Goal: Task Accomplishment & Management: Use online tool/utility

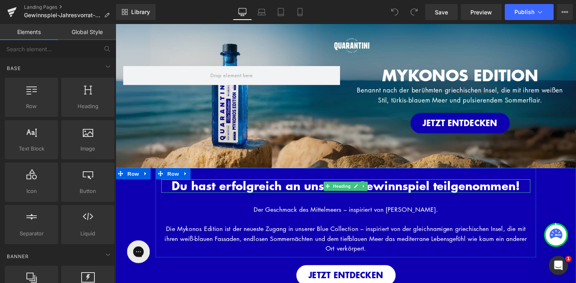
click at [436, 199] on span "Du hast erfolgreich an unserem Gewinnspiel teilgenommen!" at bounding box center [358, 193] width 366 height 17
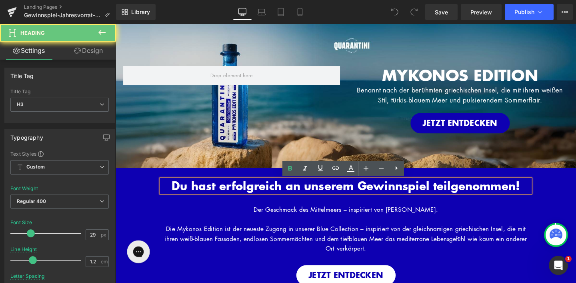
click at [436, 195] on span "Du hast erfolgreich an unserem Gewinnspiel teilgenommen!" at bounding box center [358, 193] width 366 height 17
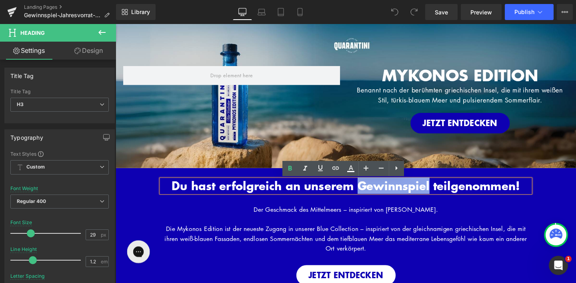
click at [436, 195] on span "Du hast erfolgreich an unserem Gewinnspiel teilgenommen!" at bounding box center [358, 193] width 366 height 17
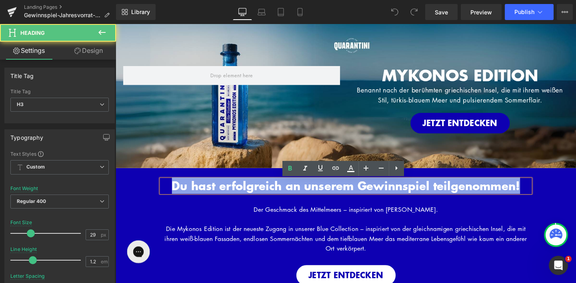
click at [436, 195] on span "Du hast erfolgreich an unserem Gewinnspiel teilgenommen!" at bounding box center [358, 193] width 366 height 17
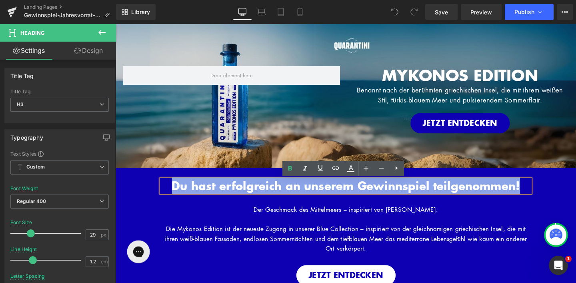
copy span "Du hast erfolgreich an unserem Gewinnspiel teilgenommen!"
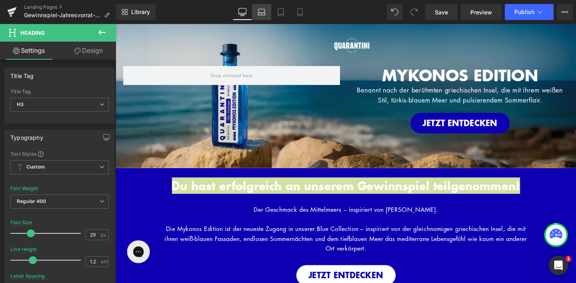
click at [262, 10] on icon at bounding box center [262, 12] width 8 height 8
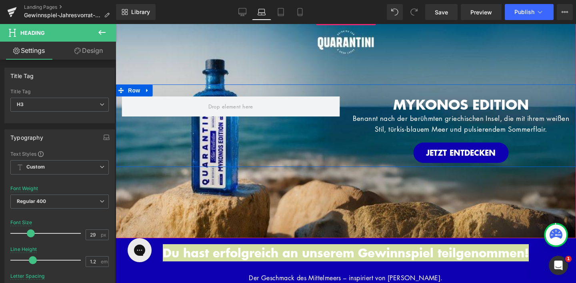
scroll to position [12, 0]
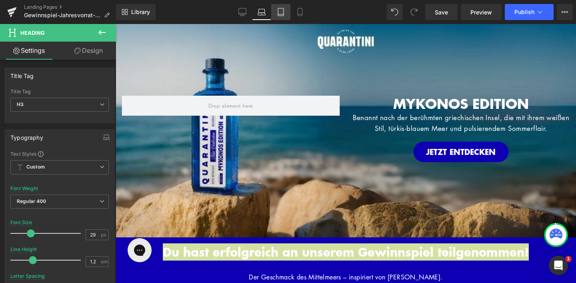
click at [281, 16] on link "Tablet" at bounding box center [280, 12] width 19 height 16
type input "100"
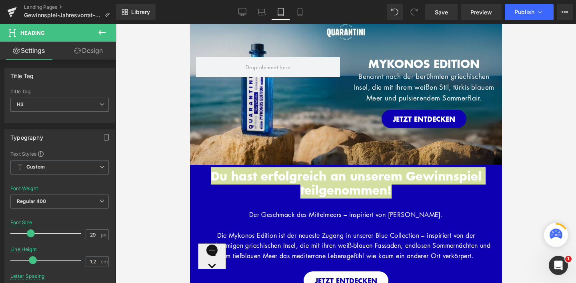
scroll to position [0, 0]
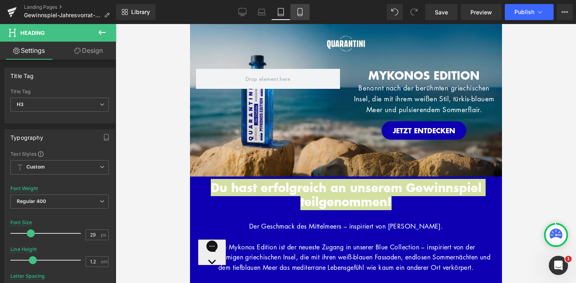
click at [298, 14] on icon at bounding box center [300, 14] width 4 height 0
type input "25"
type input "100"
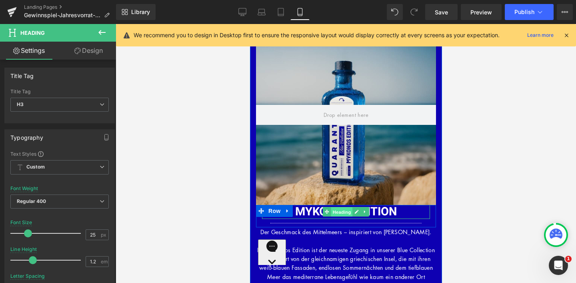
click at [343, 212] on span "Heading" at bounding box center [342, 212] width 22 height 10
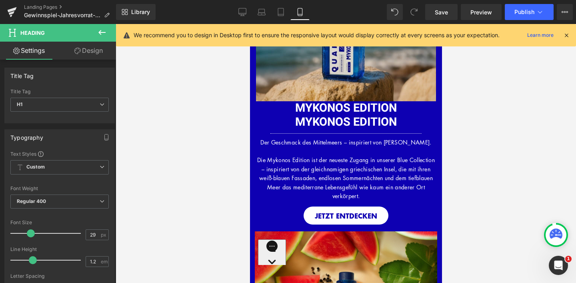
scroll to position [102, 0]
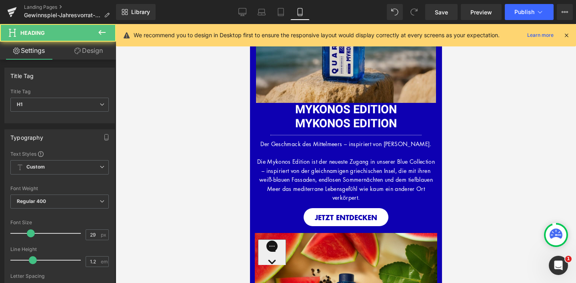
click at [339, 109] on div "MYKONOS EDITION Heading" at bounding box center [346, 110] width 168 height 14
click at [339, 109] on font "MYKONOS EDITION" at bounding box center [346, 109] width 102 height 17
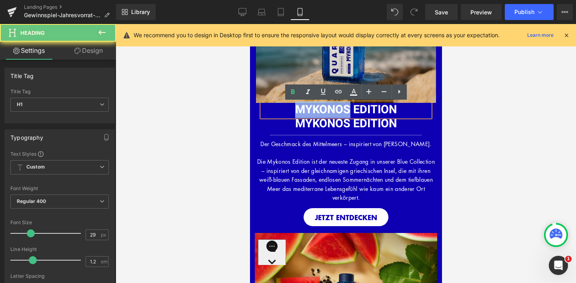
click at [339, 109] on font "MYKONOS EDITION" at bounding box center [346, 109] width 102 height 17
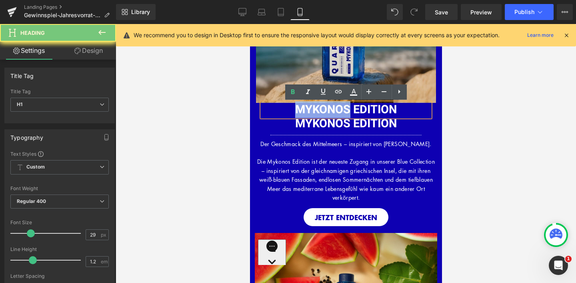
click at [339, 109] on font "MYKONOS EDITION" at bounding box center [346, 109] width 102 height 17
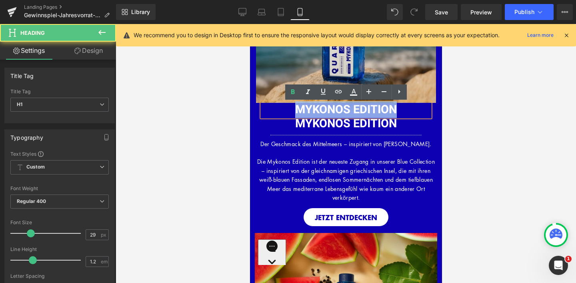
click at [339, 109] on font "MYKONOS EDITION" at bounding box center [346, 109] width 102 height 17
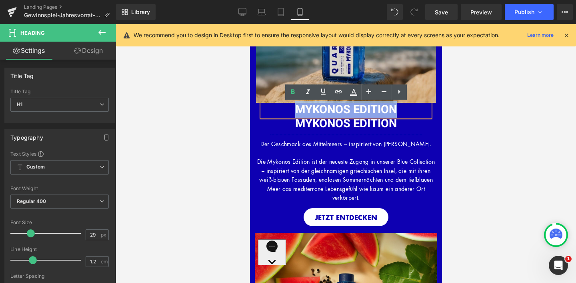
paste div
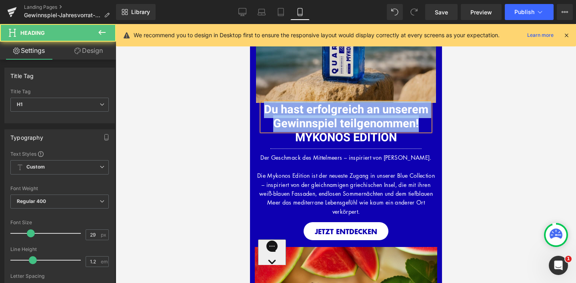
drag, startPoint x: 420, startPoint y: 125, endPoint x: 259, endPoint y: 107, distance: 161.5
click at [259, 107] on div "Du hast erfolgreich an unserem Gewinnspiel teilgenommen! Heading MYKONOS EDITIO…" at bounding box center [346, 128] width 180 height 50
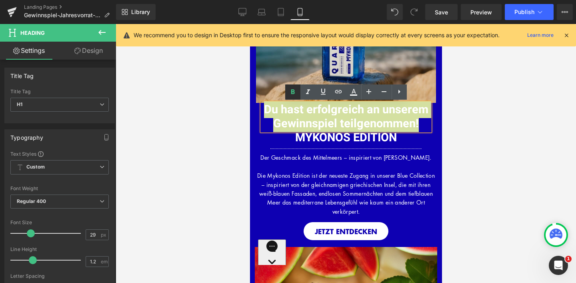
click at [289, 90] on icon at bounding box center [293, 92] width 10 height 10
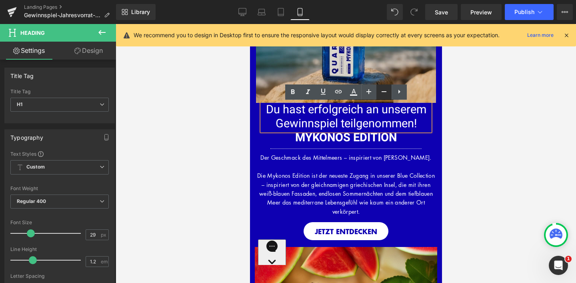
click at [385, 91] on icon at bounding box center [385, 92] width 10 height 10
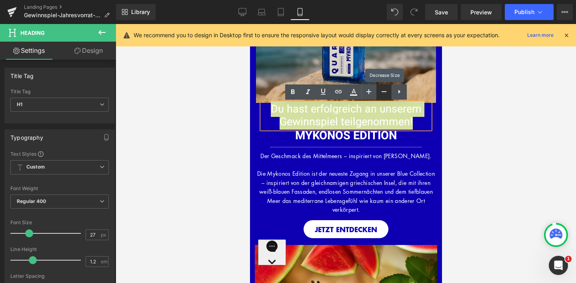
click at [385, 91] on icon at bounding box center [385, 92] width 10 height 10
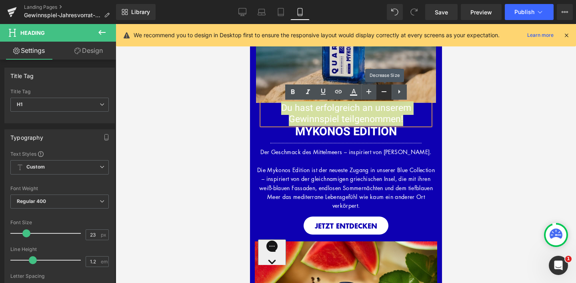
click at [385, 91] on icon at bounding box center [385, 92] width 10 height 10
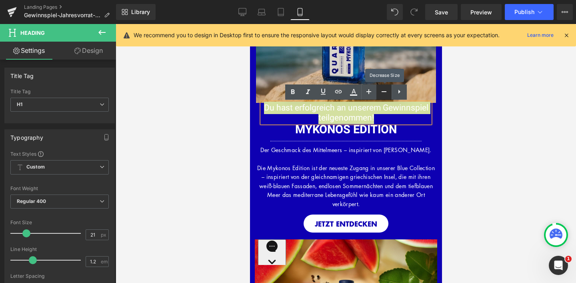
click at [385, 91] on icon at bounding box center [385, 92] width 10 height 10
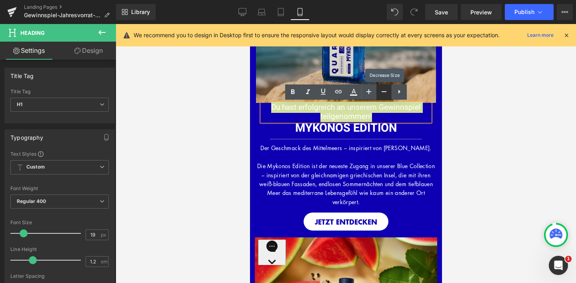
click at [385, 91] on icon at bounding box center [385, 92] width 10 height 10
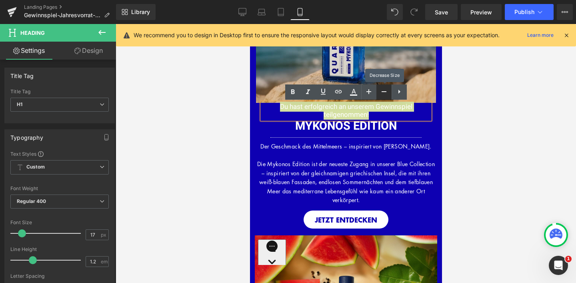
click at [385, 91] on icon at bounding box center [385, 92] width 10 height 10
type input "15"
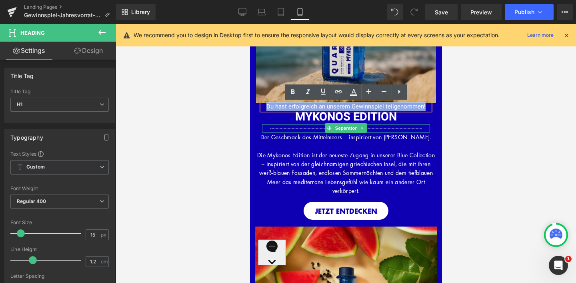
click at [407, 128] on hr at bounding box center [345, 130] width 151 height 4
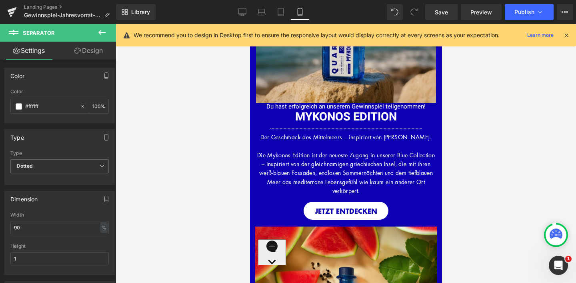
click at [445, 128] on div at bounding box center [346, 153] width 461 height 259
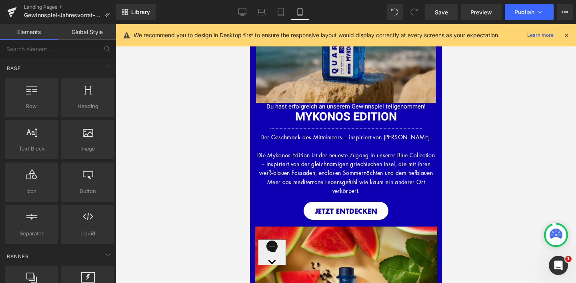
click at [564, 35] on icon at bounding box center [566, 35] width 7 height 7
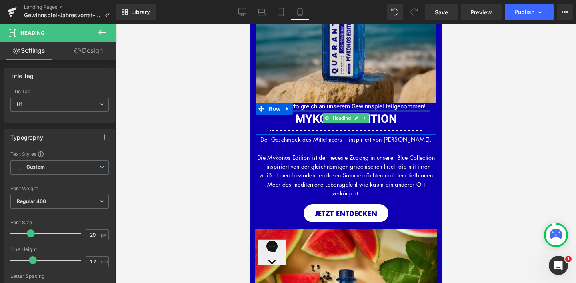
click at [305, 112] on div "MYKONOS EDITION Heading" at bounding box center [346, 118] width 168 height 16
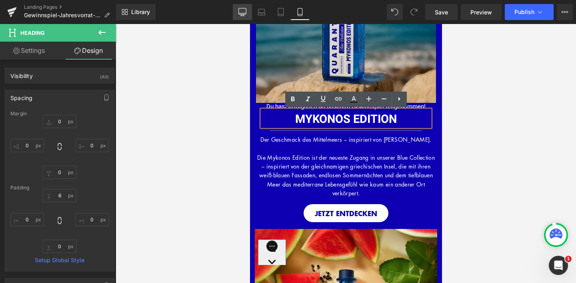
click at [248, 12] on link "Desktop" at bounding box center [242, 12] width 19 height 16
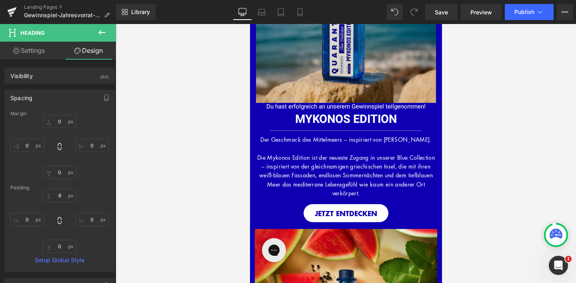
type input "0"
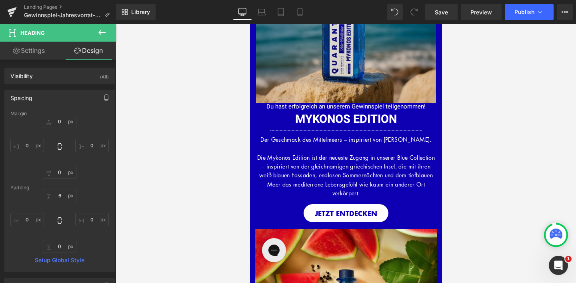
type input "0"
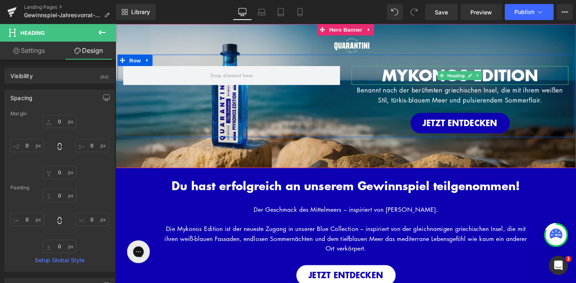
click at [439, 80] on span "MYKONOS EDITION" at bounding box center [478, 78] width 164 height 24
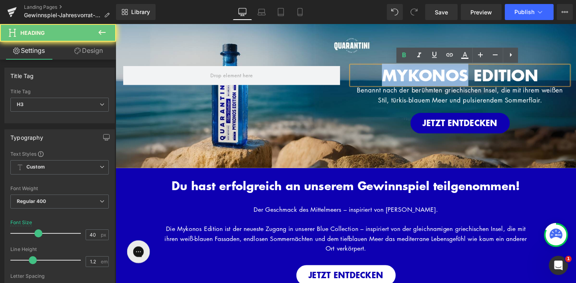
click at [439, 80] on span "MYKONOS EDITION" at bounding box center [478, 78] width 164 height 24
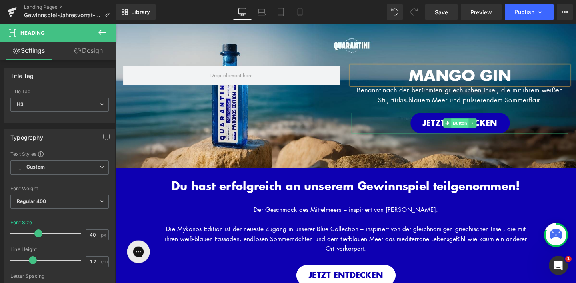
click at [478, 124] on span "Button" at bounding box center [478, 129] width 18 height 10
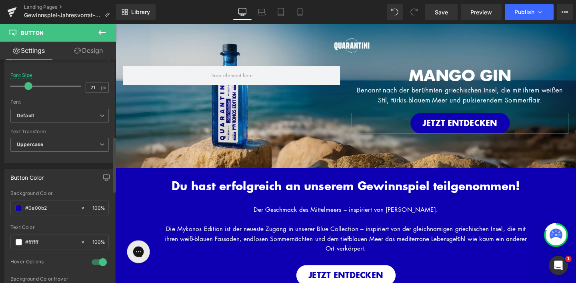
scroll to position [335, 0]
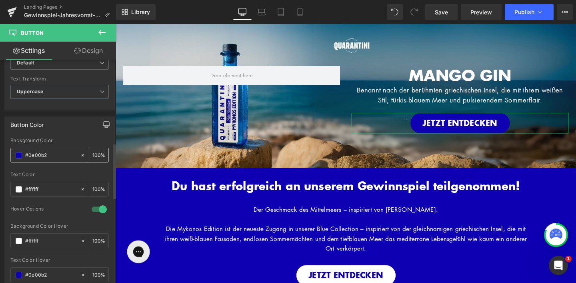
drag, startPoint x: 51, startPoint y: 158, endPoint x: 21, endPoint y: 157, distance: 30.4
click at [21, 157] on div "#0e00b2" at bounding box center [45, 155] width 69 height 14
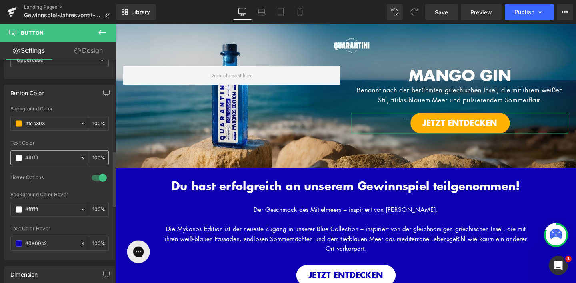
scroll to position [386, 0]
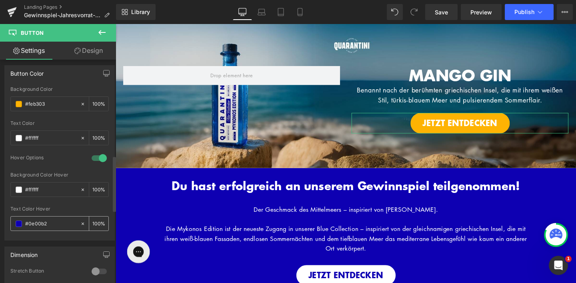
type input "#feb303"
drag, startPoint x: 52, startPoint y: 224, endPoint x: 21, endPoint y: 222, distance: 30.5
click at [21, 222] on div "#0e00b2" at bounding box center [45, 224] width 69 height 14
paste input "feb303"
type input "#feb303"
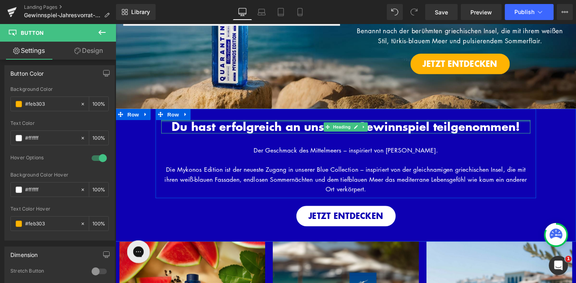
scroll to position [80, 0]
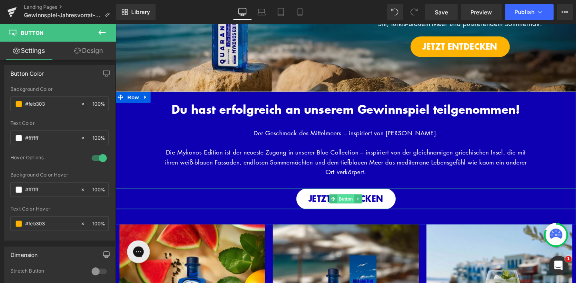
click at [355, 207] on span "Button" at bounding box center [358, 208] width 18 height 10
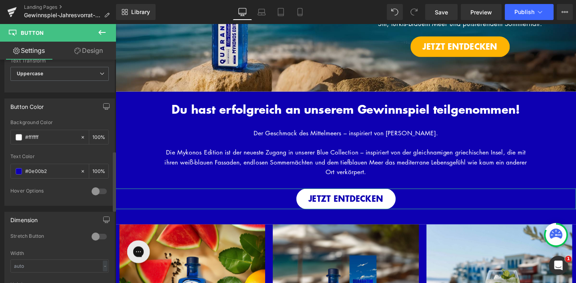
scroll to position [360, 0]
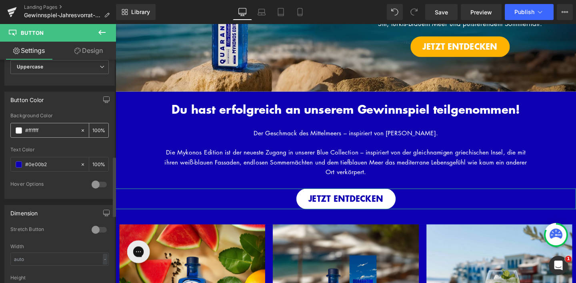
drag, startPoint x: 46, startPoint y: 128, endPoint x: 19, endPoint y: 128, distance: 27.2
click at [19, 128] on div "#ffffff" at bounding box center [45, 130] width 69 height 14
paste input "eb303"
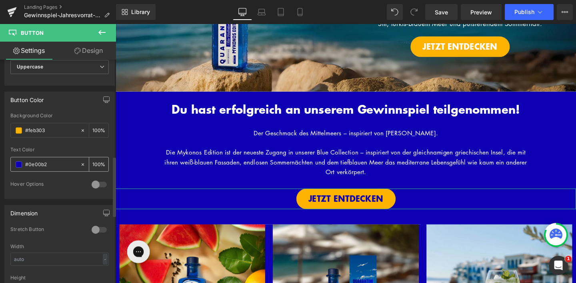
type input "#feb303"
drag, startPoint x: 56, startPoint y: 164, endPoint x: 18, endPoint y: 163, distance: 38.0
click at [19, 164] on div "#0e00b2" at bounding box center [45, 164] width 69 height 14
type input "ff"
type input "0"
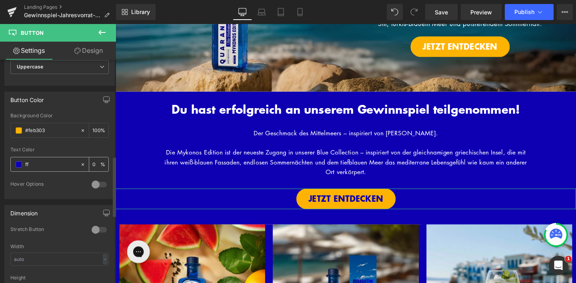
type input "fff"
type input "100"
click at [91, 182] on div at bounding box center [99, 184] width 19 height 13
type input "#ffffff"
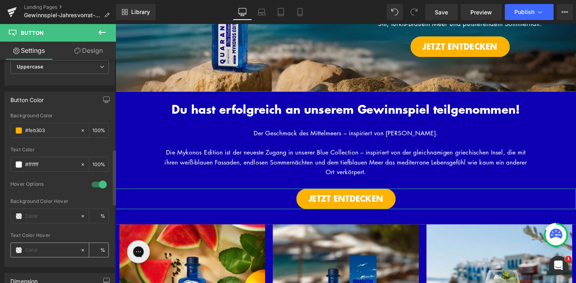
click at [47, 248] on input "text" at bounding box center [50, 250] width 51 height 9
paste input "#feb303"
type input "#feb303"
type input "100"
type input "#feb303"
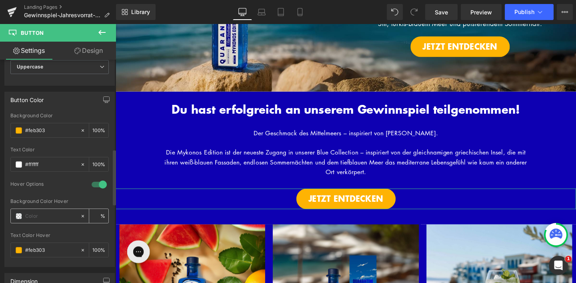
click at [42, 217] on input "text" at bounding box center [50, 216] width 51 height 9
type input "ff"
type input "0"
type input "fff"
type input "100"
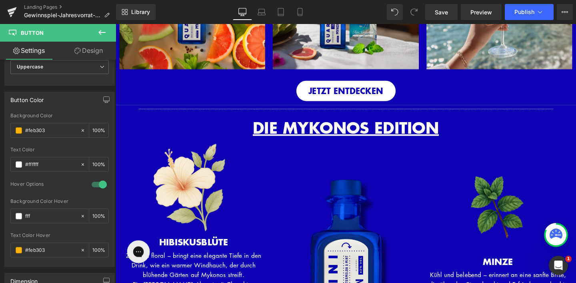
scroll to position [392, 0]
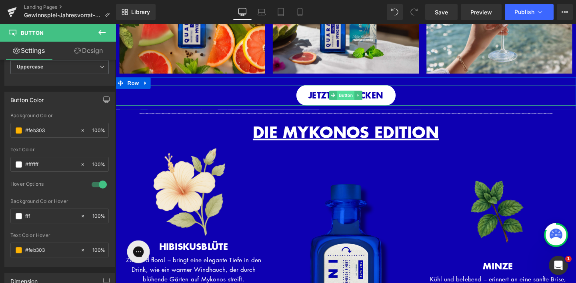
click at [353, 96] on span "Button" at bounding box center [358, 99] width 18 height 10
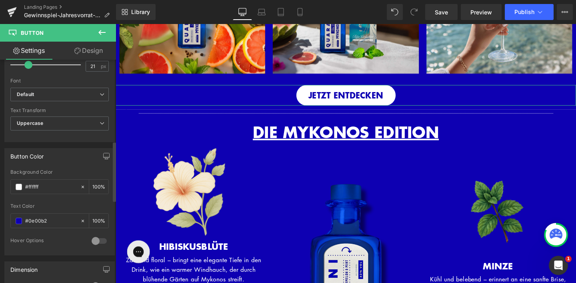
scroll to position [307, 0]
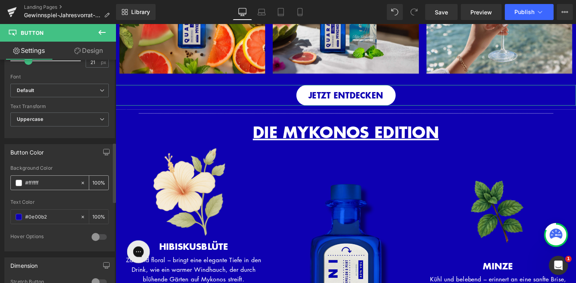
drag, startPoint x: 48, startPoint y: 185, endPoint x: 16, endPoint y: 184, distance: 31.6
click at [16, 184] on div "#ffffff" at bounding box center [45, 183] width 69 height 14
paste input "eb303"
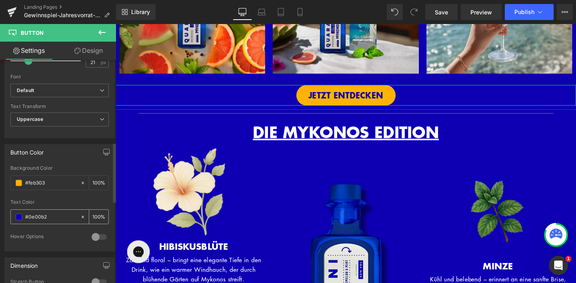
type input "#feb303"
drag, startPoint x: 52, startPoint y: 217, endPoint x: 12, endPoint y: 215, distance: 40.5
click at [12, 216] on div "#0e00b2" at bounding box center [45, 217] width 69 height 14
type input "ff"
type input "0"
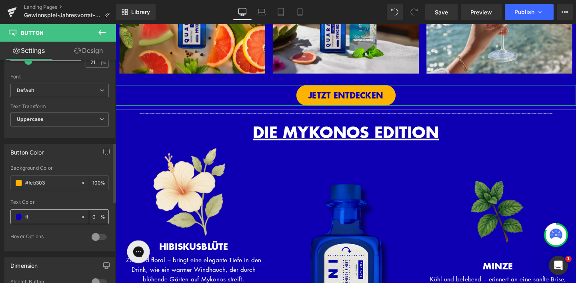
type input "fff"
type input "100"
click at [90, 237] on div at bounding box center [99, 237] width 19 height 13
type input "#ffffff"
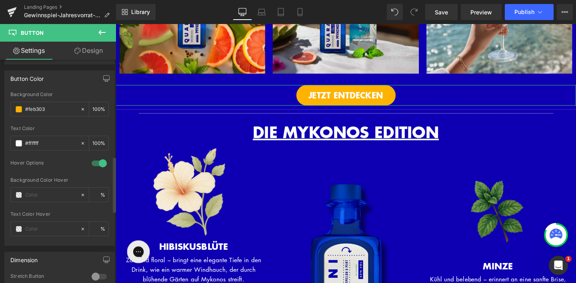
scroll to position [390, 0]
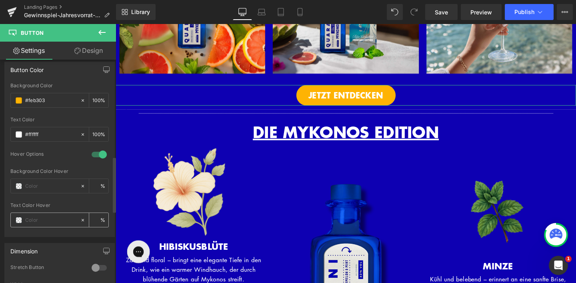
click at [44, 219] on input "text" at bounding box center [50, 220] width 51 height 9
paste input "#feb303"
type input "#feb303"
type input "100"
type input "#feb303"
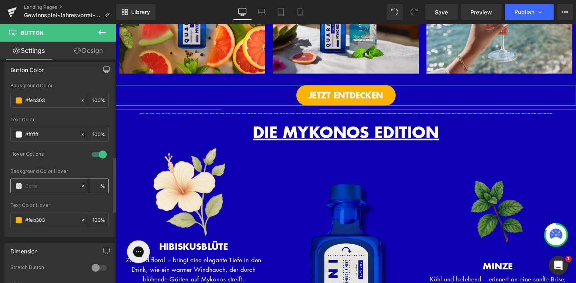
click at [44, 186] on input "text" at bounding box center [50, 186] width 51 height 9
type input "fffff"
type input "0"
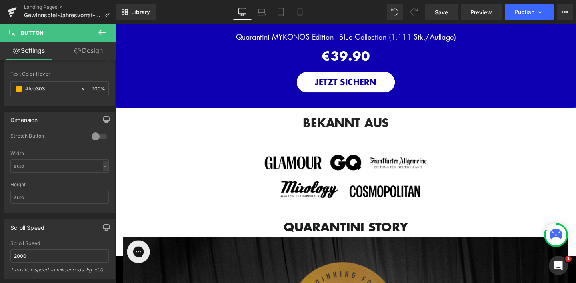
scroll to position [1076, 0]
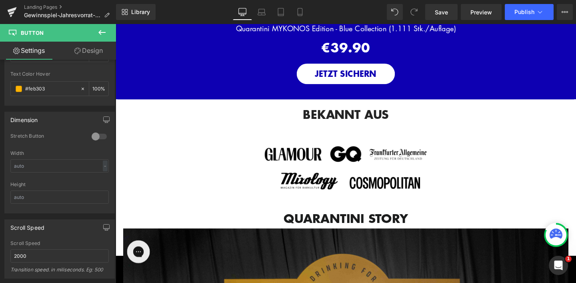
click at [355, 76] on div "JETZT SICHERN (P) Cart Button" at bounding box center [358, 77] width 456 height 22
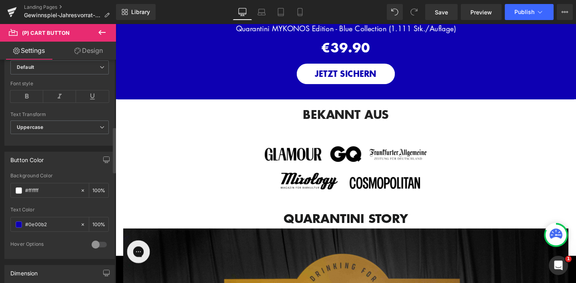
scroll to position [325, 0]
drag, startPoint x: 46, startPoint y: 192, endPoint x: 0, endPoint y: 192, distance: 45.6
click at [0, 192] on div "Button Color rgba(255, 255, 255, 1) Background Color #ffffff 100 % rgb(14, 0, 1…" at bounding box center [60, 201] width 120 height 113
type input "#ffffff#feb303"
type input "0"
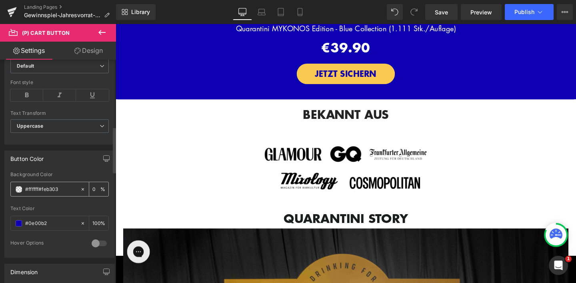
drag, startPoint x: 68, startPoint y: 189, endPoint x: 18, endPoint y: 190, distance: 49.6
click at [18, 190] on div "#ffffff#feb303" at bounding box center [45, 189] width 69 height 14
type input "#feb303"
type input "100"
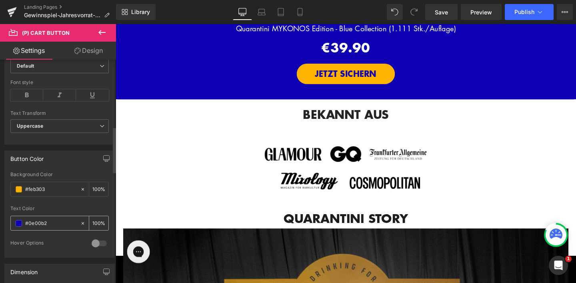
type input "#feb303"
drag, startPoint x: 54, startPoint y: 227, endPoint x: 20, endPoint y: 225, distance: 34.1
click at [20, 225] on div "#0e00b2" at bounding box center [45, 223] width 69 height 14
type input "f"
type input "0"
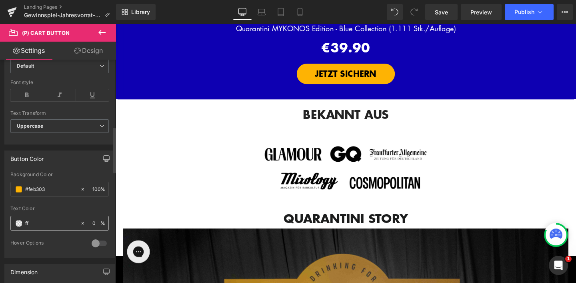
type input "fff"
type input "100"
click at [92, 248] on div at bounding box center [99, 243] width 19 height 13
type input "#ffffff"
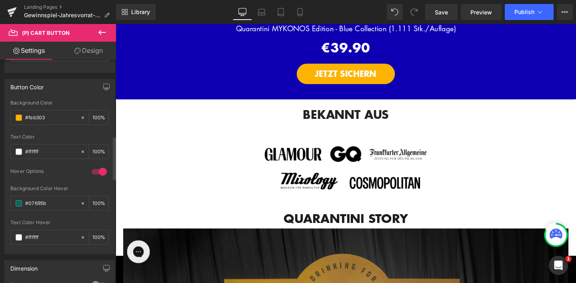
scroll to position [398, 0]
drag, startPoint x: 47, startPoint y: 236, endPoint x: 22, endPoint y: 236, distance: 24.4
click at [22, 236] on div "#ffffff" at bounding box center [45, 237] width 69 height 14
paste input "eb303"
type input "#feb303"
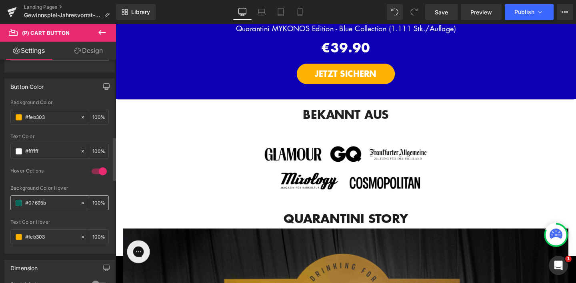
drag, startPoint x: 50, startPoint y: 201, endPoint x: 14, endPoint y: 201, distance: 36.0
click at [14, 201] on div "#07695b" at bounding box center [45, 203] width 69 height 14
type input "ff"
type input "0"
type input "fff"
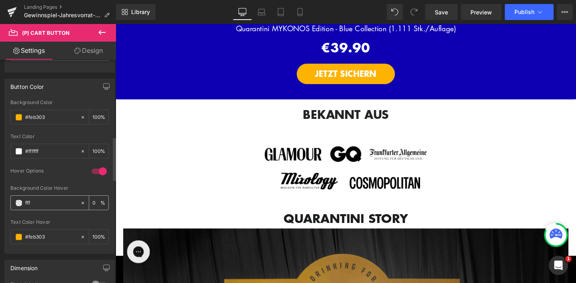
type input "100"
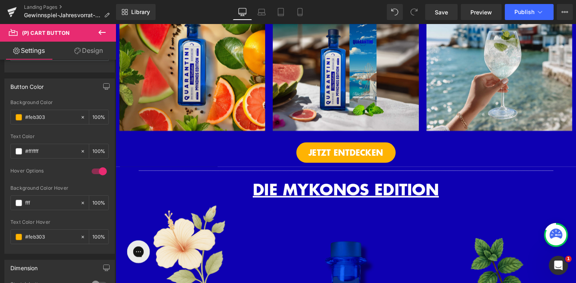
scroll to position [328, 0]
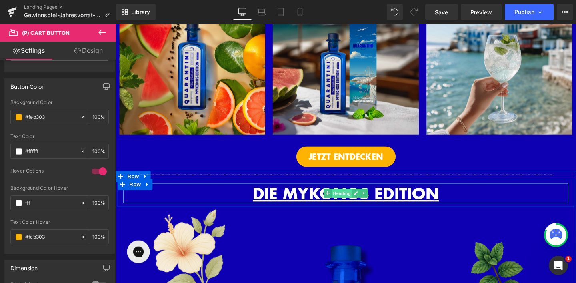
click at [352, 200] on span "Heading" at bounding box center [354, 202] width 22 height 10
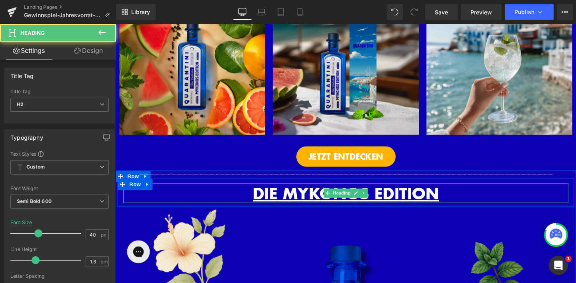
click at [318, 201] on span "DIE MYKONOS EDITION" at bounding box center [358, 202] width 196 height 24
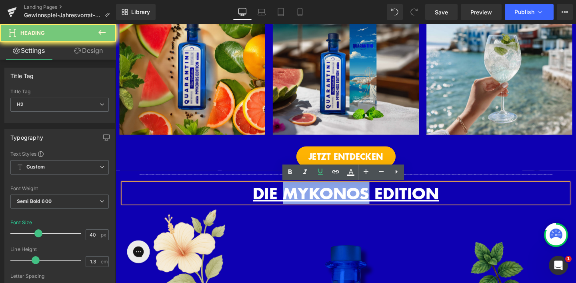
click at [318, 201] on span "DIE MYKONOS EDITION" at bounding box center [358, 202] width 196 height 24
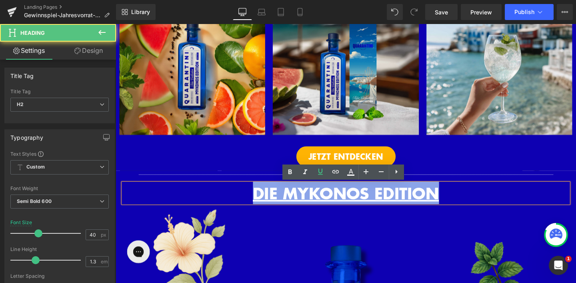
click at [318, 201] on span "DIE MYKONOS EDITION" at bounding box center [358, 202] width 196 height 24
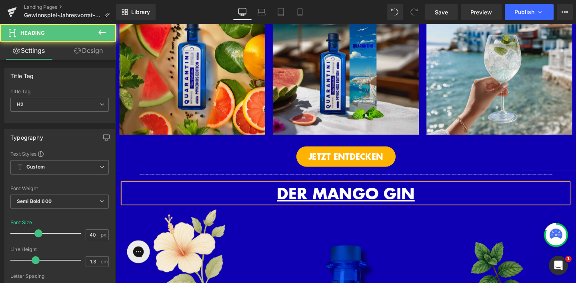
click at [234, 206] on h2 "DER MANGO GIN" at bounding box center [358, 201] width 468 height 21
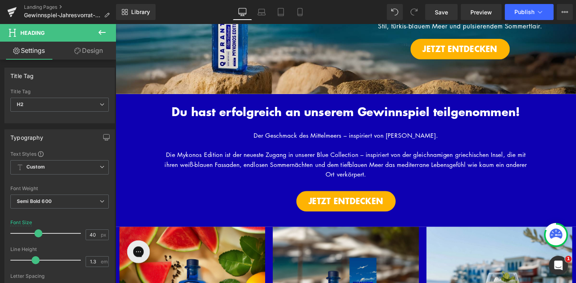
scroll to position [77, 0]
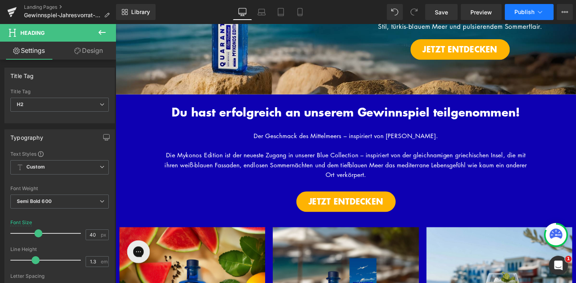
click at [529, 9] on span "Publish" at bounding box center [525, 12] width 20 height 6
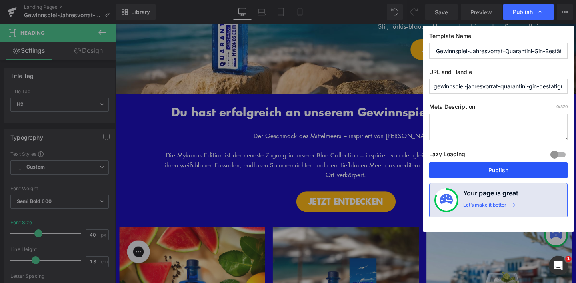
click at [499, 171] on button "Publish" at bounding box center [499, 170] width 139 height 16
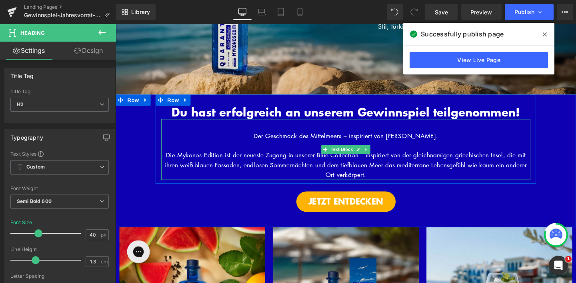
click at [269, 140] on span "Der Geschmack des Mittelmeers – inspiriert von Mykonos." at bounding box center [358, 141] width 194 height 9
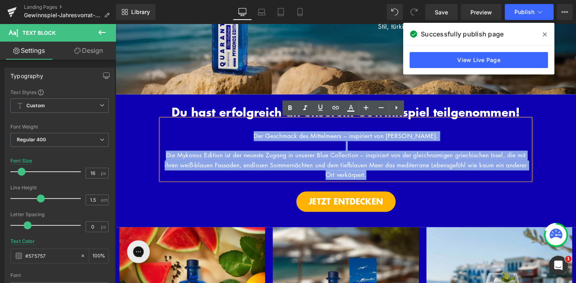
drag, startPoint x: 269, startPoint y: 140, endPoint x: 426, endPoint y: 178, distance: 161.1
click at [426, 178] on div "Der Geschmack des Mittelmeers – inspiriert von Mykonos. Die Mykonos Edition ist…" at bounding box center [358, 156] width 388 height 64
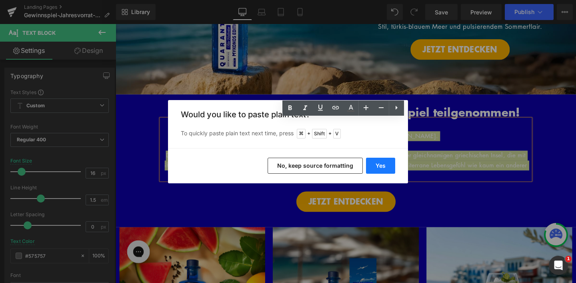
click at [385, 169] on button "Yes" at bounding box center [380, 166] width 29 height 16
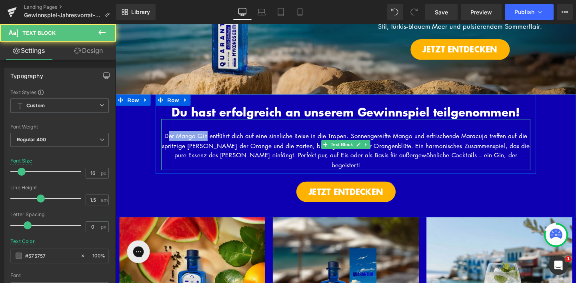
drag, startPoint x: 213, startPoint y: 143, endPoint x: 165, endPoint y: 145, distance: 47.7
click at [166, 144] on font "Der Mango Gin entführt dich auf eine sinnliche Reise in die Tropen. Sonnengerei…" at bounding box center [358, 157] width 387 height 40
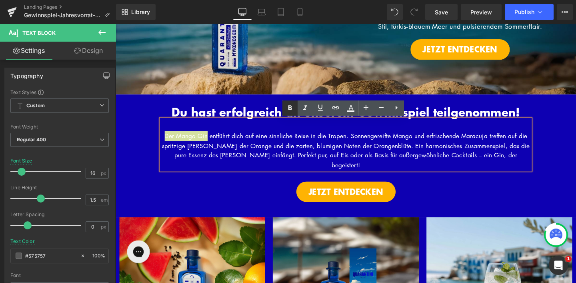
click at [286, 111] on icon at bounding box center [290, 108] width 10 height 10
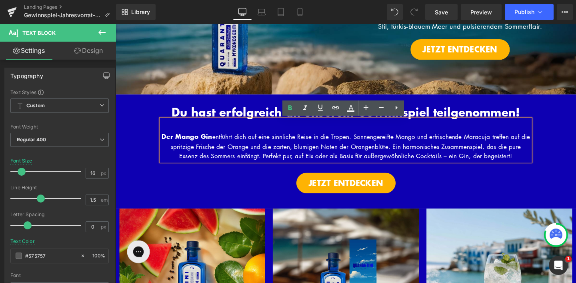
click at [576, 126] on div "Du hast erfolgreich an unserem Gewinnspiel teilgenommen! Heading Hero Banner Du…" at bounding box center [358, 150] width 484 height 104
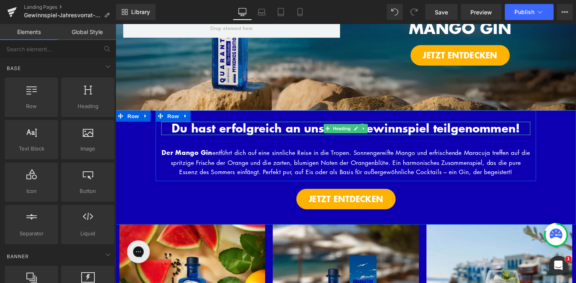
scroll to position [62, 0]
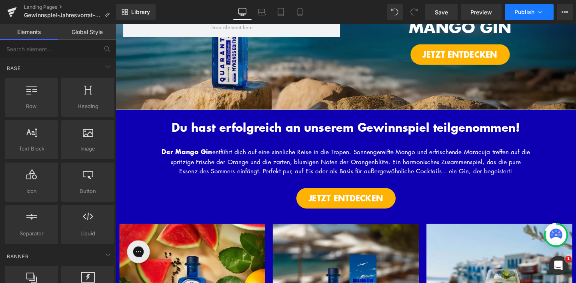
click at [525, 13] on span "Publish" at bounding box center [525, 12] width 20 height 6
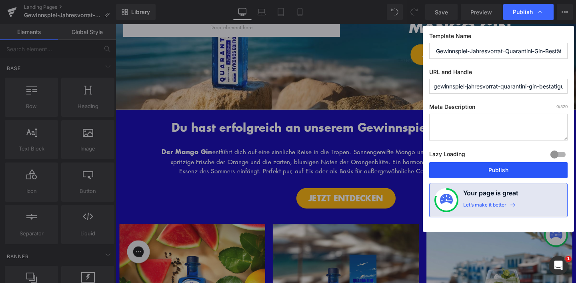
click at [483, 172] on button "Publish" at bounding box center [499, 170] width 139 height 16
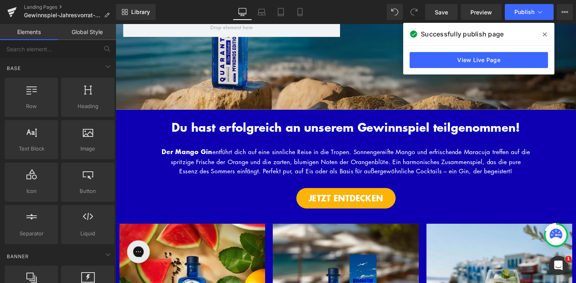
click at [546, 34] on icon at bounding box center [545, 34] width 4 height 6
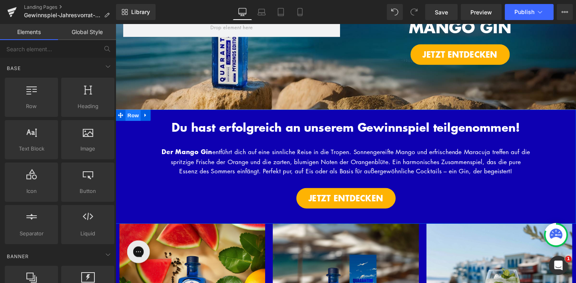
click at [137, 121] on span "Row" at bounding box center [134, 120] width 16 height 12
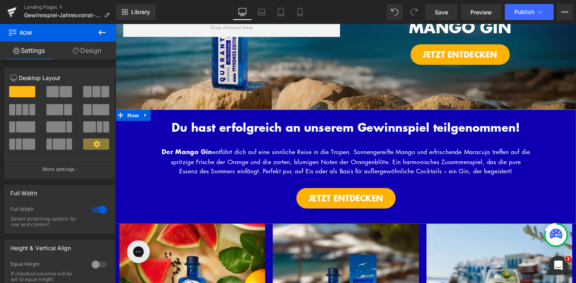
click at [107, 49] on link "Design" at bounding box center [87, 51] width 58 height 18
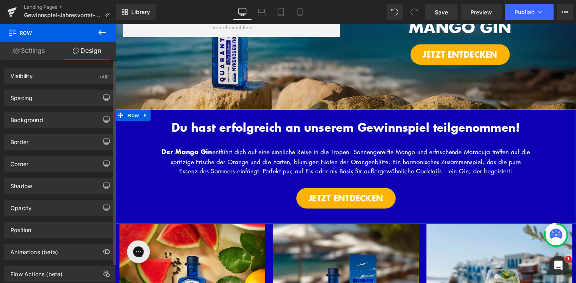
click at [68, 111] on div "Background Color & Image color #0e00b2 Color #0e00b2 100 % Image Replace Image …" at bounding box center [60, 117] width 120 height 22
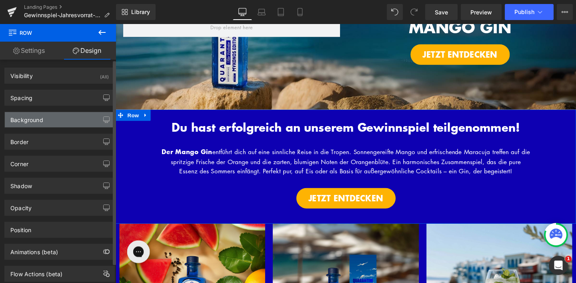
click at [62, 123] on div "Background" at bounding box center [60, 119] width 110 height 15
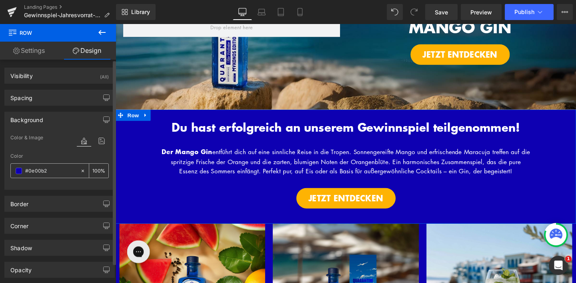
click at [54, 171] on input "#0e00b2" at bounding box center [50, 171] width 51 height 9
paste input "16116"
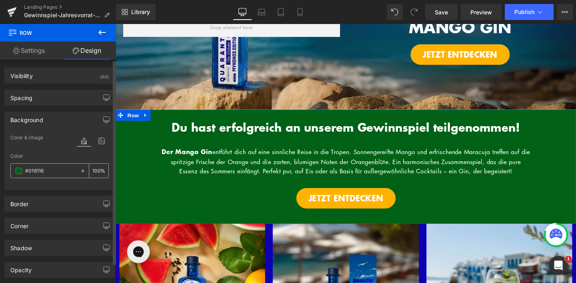
drag, startPoint x: 54, startPoint y: 171, endPoint x: 23, endPoint y: 171, distance: 30.8
click at [23, 171] on div "#016116" at bounding box center [45, 171] width 69 height 14
paste input "9222"
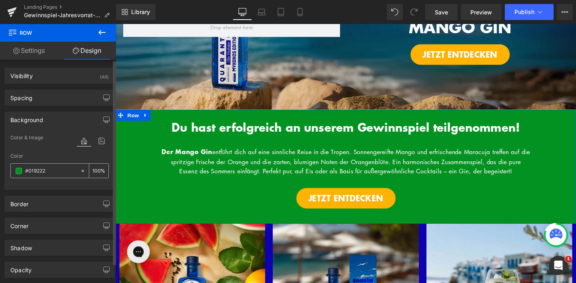
type input "#019222"
click at [20, 173] on span at bounding box center [19, 171] width 6 height 6
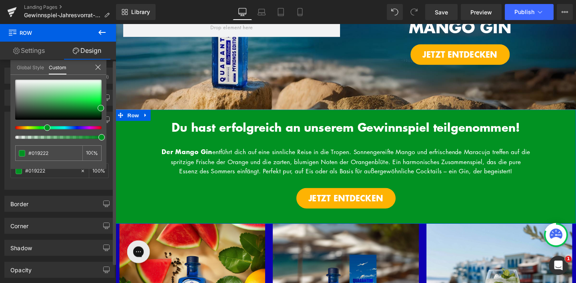
type input "99"
type input "96"
type input "92"
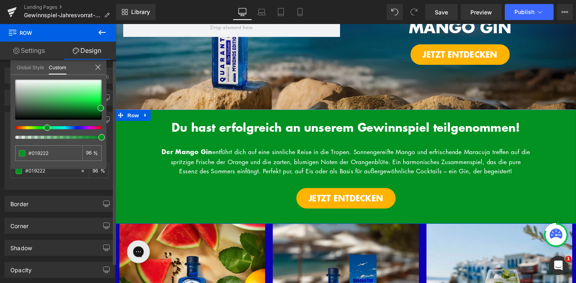
type input "92"
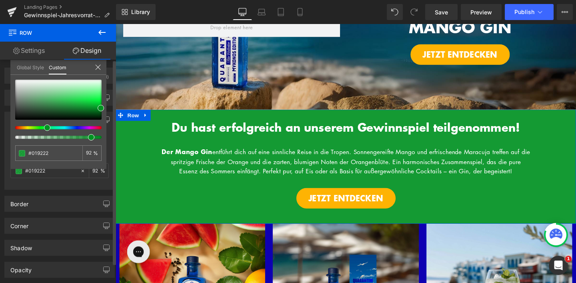
type input "88"
type input "86"
type input "84"
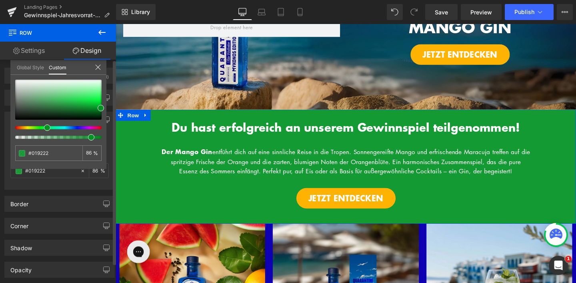
type input "84"
type input "82"
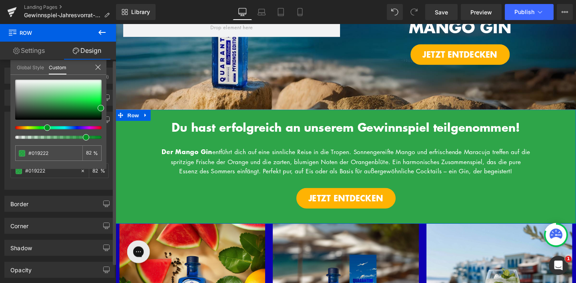
type input "80"
type input "79"
type input "78"
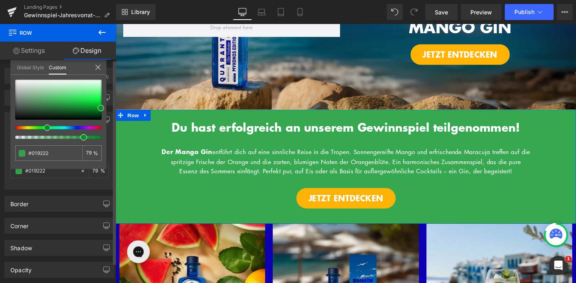
type input "78"
type input "77"
type input "76"
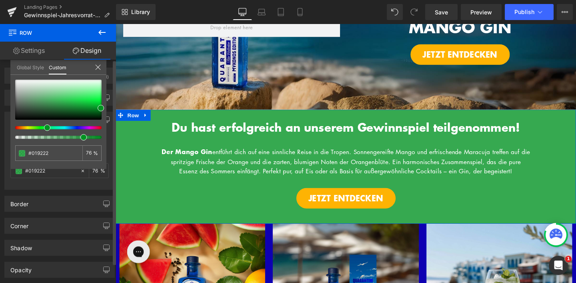
type input "75"
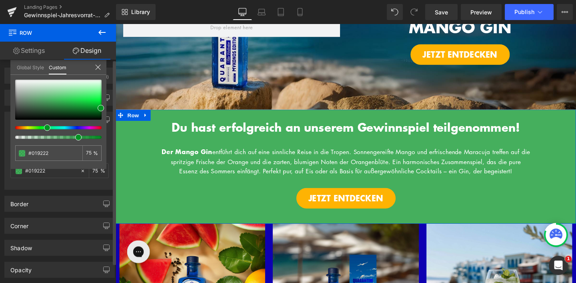
type input "73"
type input "72"
type input "69"
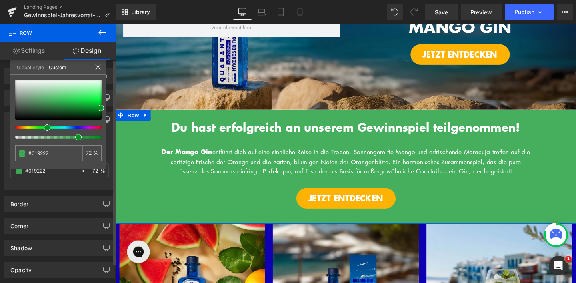
type input "69"
type input "68"
type input "66"
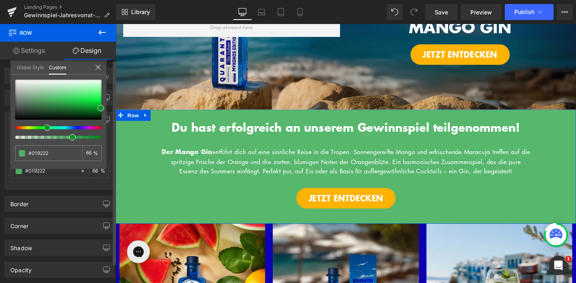
type input "65"
type input "63"
type input "62"
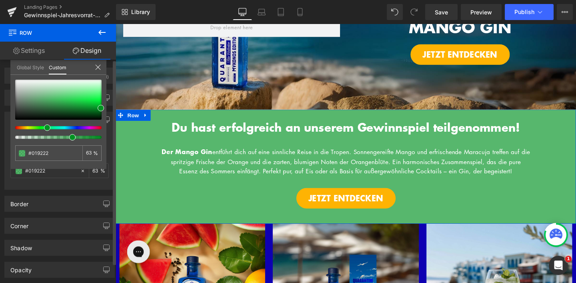
type input "62"
type input "61"
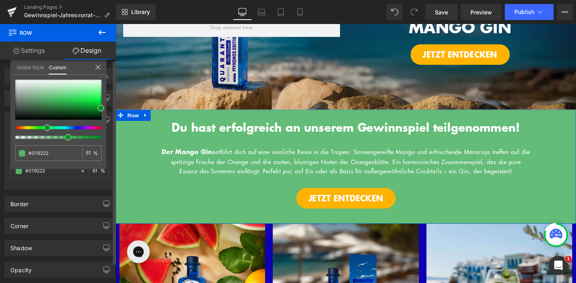
type input "60"
type input "58"
type input "57"
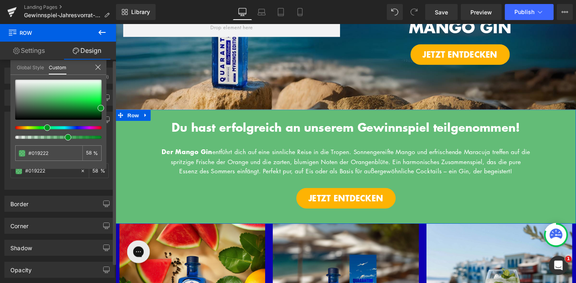
type input "57"
type input "56"
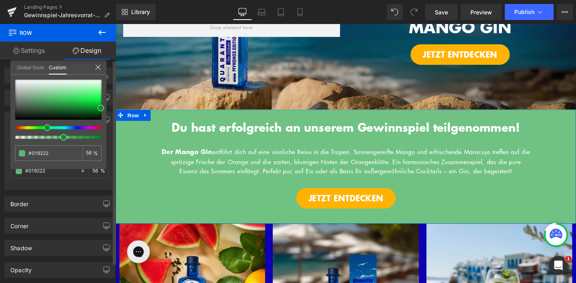
type input "55"
type input "54"
type input "52"
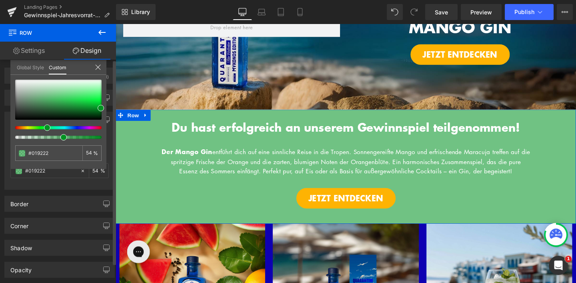
type input "52"
type input "51"
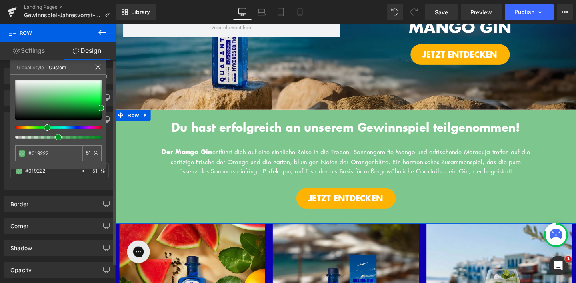
type input "49"
type input "48"
type input "47"
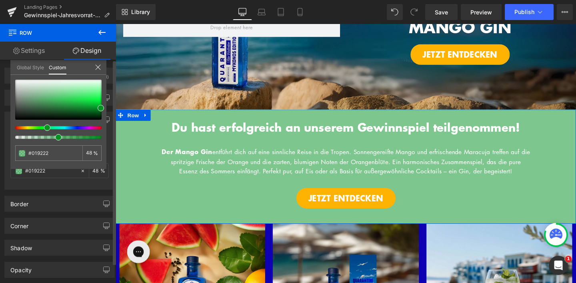
type input "47"
type input "46"
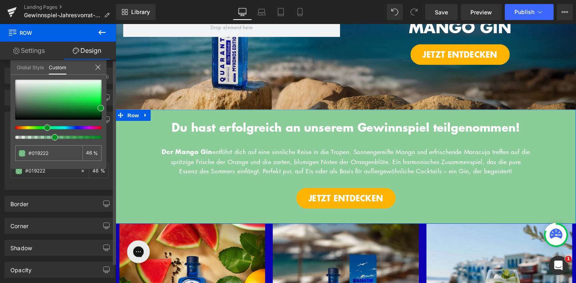
type input "45"
type input "44"
type input "43"
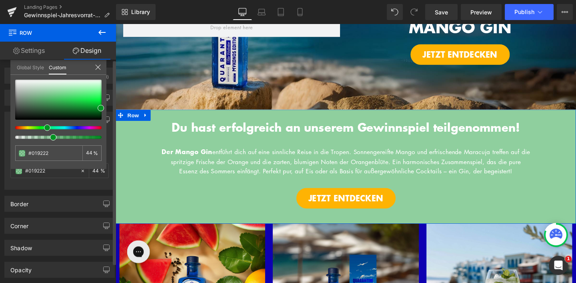
type input "43"
drag, startPoint x: 100, startPoint y: 137, endPoint x: 47, endPoint y: 136, distance: 52.5
click at [47, 136] on div at bounding box center [55, 137] width 86 height 3
type input "#008e21"
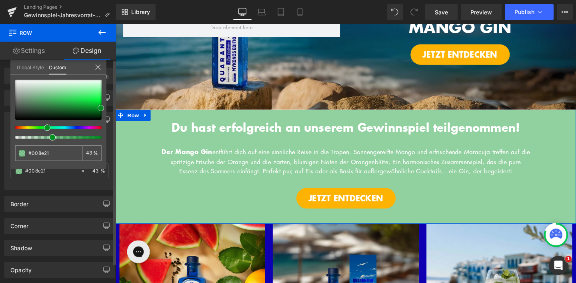
type input "#007f1d"
type input "#00701a"
type input "#006016"
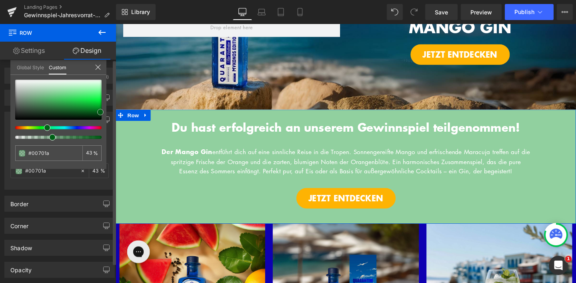
type input "#006016"
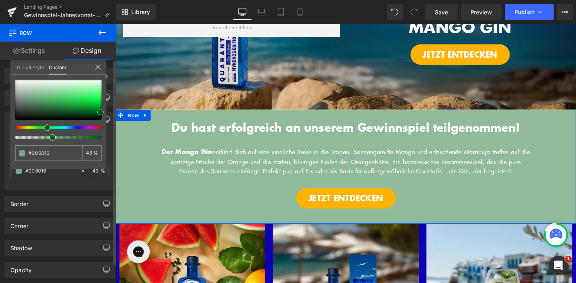
type input "#005614"
type input "#005113"
type input "#004c11"
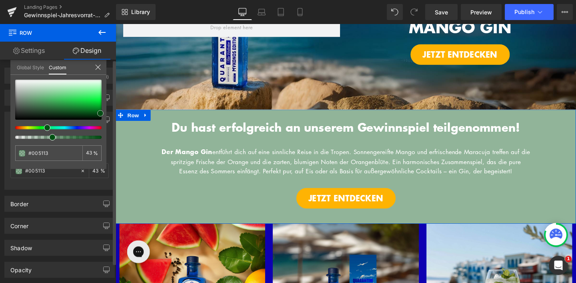
type input "#004c11"
type input "#00420e"
type input "#003d0d"
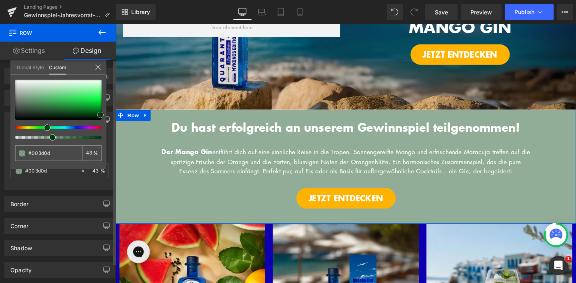
type input "#00330b"
type input "#00380c"
type input "#004c10"
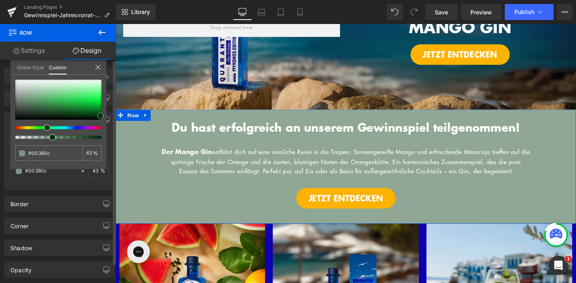
type input "#004c10"
type input "#005f15"
type input "#016a17"
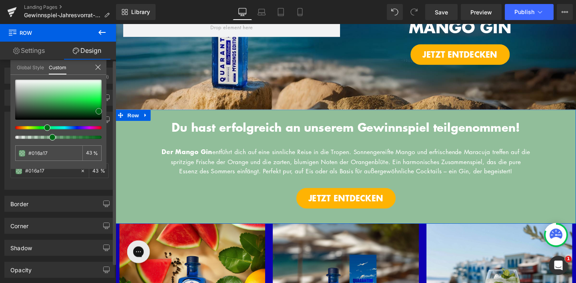
type input "#02721a"
type input "#017d1c"
type input "#028c20"
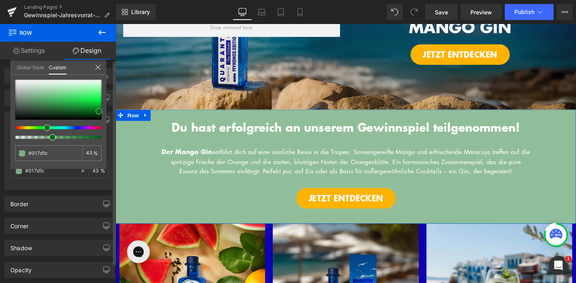
type input "#028c20"
type input "#029b23"
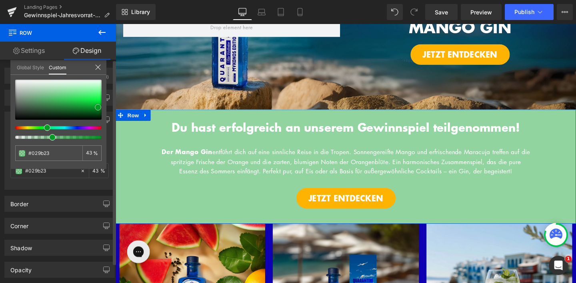
type input "#03a927"
type input "#02b429"
type input "#02c32c"
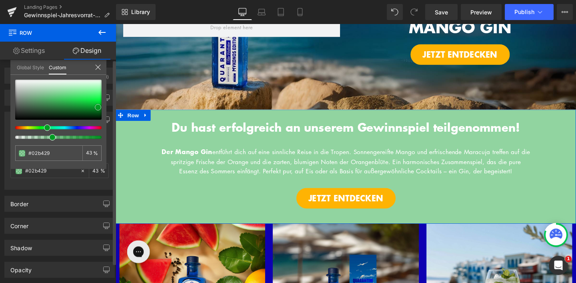
type input "#02c32c"
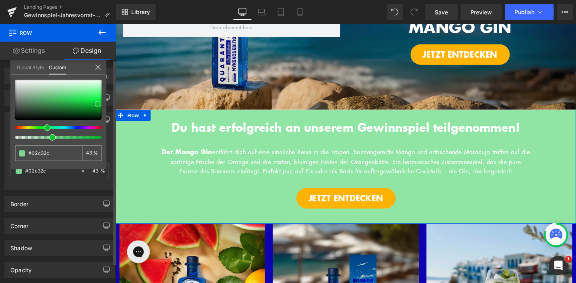
type input "#04c72e"
type input "#02c32c"
type input "#00c02a"
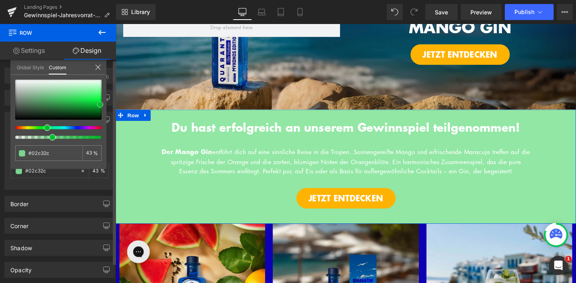
type input "#00c02a"
type input "#00c129"
type input "#00b727"
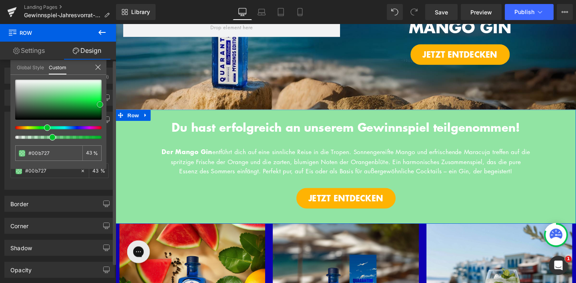
type input "#009e22"
type input "#00841c"
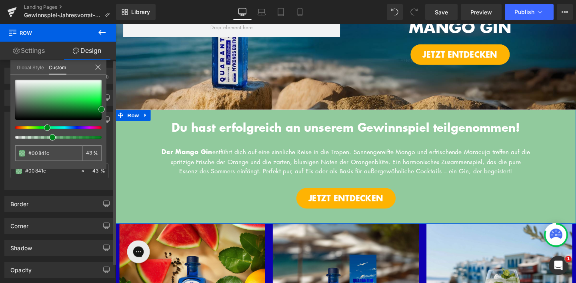
type input "#007f1b"
type input "#007519"
type input "#007018"
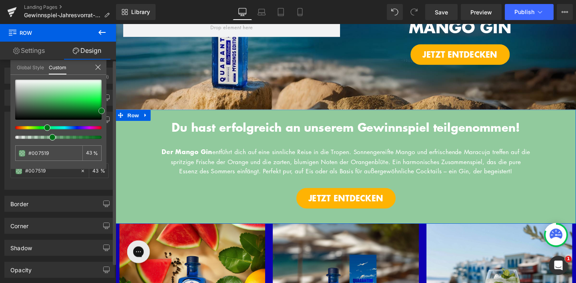
type input "#007018"
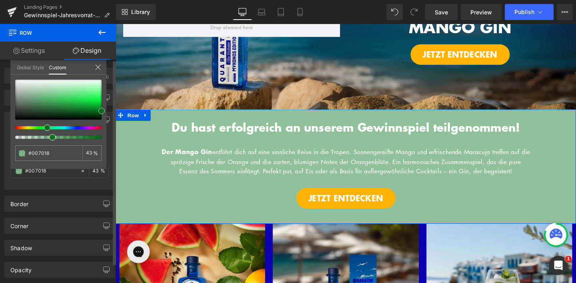
type input "#006616"
type input "#006014"
type input "#00470f"
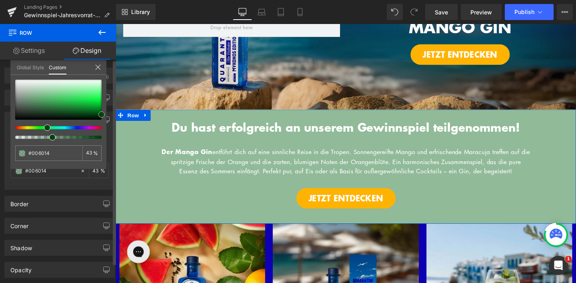
type input "#00470f"
click at [99, 109] on span at bounding box center [99, 111] width 6 height 6
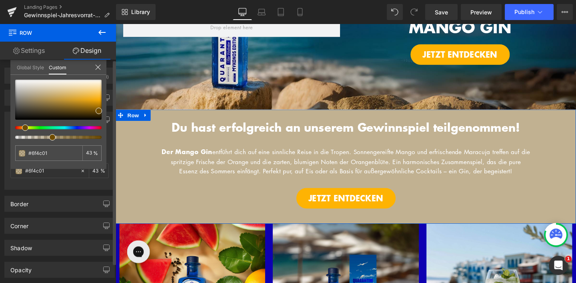
drag, startPoint x: 47, startPoint y: 129, endPoint x: 22, endPoint y: 128, distance: 25.2
click at [22, 128] on div at bounding box center [55, 127] width 86 height 3
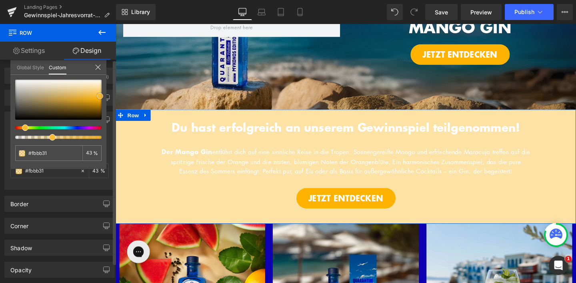
drag, startPoint x: 100, startPoint y: 112, endPoint x: 101, endPoint y: 97, distance: 14.9
click at [101, 97] on span at bounding box center [100, 96] width 6 height 6
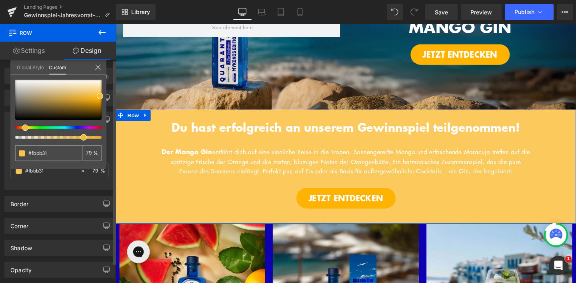
drag, startPoint x: 53, startPoint y: 139, endPoint x: 81, endPoint y: 140, distance: 28.0
click at [81, 140] on div "#fbbb31 79 %" at bounding box center [58, 124] width 96 height 89
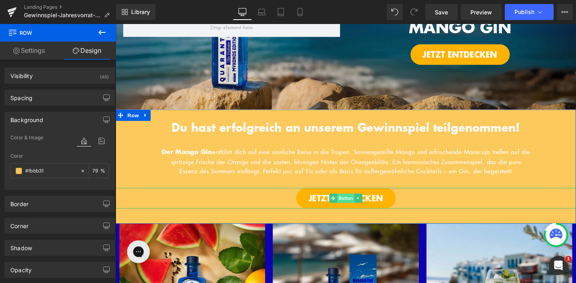
click at [358, 212] on span "Button" at bounding box center [358, 207] width 18 height 10
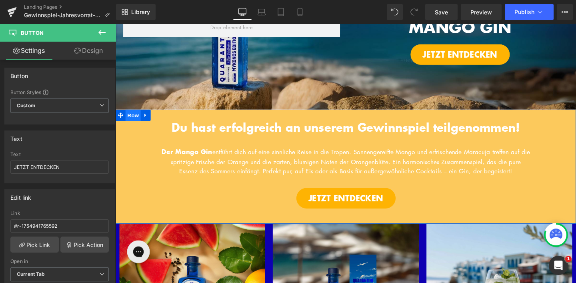
click at [135, 120] on span "Row" at bounding box center [134, 120] width 16 height 12
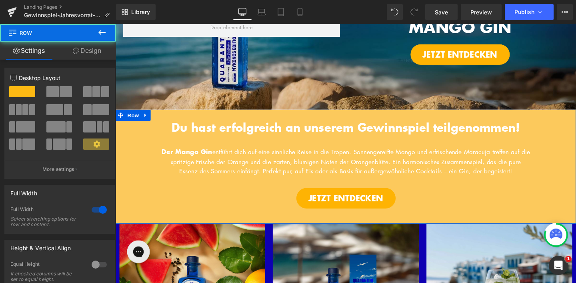
click at [92, 45] on link "Design" at bounding box center [87, 51] width 58 height 18
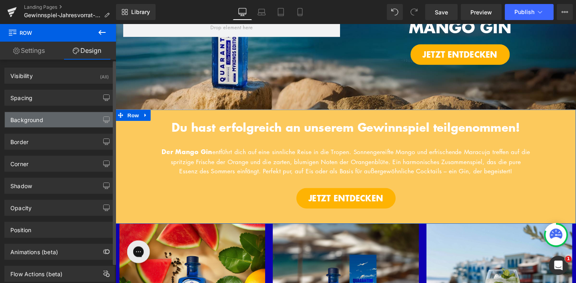
click at [54, 119] on div "Background" at bounding box center [60, 119] width 110 height 15
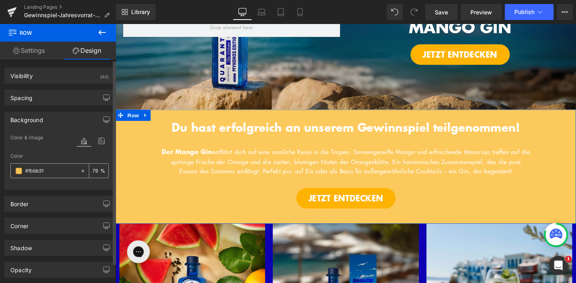
click at [19, 169] on span at bounding box center [19, 171] width 6 height 6
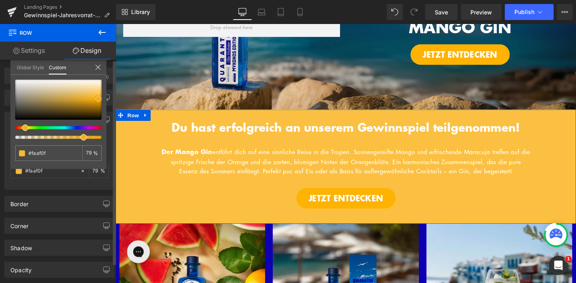
click at [98, 98] on span at bounding box center [98, 99] width 6 height 6
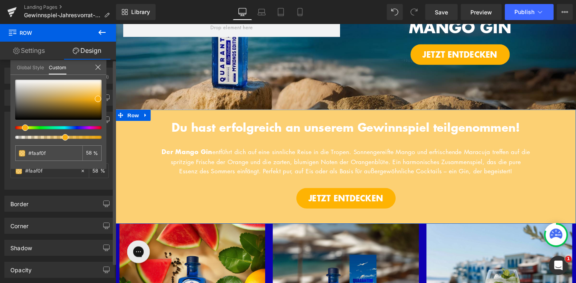
drag, startPoint x: 82, startPoint y: 137, endPoint x: 62, endPoint y: 136, distance: 20.9
click at [62, 136] on div at bounding box center [55, 137] width 86 height 3
click at [22, 127] on span at bounding box center [24, 128] width 6 height 6
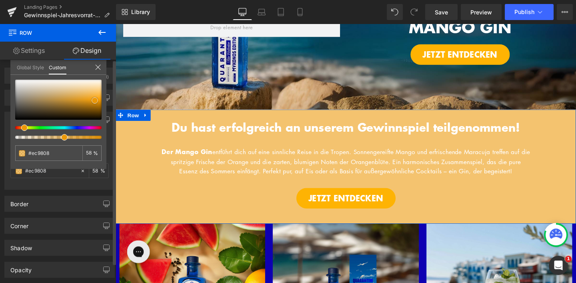
click at [94, 100] on span at bounding box center [95, 100] width 6 height 6
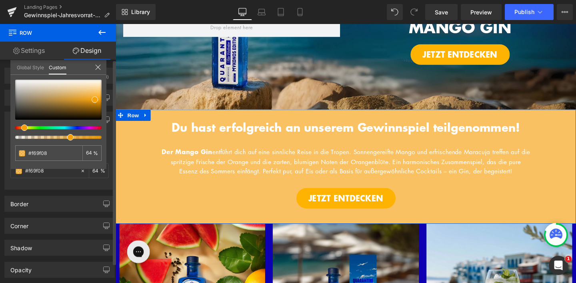
click at [69, 136] on span at bounding box center [70, 137] width 6 height 6
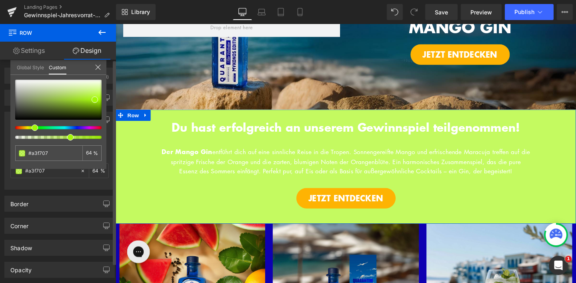
drag, startPoint x: 24, startPoint y: 127, endPoint x: 30, endPoint y: 128, distance: 6.9
click at [31, 128] on div at bounding box center [55, 127] width 86 height 3
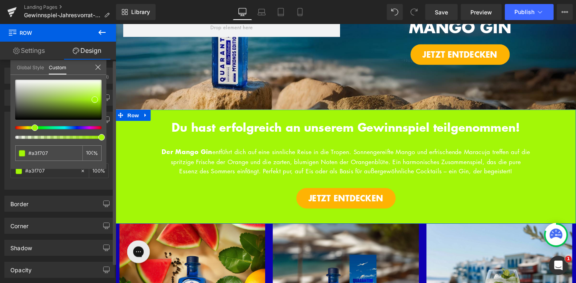
drag, startPoint x: 69, startPoint y: 139, endPoint x: 102, endPoint y: 137, distance: 32.9
click at [104, 138] on span at bounding box center [101, 137] width 6 height 6
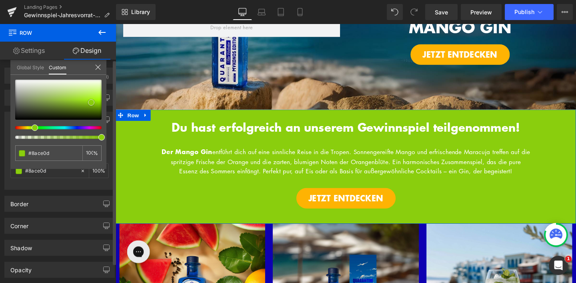
drag, startPoint x: 94, startPoint y: 100, endPoint x: 90, endPoint y: 103, distance: 4.6
click at [90, 103] on span at bounding box center [91, 102] width 6 height 6
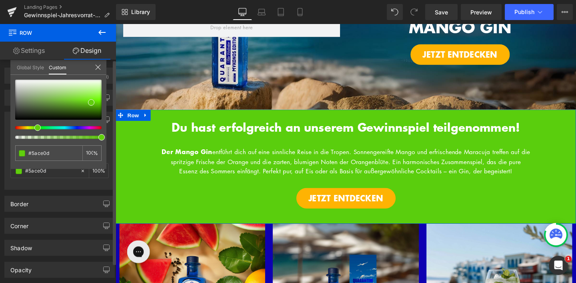
click at [36, 128] on span at bounding box center [37, 128] width 6 height 6
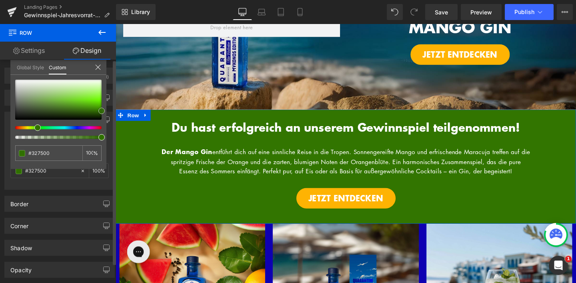
drag, startPoint x: 90, startPoint y: 102, endPoint x: 104, endPoint y: 111, distance: 16.0
click at [104, 111] on span at bounding box center [101, 111] width 6 height 6
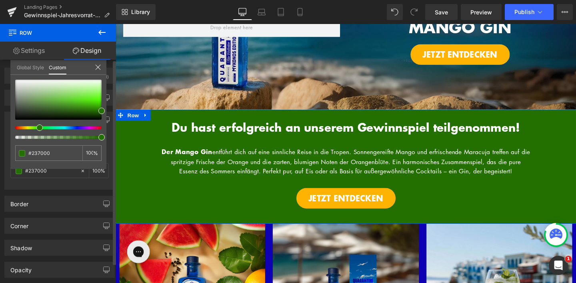
click at [36, 128] on div at bounding box center [55, 127] width 86 height 3
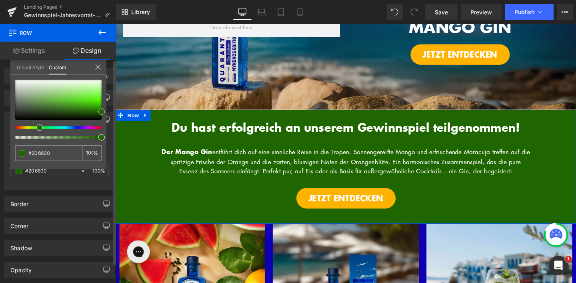
click at [104, 112] on span at bounding box center [101, 111] width 6 height 6
drag, startPoint x: 54, startPoint y: 152, endPoint x: 23, endPoint y: 152, distance: 31.2
click at [24, 152] on div "#206600" at bounding box center [48, 153] width 67 height 16
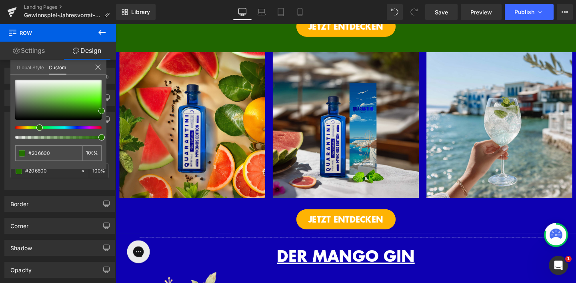
scroll to position [243, 0]
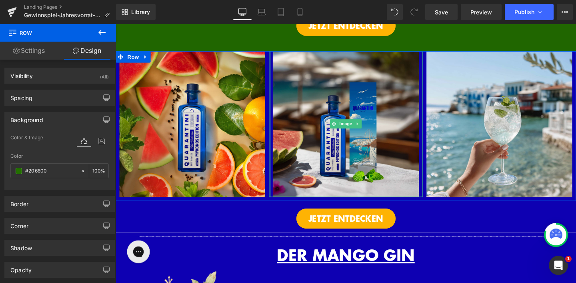
click at [278, 147] on div "Image" at bounding box center [357, 128] width 161 height 153
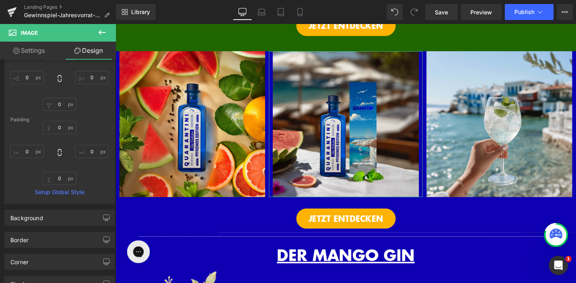
scroll to position [140, 0]
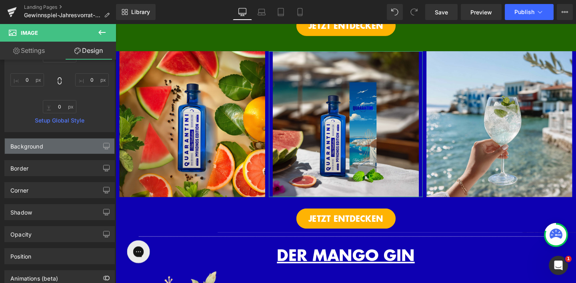
click at [50, 149] on div "Background" at bounding box center [60, 146] width 110 height 15
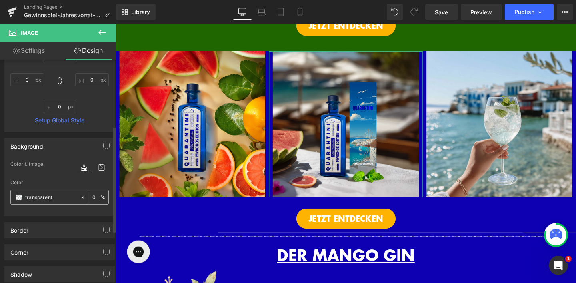
click at [56, 196] on input "transparent" at bounding box center [50, 197] width 51 height 9
paste input "#206600"
click at [80, 198] on icon at bounding box center [83, 198] width 6 height 6
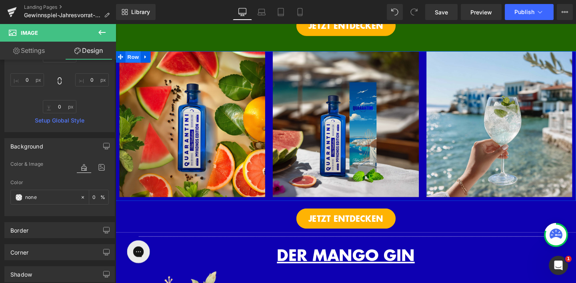
click at [128, 64] on span "Row" at bounding box center [134, 58] width 16 height 12
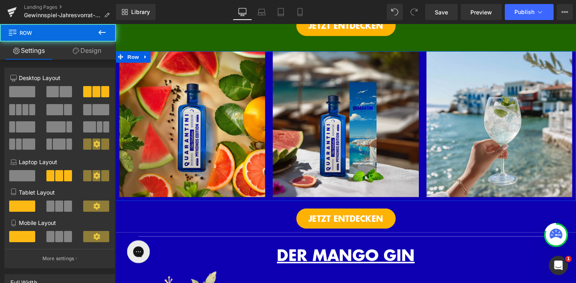
click at [100, 58] on link "Design" at bounding box center [87, 51] width 58 height 18
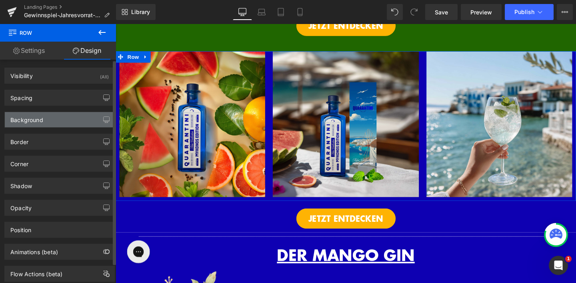
click at [74, 120] on div "Background" at bounding box center [60, 119] width 110 height 15
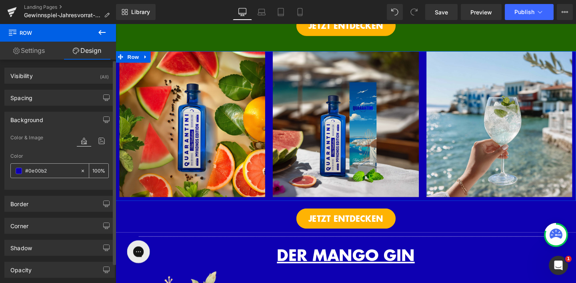
click at [53, 168] on input "#0e00b2" at bounding box center [50, 171] width 51 height 9
paste input "206600"
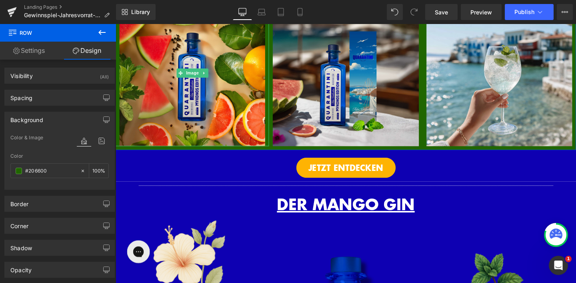
scroll to position [298, 0]
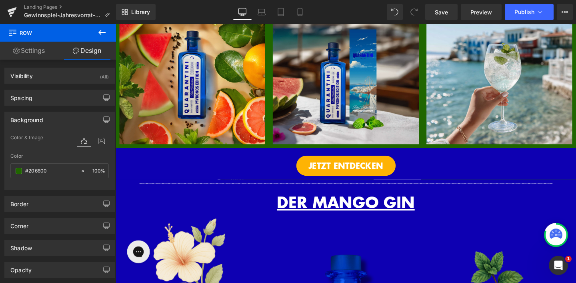
drag, startPoint x: 125, startPoint y: 182, endPoint x: 127, endPoint y: 171, distance: 10.6
click at [125, 182] on div "JETZT ENTDECKEN" at bounding box center [358, 174] width 484 height 22
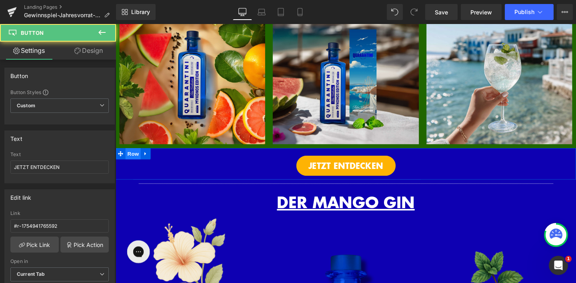
click at [128, 167] on span "Row" at bounding box center [134, 161] width 16 height 12
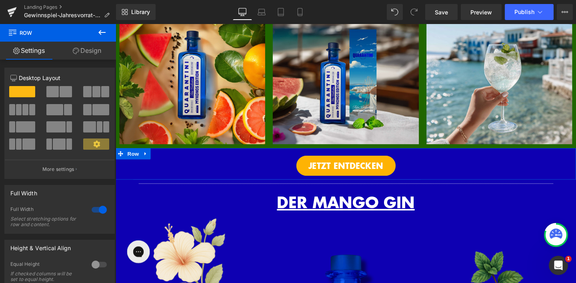
click at [95, 56] on link "Design" at bounding box center [87, 51] width 58 height 18
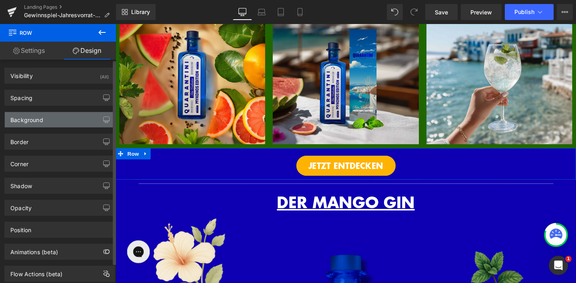
click at [60, 119] on div "Background" at bounding box center [60, 119] width 110 height 15
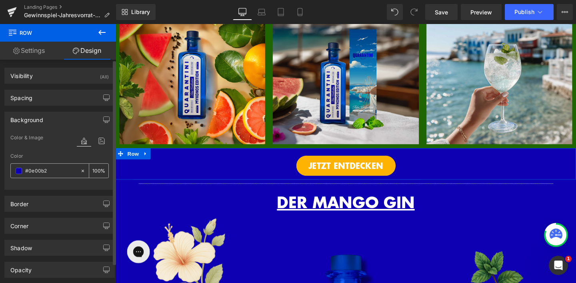
click at [56, 166] on div "#0e00b2" at bounding box center [45, 171] width 69 height 14
click at [55, 173] on input "#0e00b2" at bounding box center [50, 171] width 51 height 9
paste input "206600"
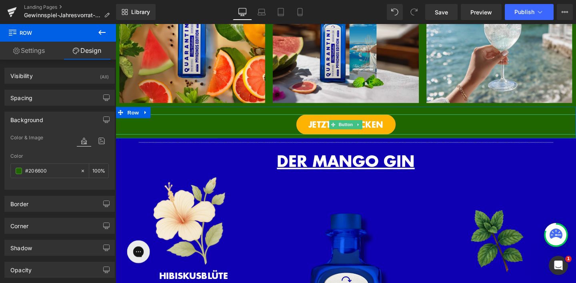
scroll to position [343, 0]
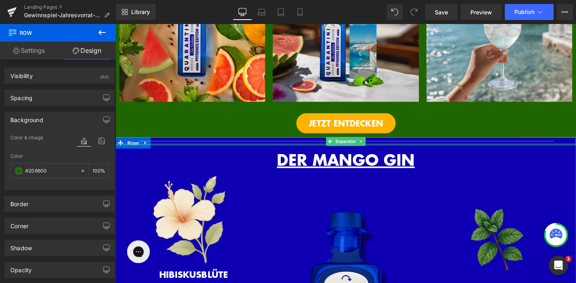
click at [127, 151] on div at bounding box center [358, 150] width 484 height 2
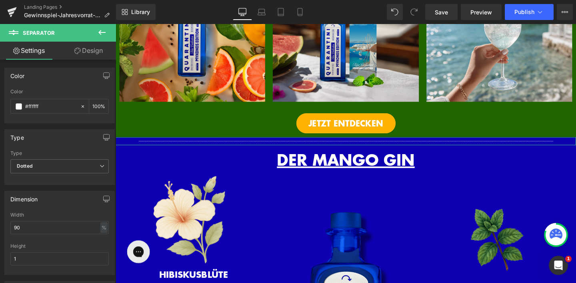
click at [95, 54] on link "Design" at bounding box center [89, 51] width 58 height 18
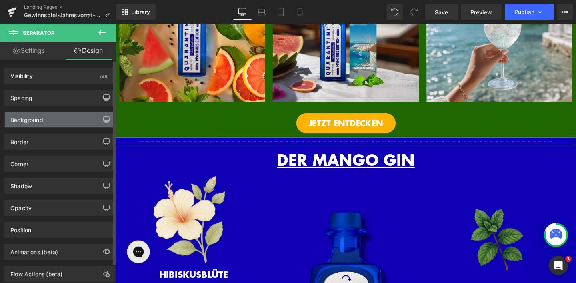
click at [77, 112] on div "Background" at bounding box center [60, 119] width 110 height 15
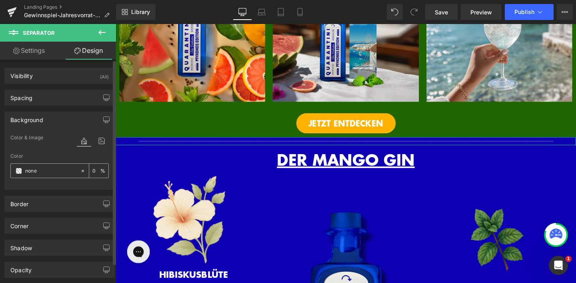
click at [53, 169] on input "none" at bounding box center [50, 171] width 51 height 9
paste input "#206600"
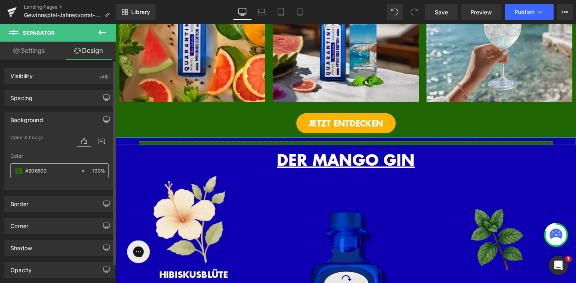
click at [80, 172] on icon at bounding box center [83, 171] width 6 height 6
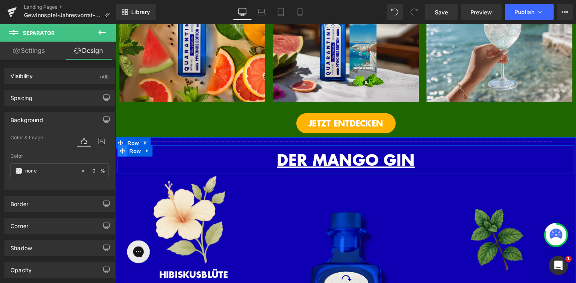
click at [121, 161] on icon at bounding box center [123, 158] width 6 height 6
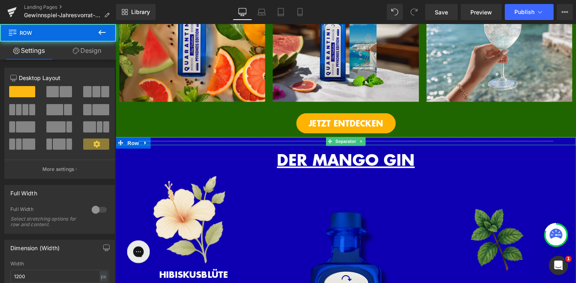
click at [121, 151] on div at bounding box center [358, 147] width 484 height 8
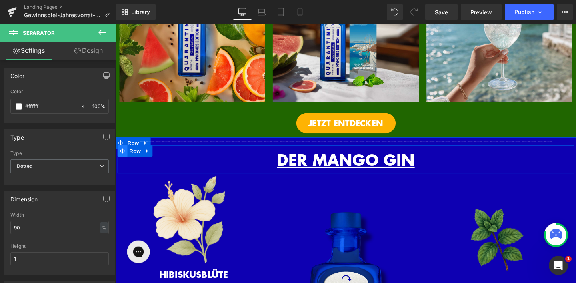
click at [122, 163] on span at bounding box center [123, 157] width 10 height 12
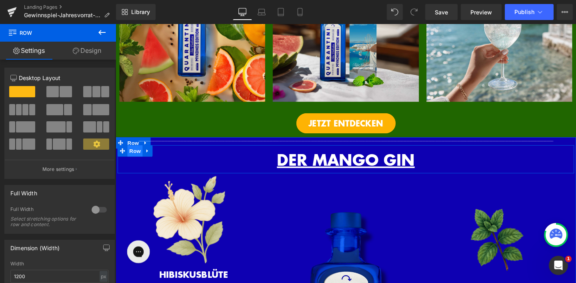
click at [130, 162] on span "Row" at bounding box center [136, 157] width 16 height 12
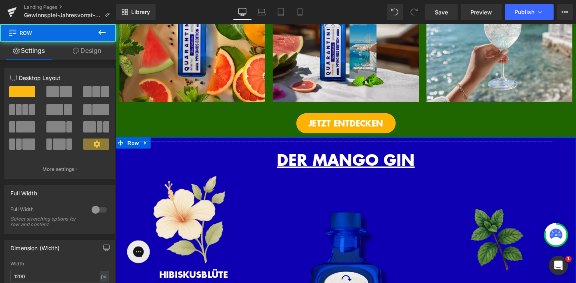
click at [116, 24] on div at bounding box center [116, 24] width 0 height 0
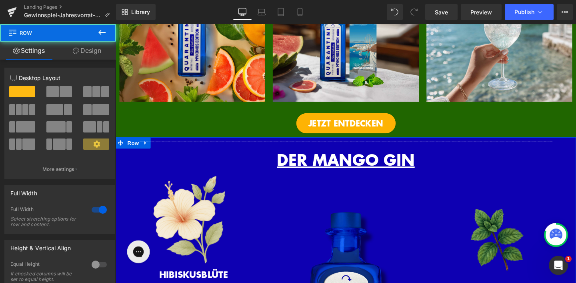
click at [100, 44] on link "Design" at bounding box center [87, 51] width 58 height 18
click at [0, 0] on div "Background" at bounding box center [0, 0] width 0 height 0
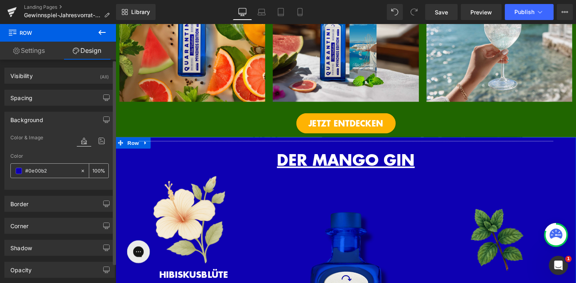
click at [50, 170] on input "#0e00b2" at bounding box center [50, 171] width 51 height 9
paste input "206600"
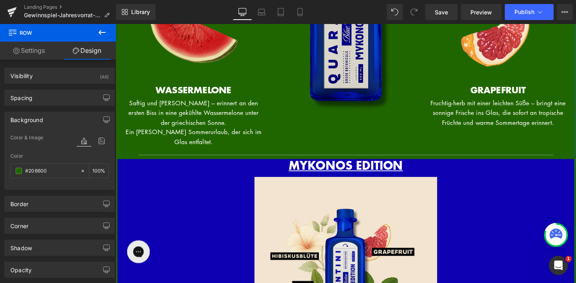
scroll to position [696, 0]
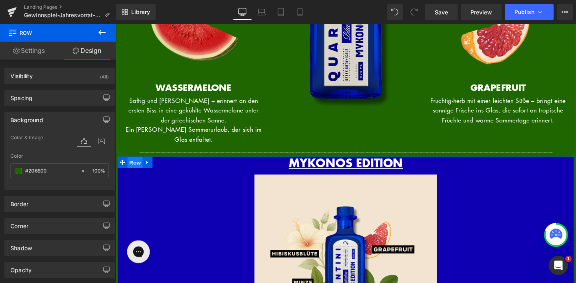
click at [131, 176] on span "Row" at bounding box center [136, 170] width 16 height 12
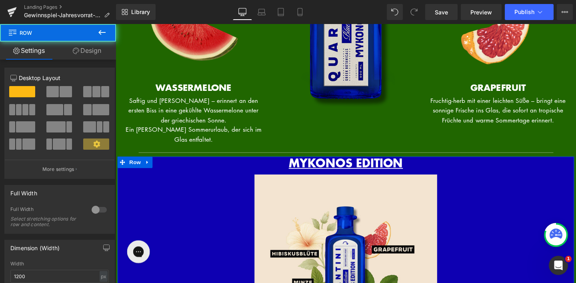
click at [103, 48] on link "Design" at bounding box center [87, 51] width 58 height 18
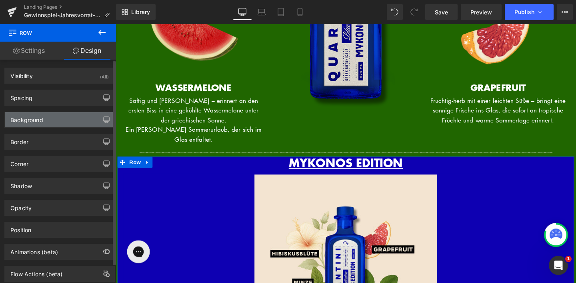
click at [67, 117] on div "Background" at bounding box center [60, 119] width 110 height 15
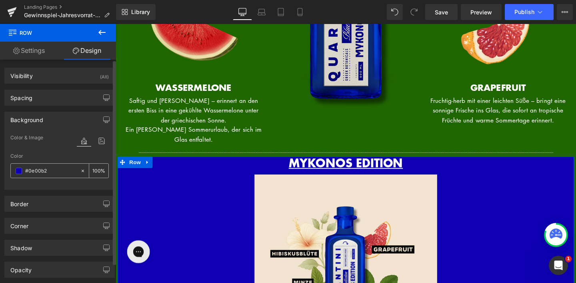
click at [56, 171] on input "#0e00b2" at bounding box center [50, 171] width 51 height 9
paste input "206600"
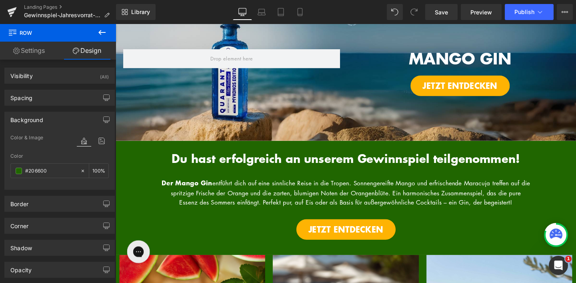
scroll to position [18, 0]
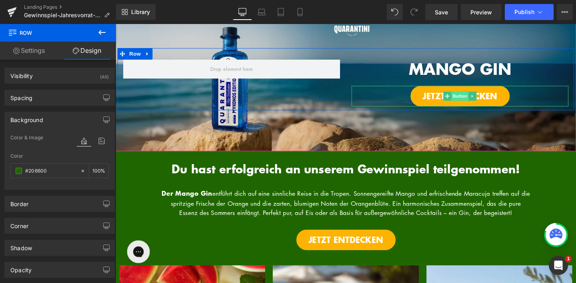
click at [481, 99] on span "Button" at bounding box center [478, 100] width 18 height 10
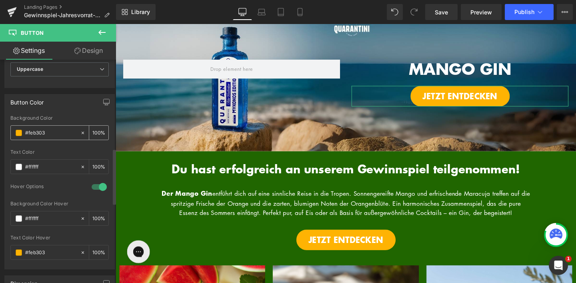
scroll to position [360, 0]
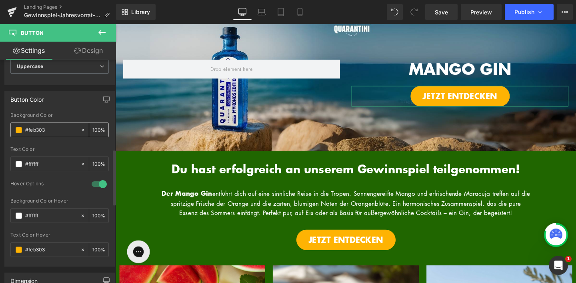
drag, startPoint x: 48, startPoint y: 129, endPoint x: 23, endPoint y: 129, distance: 25.2
click at [23, 129] on div "#feb303" at bounding box center [45, 130] width 69 height 14
drag, startPoint x: 48, startPoint y: 161, endPoint x: 17, endPoint y: 161, distance: 31.2
click at [17, 161] on div "#ffffff" at bounding box center [45, 164] width 69 height 14
paste input "eb303"
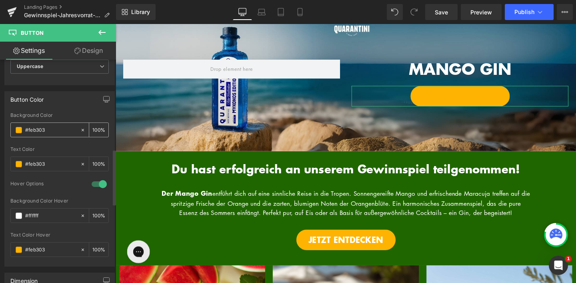
drag, startPoint x: 50, startPoint y: 129, endPoint x: 17, endPoint y: 129, distance: 33.6
click at [18, 129] on div "#feb303" at bounding box center [45, 130] width 69 height 14
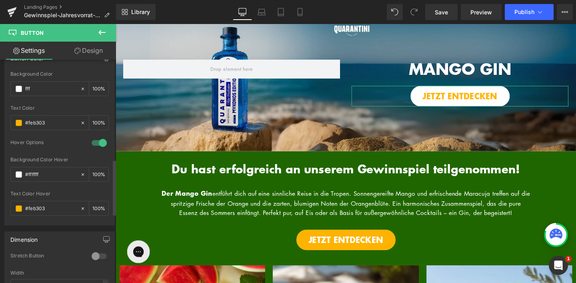
scroll to position [402, 0]
drag, startPoint x: 45, startPoint y: 206, endPoint x: 0, endPoint y: 204, distance: 44.9
click at [0, 204] on div "Button Color rgba(255, 255, 255, 1) Background Color #ffffff 100 % rgb(254, 179…" at bounding box center [60, 133] width 120 height 181
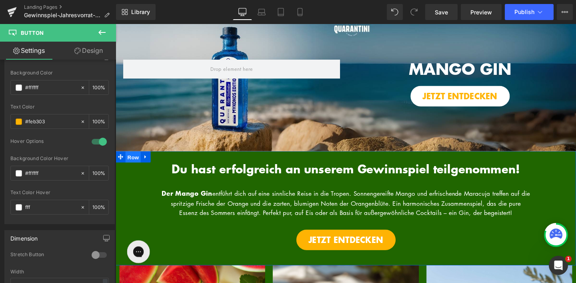
click at [136, 166] on span "Row" at bounding box center [134, 164] width 16 height 12
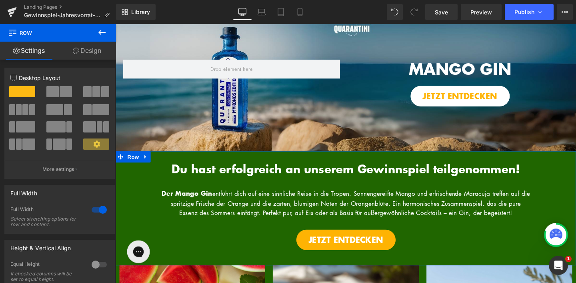
click at [96, 58] on link "Design" at bounding box center [87, 51] width 58 height 18
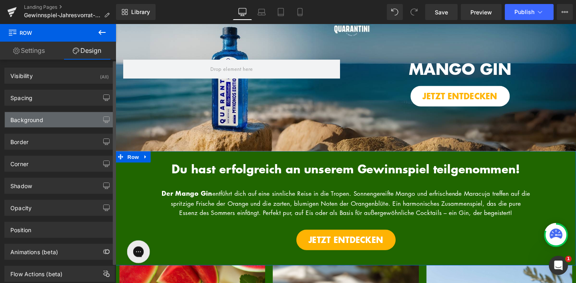
click at [74, 118] on div "Background" at bounding box center [60, 119] width 110 height 15
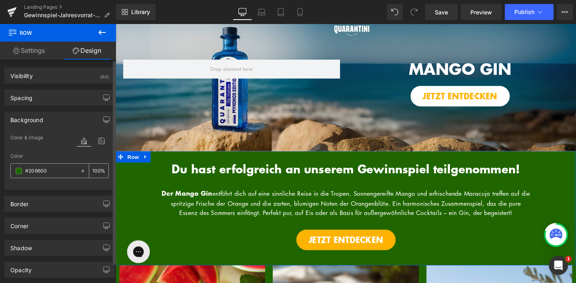
drag, startPoint x: 51, startPoint y: 170, endPoint x: 17, endPoint y: 169, distance: 34.0
click at [18, 169] on div "#206600" at bounding box center [45, 171] width 69 height 14
drag, startPoint x: 53, startPoint y: 169, endPoint x: 13, endPoint y: 169, distance: 40.0
click at [13, 169] on div "#206600" at bounding box center [45, 171] width 69 height 14
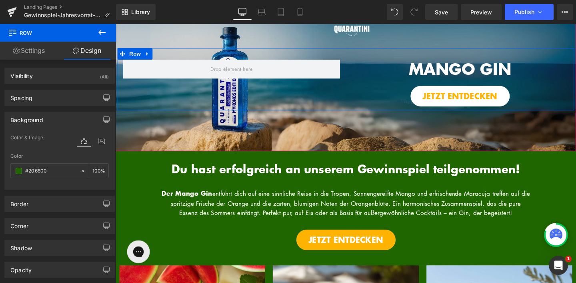
click at [470, 94] on span "JETZT ENTDECKEN" at bounding box center [478, 100] width 79 height 12
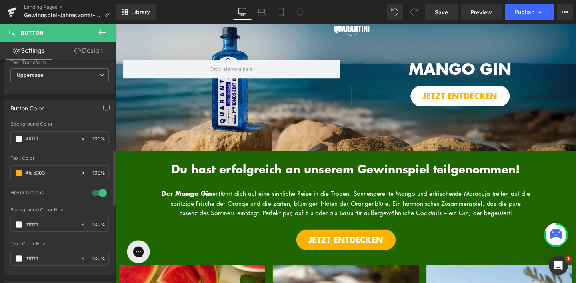
scroll to position [361, 0]
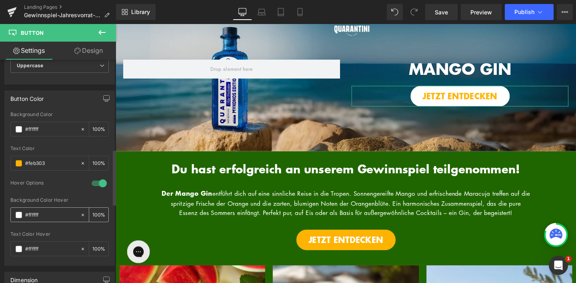
drag, startPoint x: 46, startPoint y: 216, endPoint x: 18, endPoint y: 216, distance: 28.0
click at [18, 216] on div "#ffffff" at bounding box center [45, 215] width 69 height 14
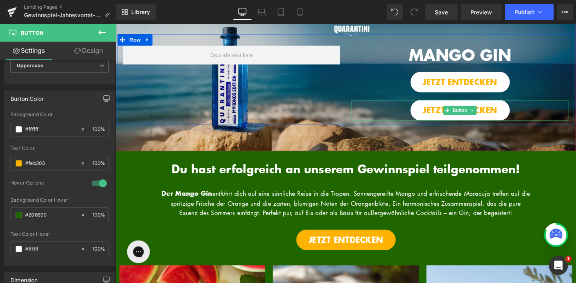
scroll to position [18, 0]
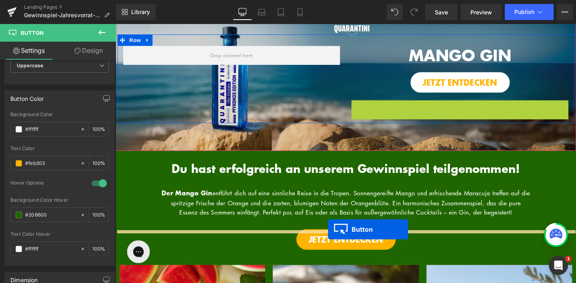
drag, startPoint x: 466, startPoint y: 114, endPoint x: 339, endPoint y: 240, distance: 179.2
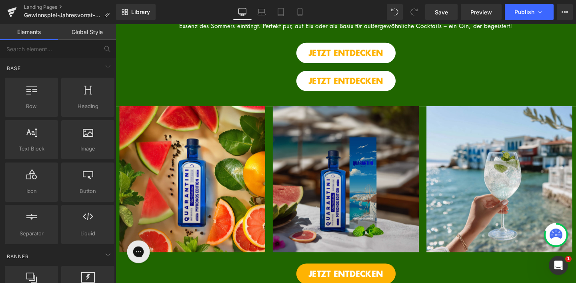
scroll to position [241, 0]
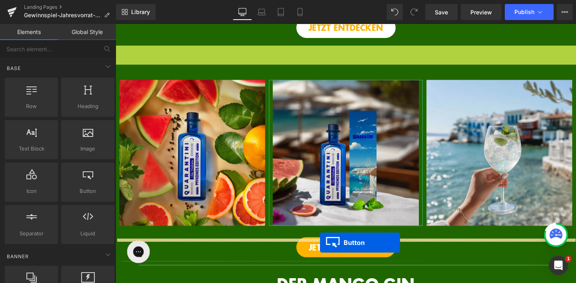
drag, startPoint x: 343, startPoint y: 68, endPoint x: 331, endPoint y: 254, distance: 186.6
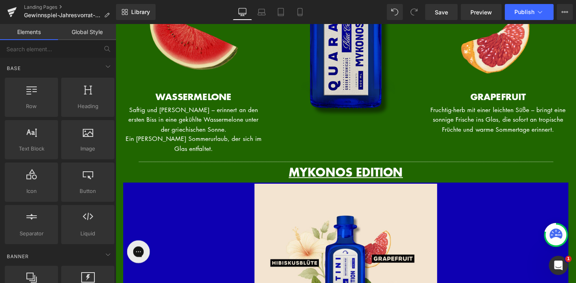
scroll to position [683, 0]
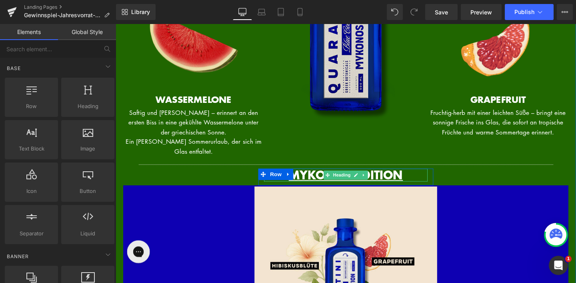
click at [406, 191] on span "MYKONOS EDITION" at bounding box center [358, 182] width 120 height 17
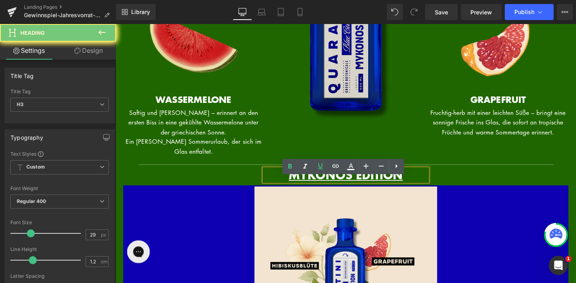
click at [406, 191] on span "MYKONOS EDITION" at bounding box center [358, 182] width 120 height 17
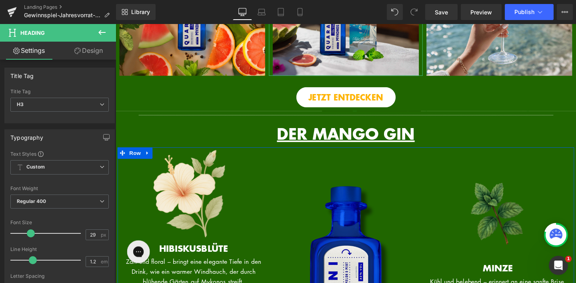
scroll to position [358, 0]
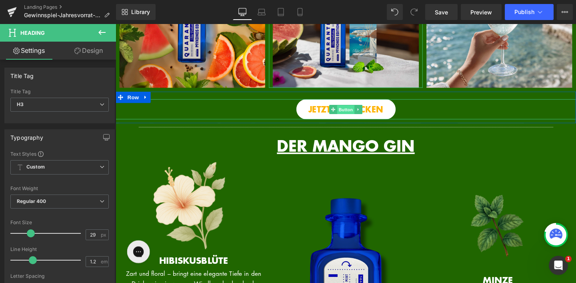
click at [352, 119] on span "Button" at bounding box center [358, 114] width 18 height 10
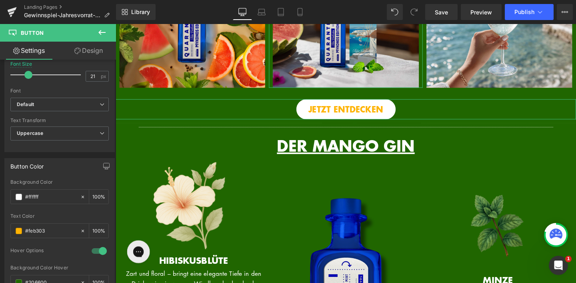
scroll to position [297, 0]
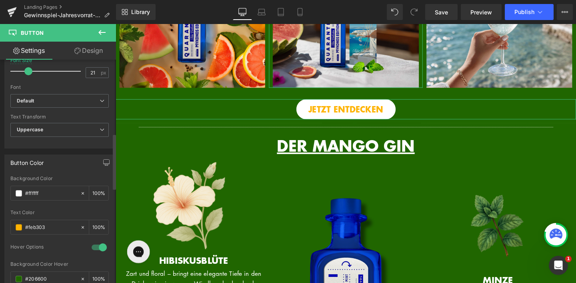
drag, startPoint x: 51, startPoint y: 228, endPoint x: 9, endPoint y: 227, distance: 41.7
click at [10, 227] on div "rgba(255, 255, 255, 1) Background Color #ffffff 100 % rgb(254, 179, 3) Text Col…" at bounding box center [60, 253] width 110 height 154
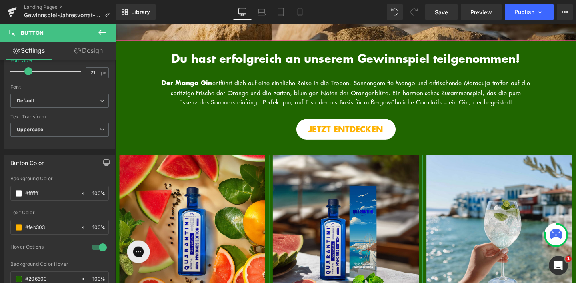
scroll to position [86, 0]
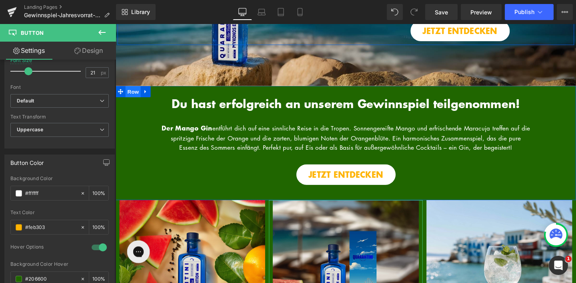
click at [129, 94] on span "Row" at bounding box center [134, 95] width 16 height 12
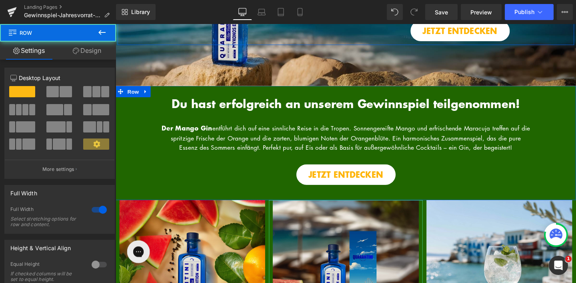
click at [94, 58] on link "Design" at bounding box center [87, 51] width 58 height 18
click at [0, 0] on div "Background" at bounding box center [0, 0] width 0 height 0
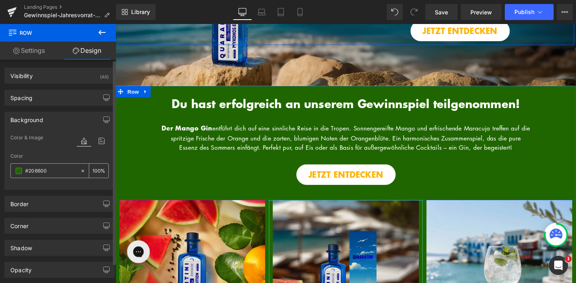
click at [56, 171] on input "#206600" at bounding box center [50, 171] width 51 height 9
paste input "feb303"
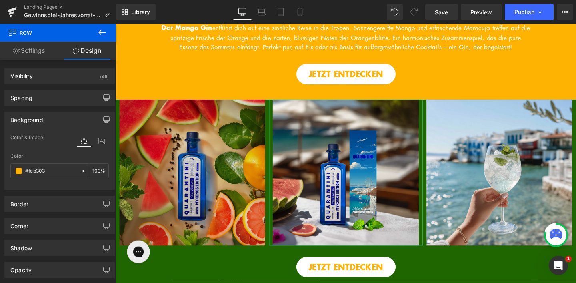
scroll to position [198, 0]
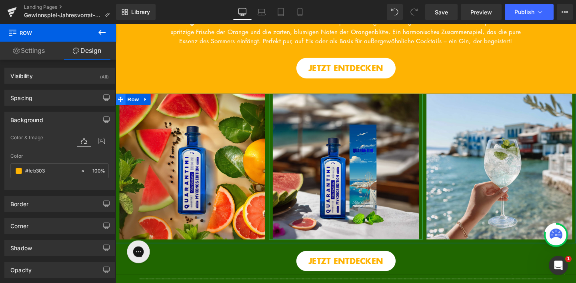
click at [117, 109] on span at bounding box center [121, 103] width 10 height 12
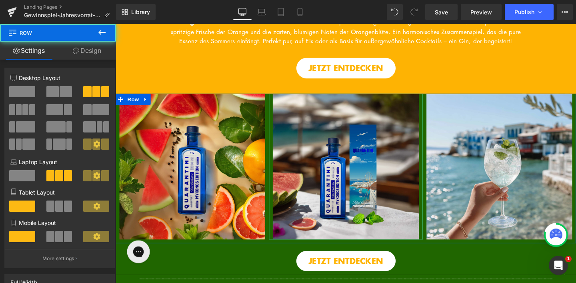
click at [100, 53] on link "Design" at bounding box center [87, 51] width 58 height 18
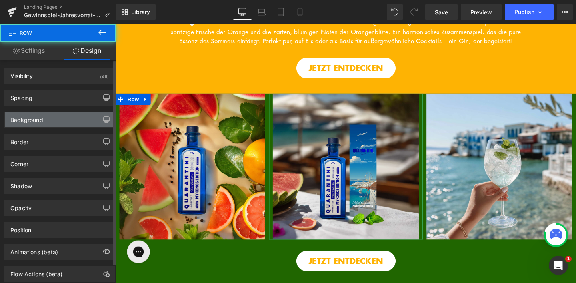
click at [63, 120] on div "Background" at bounding box center [60, 119] width 110 height 15
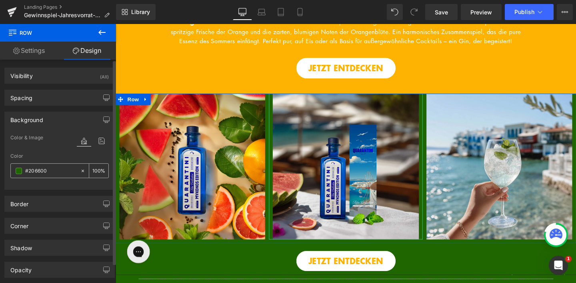
click at [56, 171] on input "#206600" at bounding box center [50, 171] width 51 height 9
paste input "feb303"
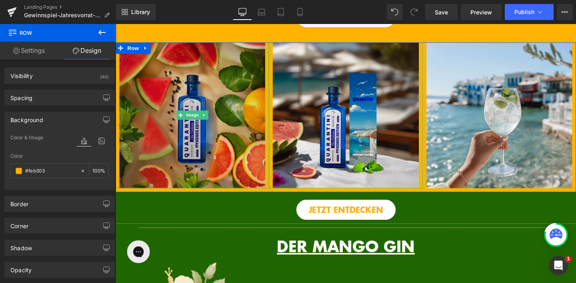
scroll to position [283, 0]
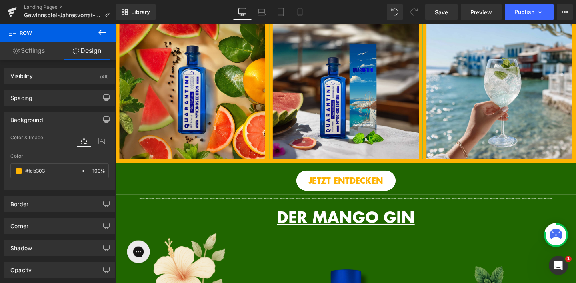
drag, startPoint x: 124, startPoint y: 187, endPoint x: 125, endPoint y: 212, distance: 24.9
click at [124, 187] on div "JETZT ENTDECKEN Button Row" at bounding box center [358, 187] width 484 height 34
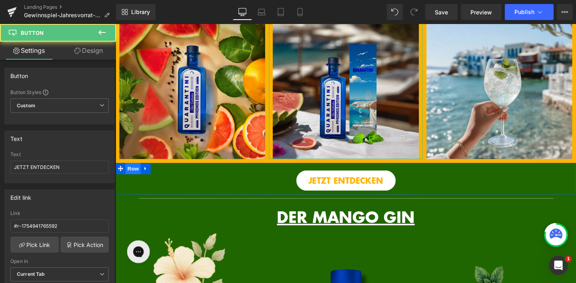
click at [127, 182] on span "Row" at bounding box center [134, 176] width 16 height 12
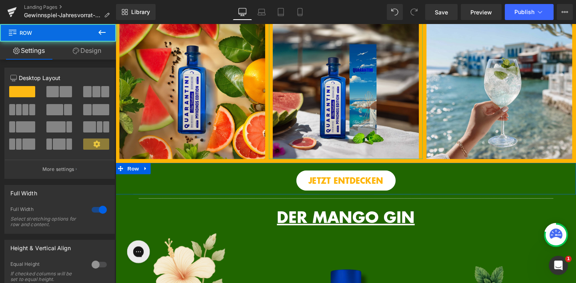
click at [97, 56] on link "Design" at bounding box center [87, 51] width 58 height 18
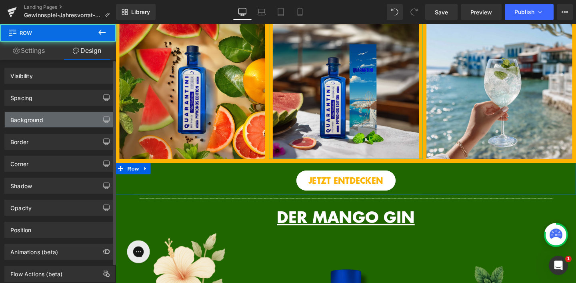
click at [69, 118] on div "Background" at bounding box center [60, 119] width 110 height 15
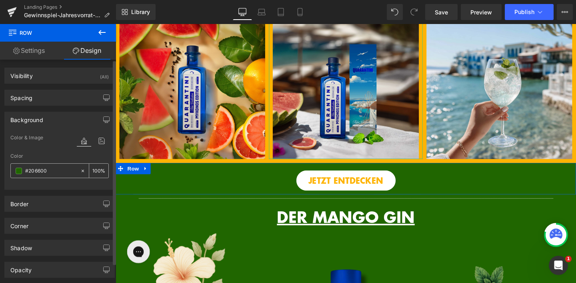
click at [60, 169] on input "#206600" at bounding box center [50, 171] width 51 height 9
paste input "feb303"
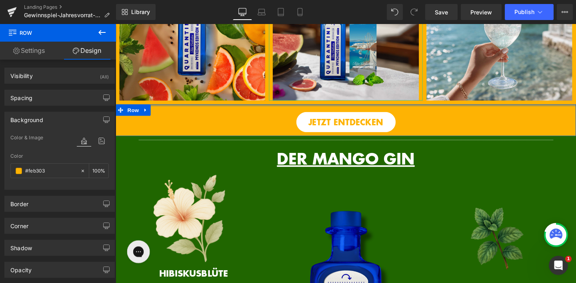
scroll to position [364, 0]
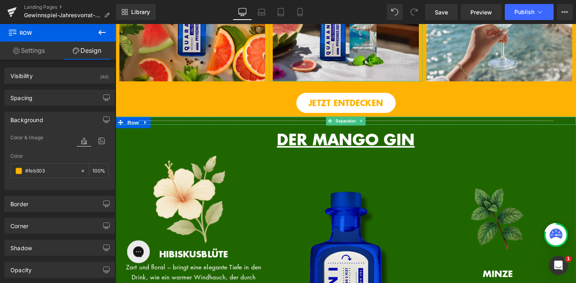
click at [117, 130] on div at bounding box center [117, 126] width 2 height 8
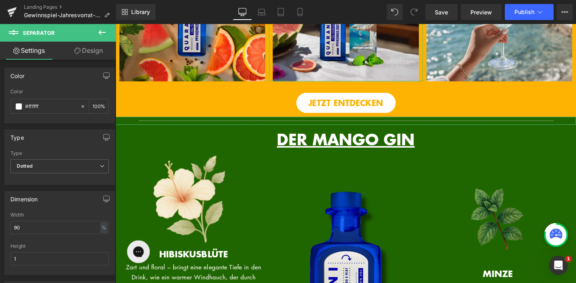
click at [100, 53] on link "Design" at bounding box center [89, 51] width 58 height 18
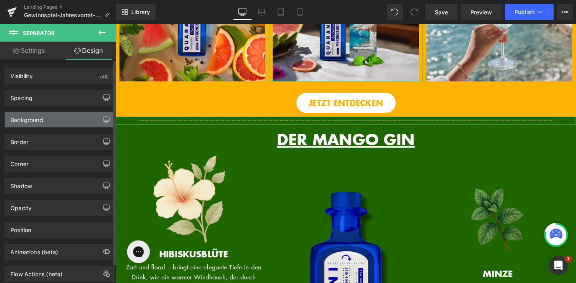
click at [58, 122] on div "Background" at bounding box center [60, 119] width 110 height 15
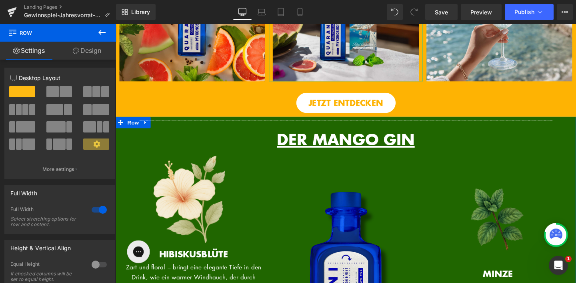
click at [85, 55] on link "Design" at bounding box center [87, 51] width 58 height 18
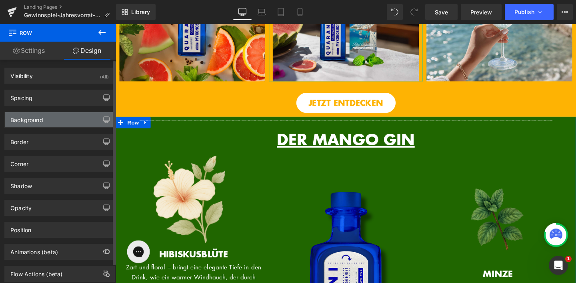
click at [56, 120] on div "Background" at bounding box center [60, 119] width 110 height 15
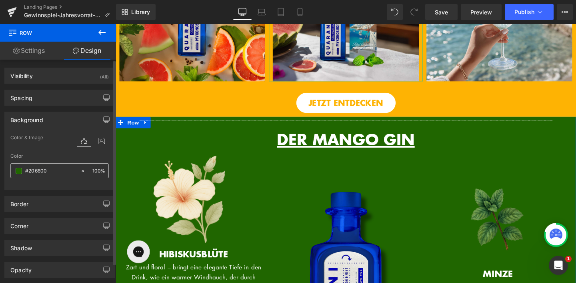
click at [52, 168] on input "#206600" at bounding box center [50, 171] width 51 height 9
paste input "feb303"
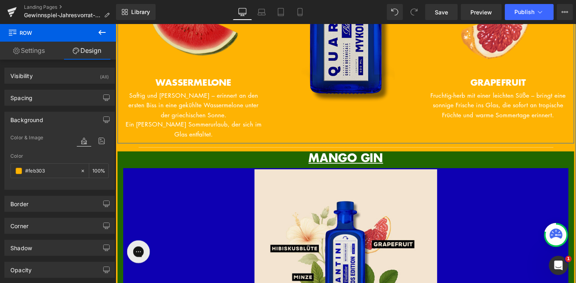
scroll to position [709, 0]
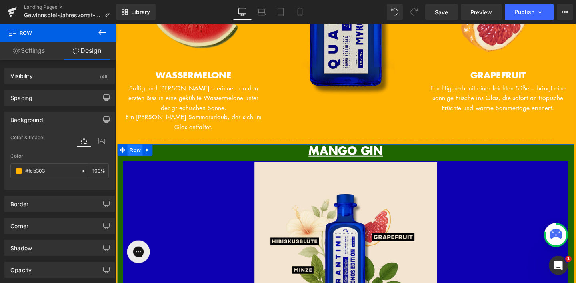
click at [130, 163] on span "Row" at bounding box center [136, 157] width 16 height 12
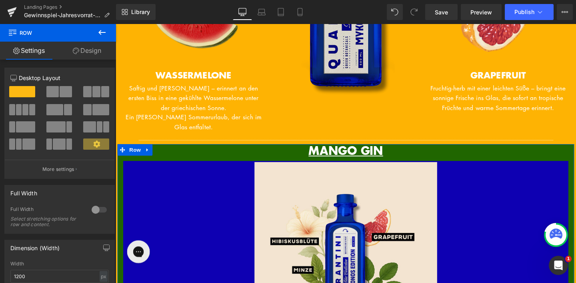
click at [92, 52] on link "Design" at bounding box center [87, 51] width 58 height 18
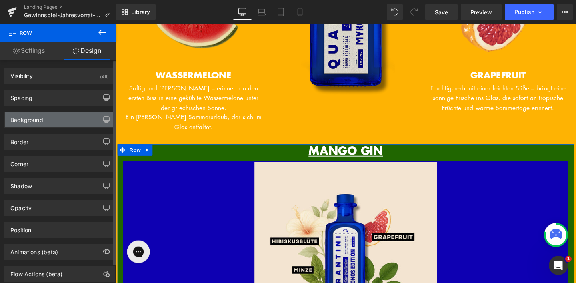
click at [62, 120] on div "Background" at bounding box center [60, 119] width 110 height 15
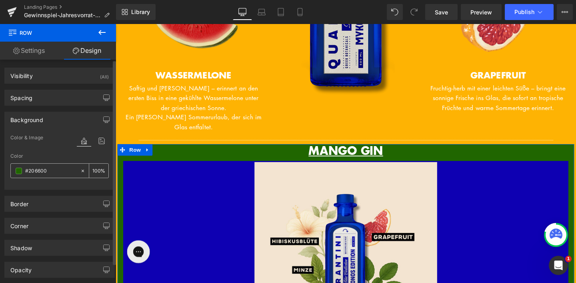
click at [48, 172] on input "#206600" at bounding box center [50, 171] width 51 height 9
paste input "feb303"
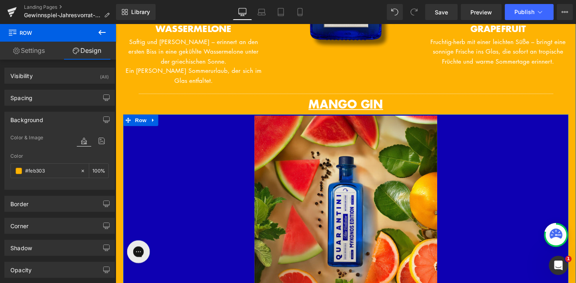
scroll to position [781, 0]
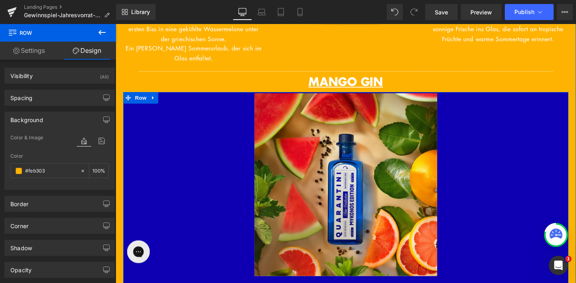
click at [153, 145] on link "Sale Off" at bounding box center [358, 193] width 456 height 192
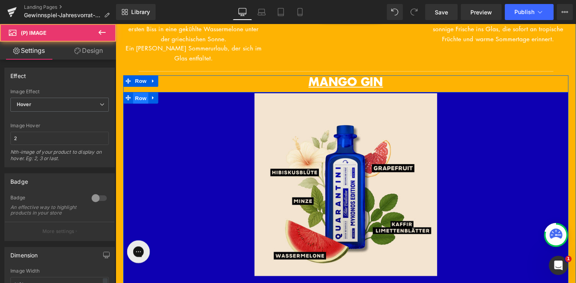
click at [141, 108] on span "Row" at bounding box center [142, 102] width 16 height 12
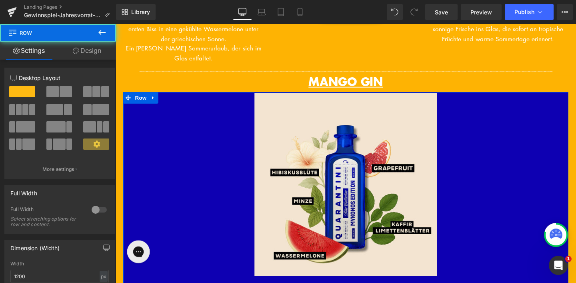
click at [100, 51] on link "Design" at bounding box center [87, 51] width 58 height 18
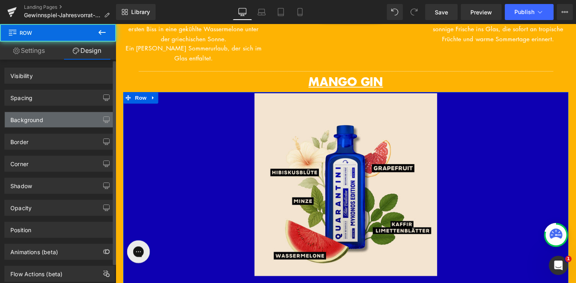
click at [66, 124] on div "Background" at bounding box center [60, 119] width 110 height 15
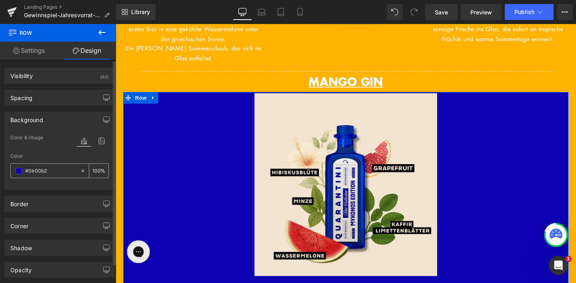
click at [60, 174] on input "#0e00b2" at bounding box center [50, 171] width 51 height 9
paste input "feb303"
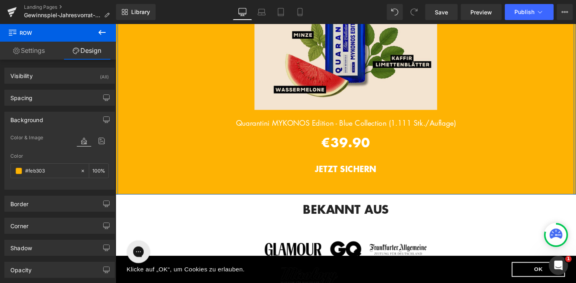
scroll to position [958, 0]
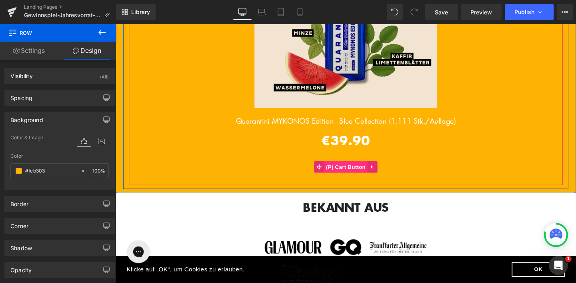
click at [358, 180] on span "(P) Cart Button" at bounding box center [358, 174] width 46 height 12
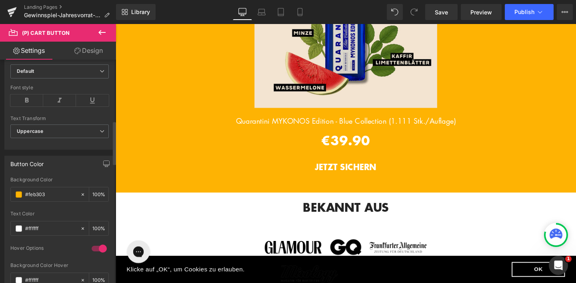
scroll to position [358, 0]
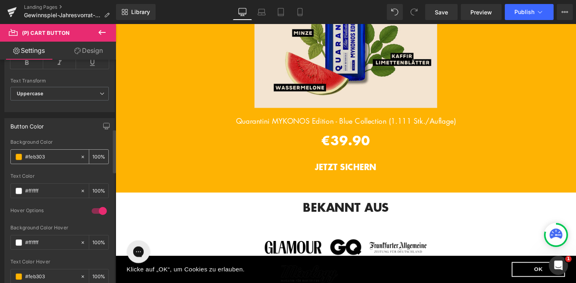
drag, startPoint x: 49, startPoint y: 153, endPoint x: 26, endPoint y: 153, distance: 22.4
click at [26, 153] on input "#feb303" at bounding box center [50, 157] width 51 height 9
drag, startPoint x: 49, startPoint y: 155, endPoint x: 39, endPoint y: 161, distance: 11.1
click at [36, 156] on input "#feb303" at bounding box center [50, 157] width 51 height 9
drag, startPoint x: 43, startPoint y: 186, endPoint x: 31, endPoint y: 186, distance: 12.4
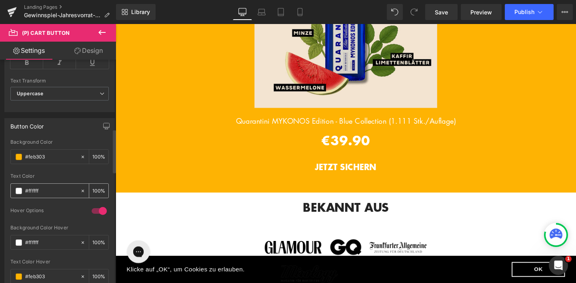
click at [31, 186] on div "#ffffff" at bounding box center [45, 191] width 69 height 14
drag, startPoint x: 44, startPoint y: 192, endPoint x: 0, endPoint y: 176, distance: 47.2
click at [0, 179] on div "Button Color rgb(254, 179, 3) Background Color #feb303 100 % rgba(255, 255, 255…" at bounding box center [60, 202] width 120 height 181
paste input "eb303"
drag, startPoint x: 48, startPoint y: 155, endPoint x: 5, endPoint y: 154, distance: 43.7
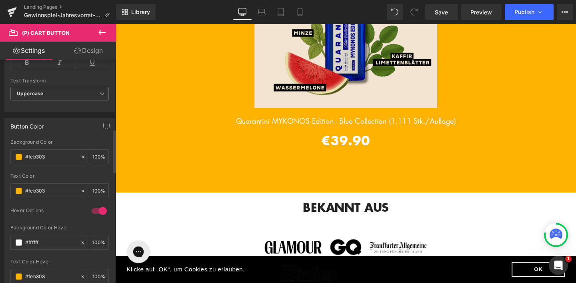
click at [6, 154] on div "rgb(254, 179, 3) Background Color #feb303 100 % rgb(254, 179, 3) Text Color #fe…" at bounding box center [60, 216] width 110 height 154
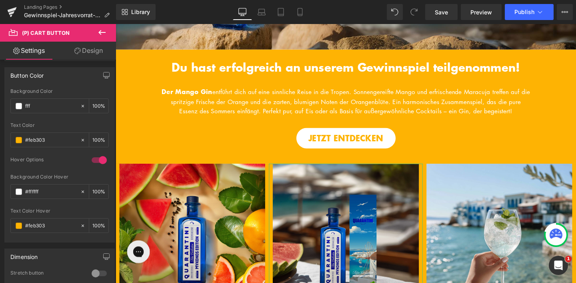
scroll to position [0, 0]
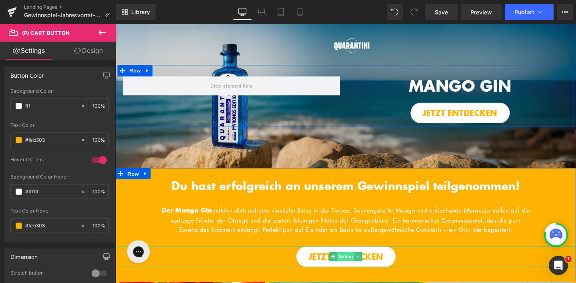
click at [356, 273] on span "Button" at bounding box center [358, 269] width 18 height 10
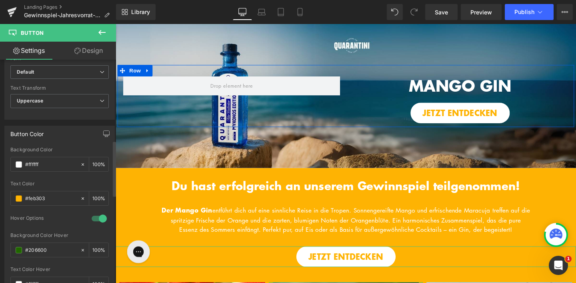
scroll to position [326, 0]
drag, startPoint x: 53, startPoint y: 249, endPoint x: 17, endPoint y: 248, distance: 36.0
click at [18, 249] on div "#206600" at bounding box center [45, 250] width 69 height 14
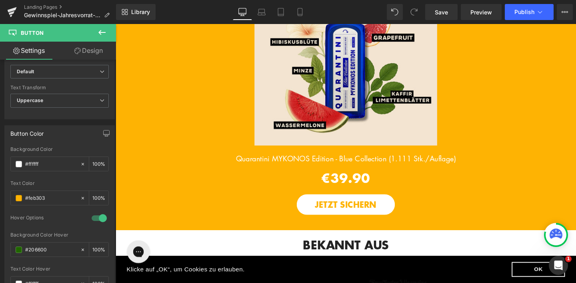
scroll to position [919, 0]
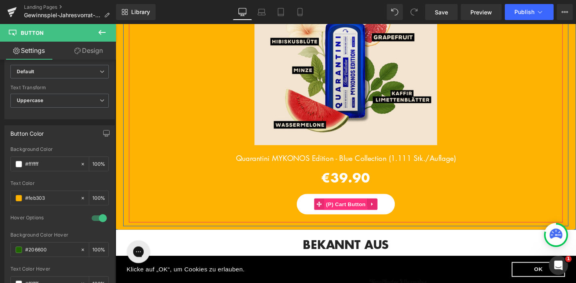
click at [360, 219] on span "(P) Cart Button" at bounding box center [358, 213] width 46 height 12
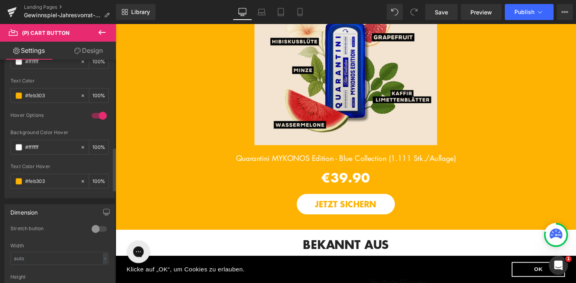
scroll to position [451, 0]
drag, startPoint x: 47, startPoint y: 150, endPoint x: 18, endPoint y: 149, distance: 28.8
click at [19, 149] on div "#ffffff" at bounding box center [45, 149] width 69 height 14
paste input "206600"
drag, startPoint x: 52, startPoint y: 183, endPoint x: 12, endPoint y: 181, distance: 40.1
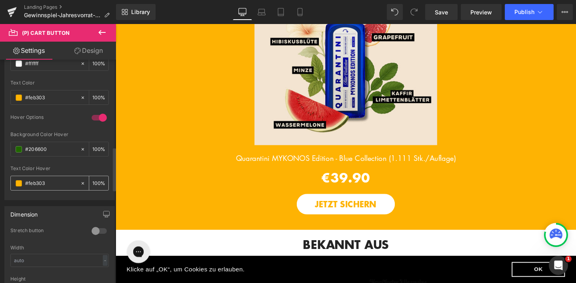
click at [12, 182] on div "#feb303" at bounding box center [45, 183] width 69 height 14
click at [55, 162] on div at bounding box center [59, 163] width 98 height 5
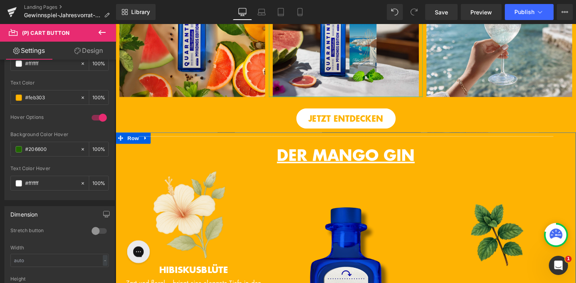
scroll to position [337, 0]
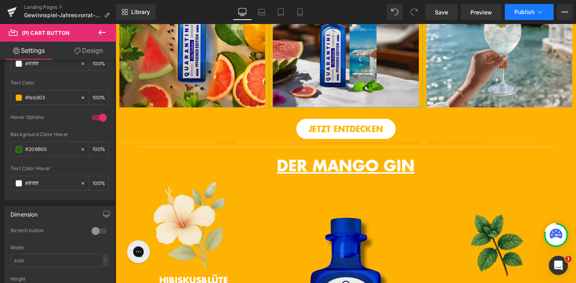
click at [527, 12] on span "Publish" at bounding box center [525, 12] width 20 height 6
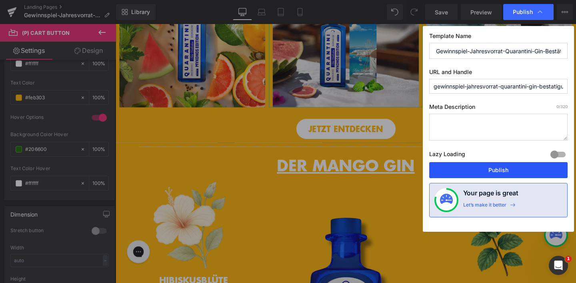
click at [501, 163] on button "Publish" at bounding box center [499, 170] width 139 height 16
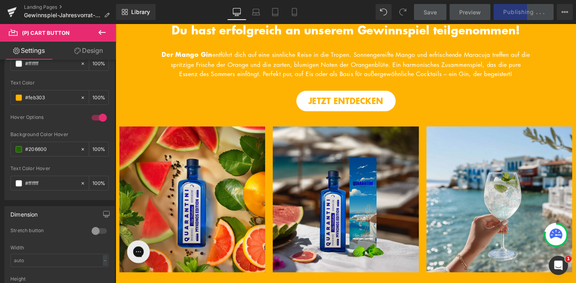
scroll to position [162, 0]
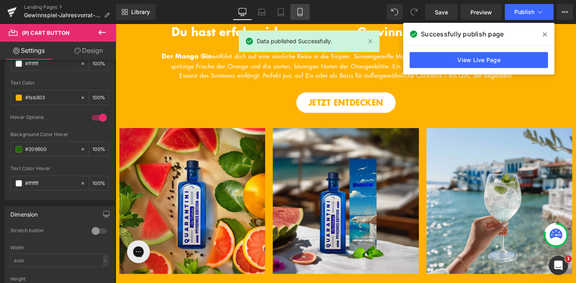
click at [305, 10] on link "Mobile" at bounding box center [300, 12] width 19 height 16
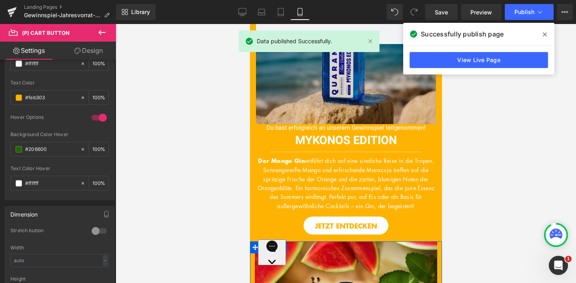
scroll to position [0, 0]
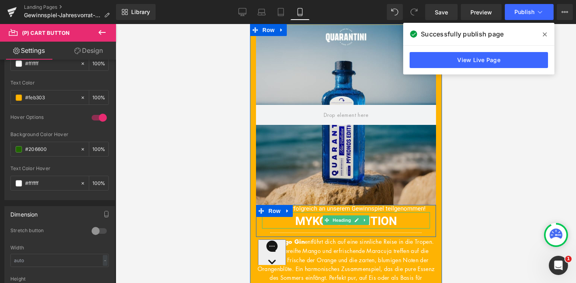
click at [317, 219] on font "MYKONOS EDITION" at bounding box center [346, 221] width 102 height 17
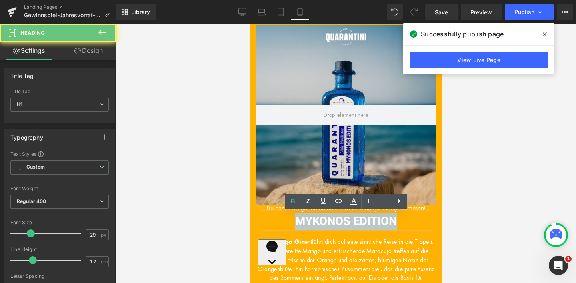
click at [317, 219] on font "MYKONOS EDITION" at bounding box center [346, 221] width 102 height 17
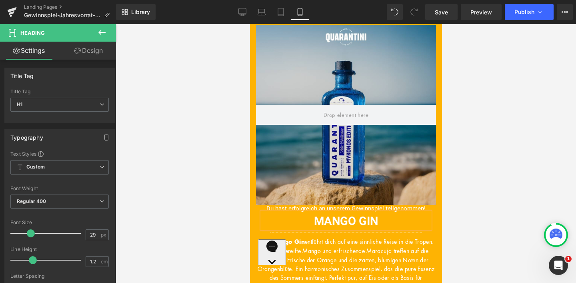
click at [497, 170] on div at bounding box center [346, 153] width 461 height 259
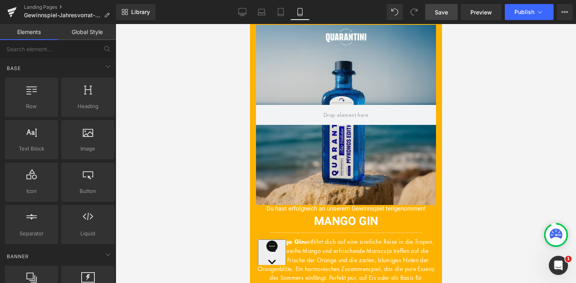
click at [447, 7] on link "Save" at bounding box center [442, 12] width 32 height 16
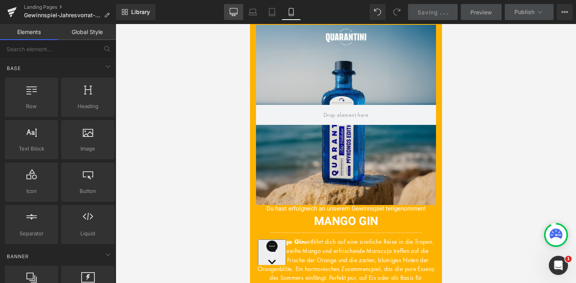
click at [239, 14] on link "Desktop" at bounding box center [233, 12] width 19 height 16
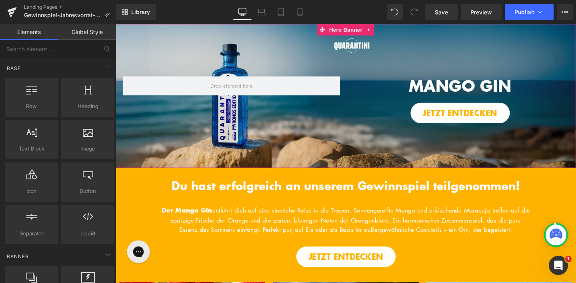
click at [359, 30] on span "Hero Banner" at bounding box center [357, 30] width 39 height 12
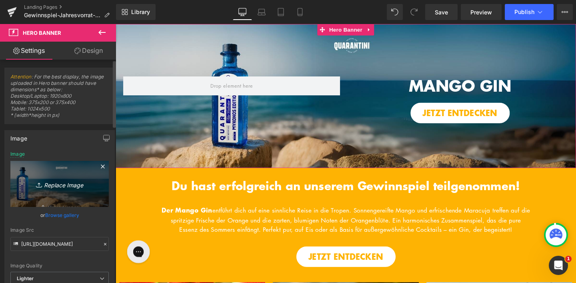
click at [46, 171] on link "Replace Image" at bounding box center [59, 184] width 98 height 46
click at [85, 192] on link "Replace Image" at bounding box center [59, 184] width 98 height 46
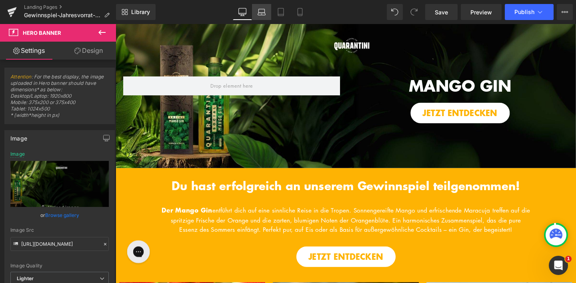
click at [271, 12] on link "Laptop" at bounding box center [261, 12] width 19 height 16
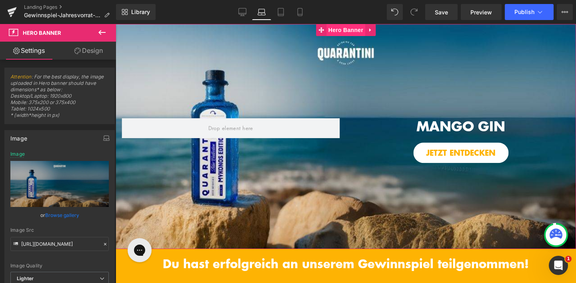
click at [345, 35] on span "Hero Banner" at bounding box center [346, 30] width 39 height 12
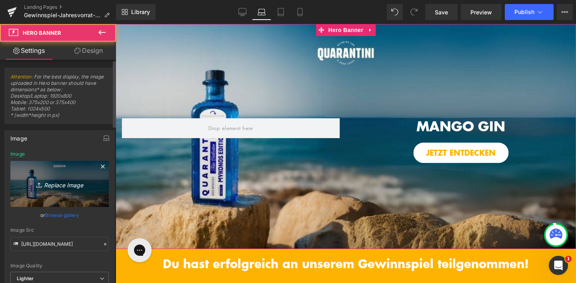
click at [60, 174] on link "Replace Image" at bounding box center [59, 184] width 98 height 46
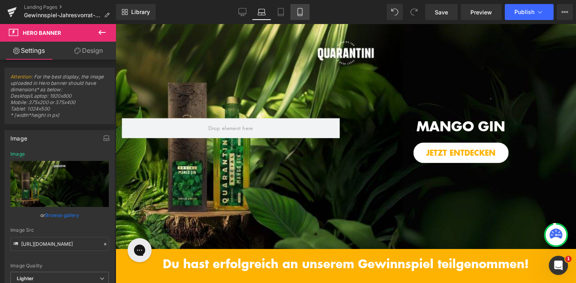
click at [296, 10] on link "Mobile" at bounding box center [300, 12] width 19 height 16
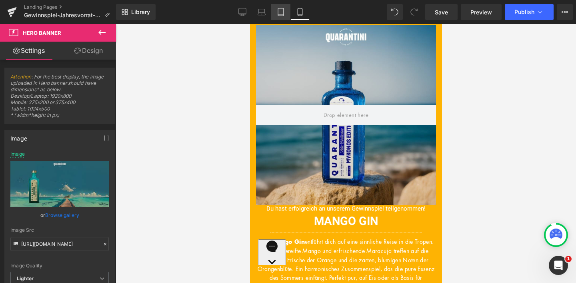
click at [282, 13] on icon at bounding box center [281, 12] width 8 height 8
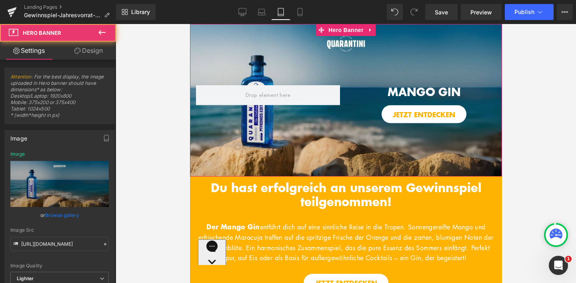
click at [317, 60] on div "MANGO GIN Heading JETZT ENTDECKEN Button Row Image" at bounding box center [346, 100] width 312 height 153
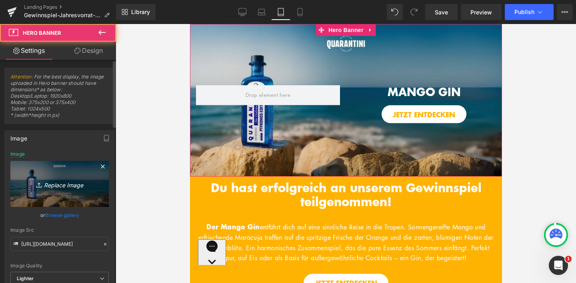
click at [75, 167] on link "Replace Image" at bounding box center [59, 184] width 98 height 46
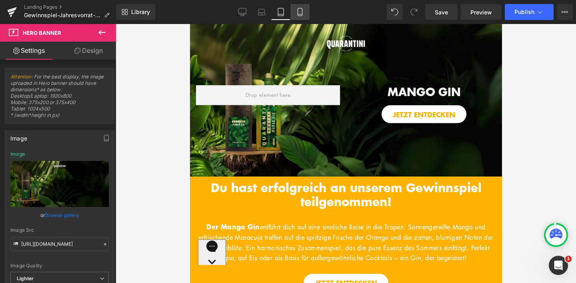
click at [297, 13] on icon at bounding box center [300, 12] width 8 height 8
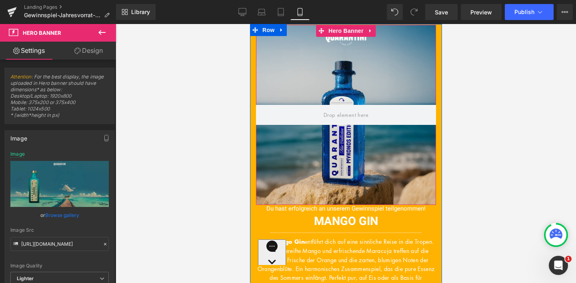
click at [327, 39] on div at bounding box center [346, 115] width 180 height 180
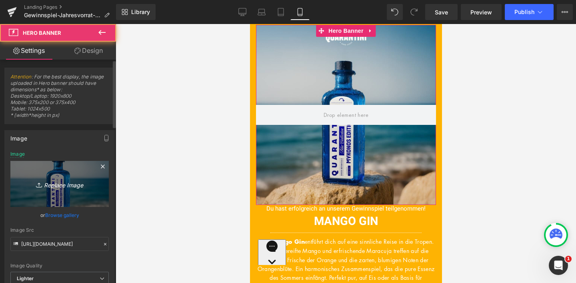
click at [93, 186] on link "Replace Image" at bounding box center [59, 184] width 98 height 46
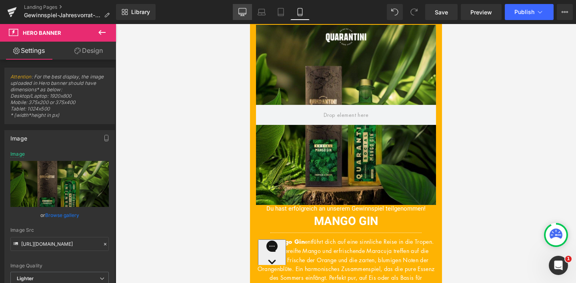
click at [240, 8] on icon at bounding box center [243, 12] width 8 height 8
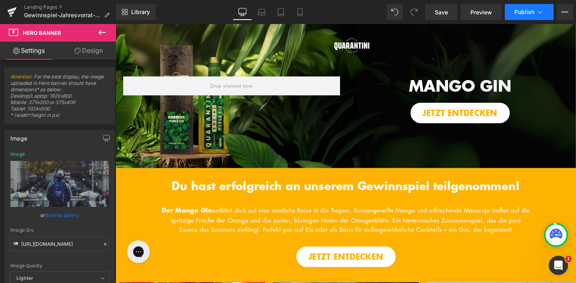
click at [522, 20] on button "Publish" at bounding box center [529, 12] width 49 height 16
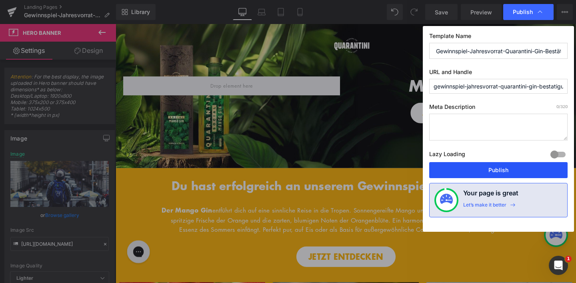
click at [508, 163] on button "Publish" at bounding box center [499, 170] width 139 height 16
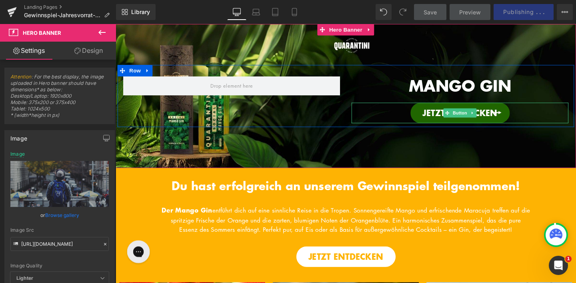
click at [496, 124] on link "JETZT ENTDECKEN" at bounding box center [478, 118] width 104 height 22
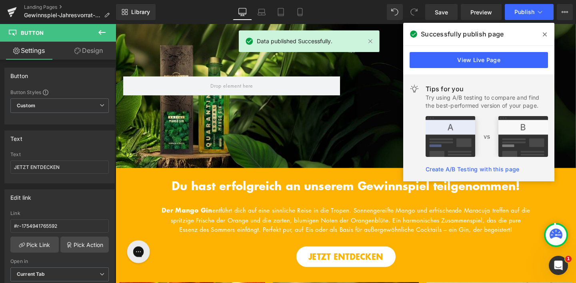
click at [542, 34] on span at bounding box center [545, 34] width 13 height 13
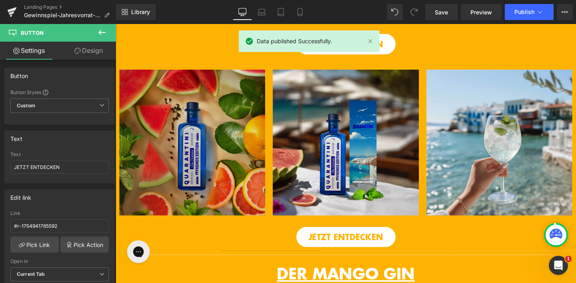
scroll to position [235, 0]
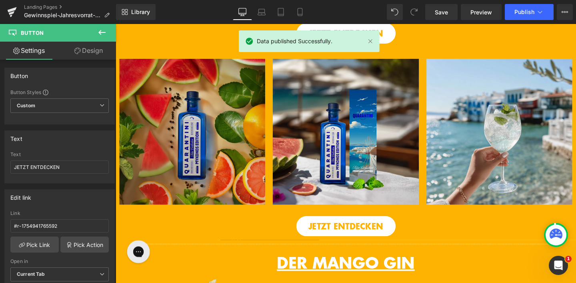
click at [173, 157] on img at bounding box center [196, 136] width 153 height 153
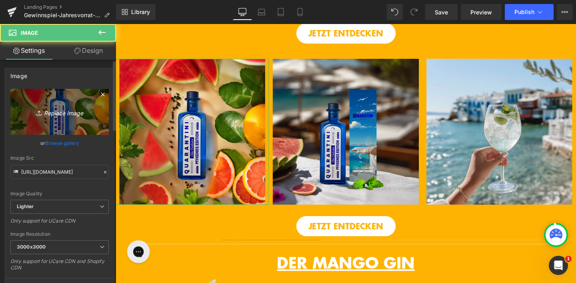
click at [70, 128] on link "Replace Image" at bounding box center [59, 112] width 98 height 46
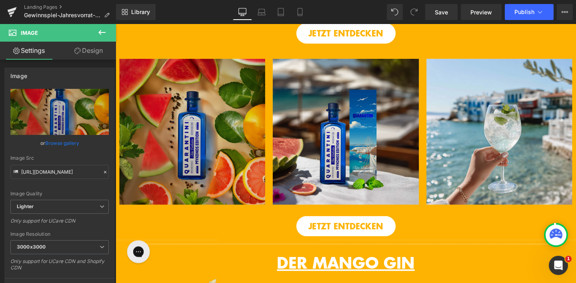
click at [185, 195] on img at bounding box center [196, 136] width 153 height 153
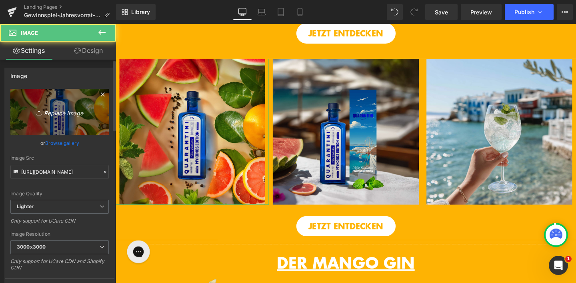
click at [87, 123] on link "Replace Image" at bounding box center [59, 112] width 98 height 46
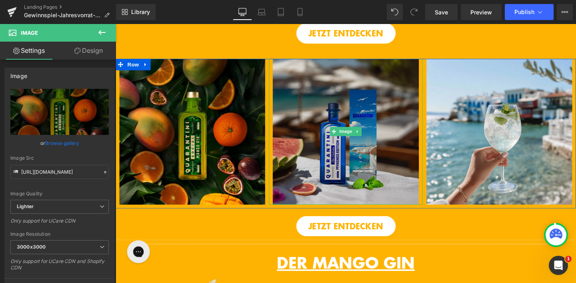
click at [405, 178] on img at bounding box center [357, 136] width 153 height 153
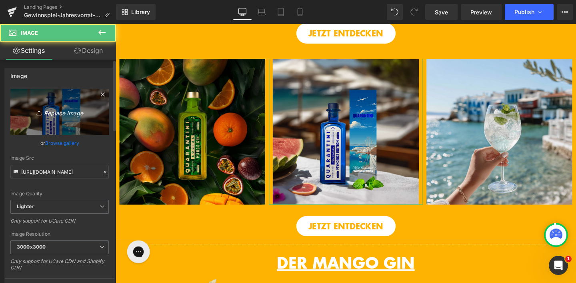
click at [67, 106] on link "Replace Image" at bounding box center [59, 112] width 98 height 46
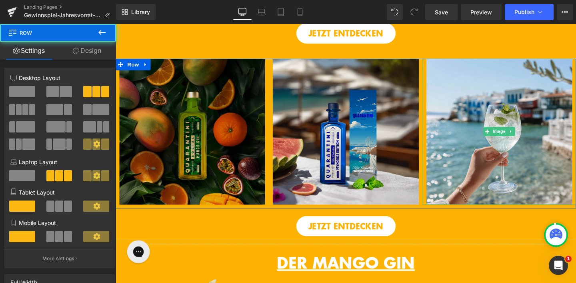
click at [563, 141] on img at bounding box center [519, 136] width 153 height 153
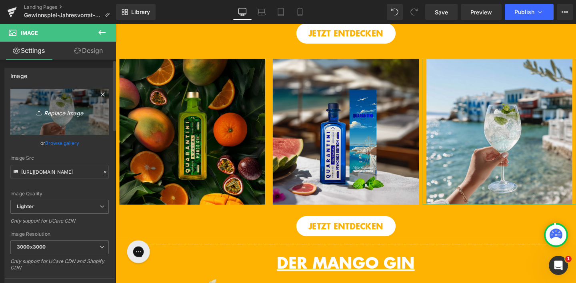
click at [77, 115] on icon "Replace Image" at bounding box center [60, 112] width 64 height 10
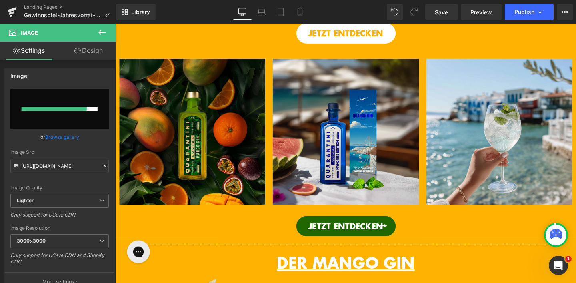
click at [376, 243] on span "JETZT ENTDECKEN" at bounding box center [358, 237] width 79 height 12
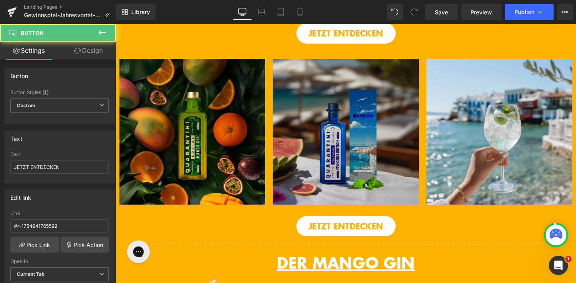
click at [366, 183] on img at bounding box center [357, 136] width 153 height 153
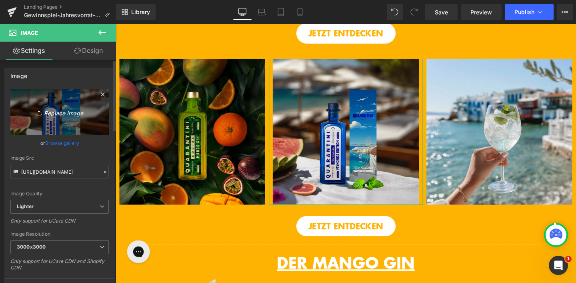
click at [65, 115] on icon "Replace Image" at bounding box center [60, 112] width 64 height 10
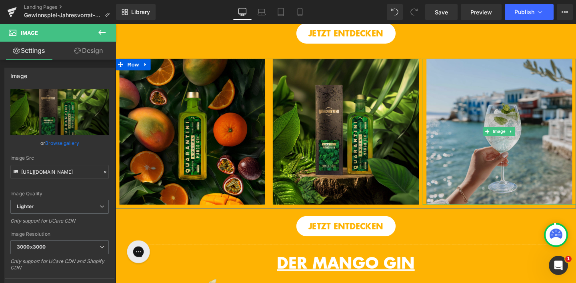
click at [535, 168] on img at bounding box center [519, 136] width 153 height 153
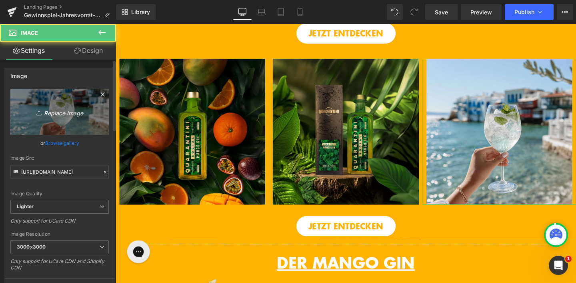
click at [94, 108] on link "Replace Image" at bounding box center [59, 112] width 98 height 46
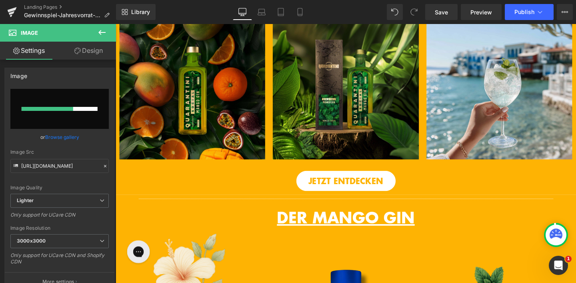
scroll to position [283, 0]
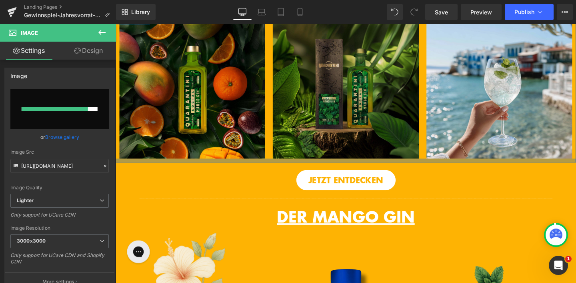
click at [380, 170] on div at bounding box center [358, 168] width 484 height 4
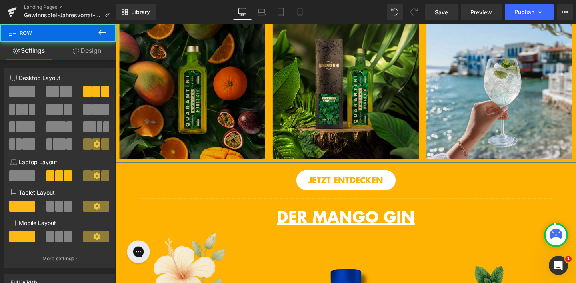
click at [407, 151] on img at bounding box center [357, 88] width 153 height 153
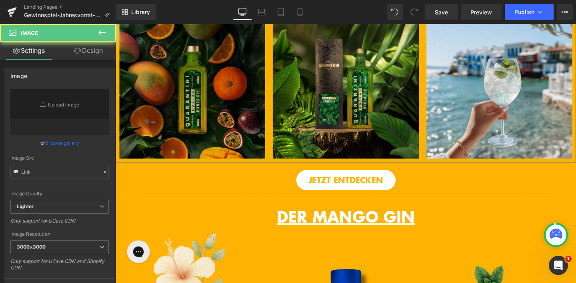
click at [483, 126] on img at bounding box center [519, 88] width 153 height 153
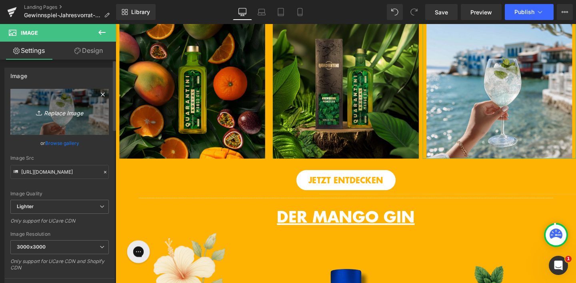
click at [47, 117] on link "Replace Image" at bounding box center [59, 112] width 98 height 46
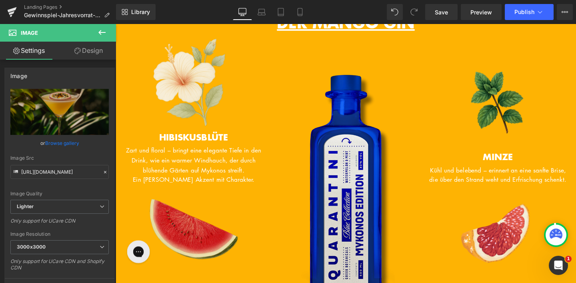
scroll to position [493, 0]
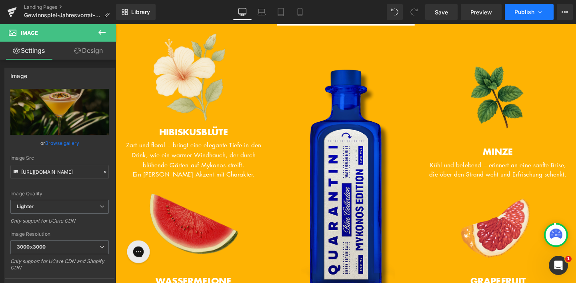
click at [530, 14] on span "Publish" at bounding box center [525, 12] width 20 height 6
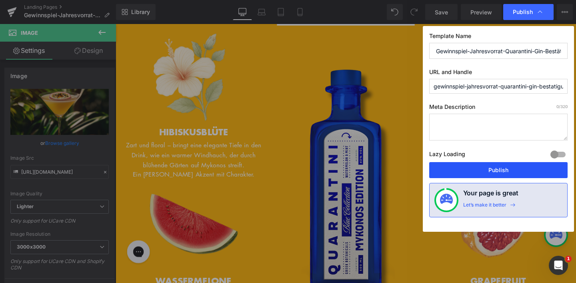
click at [484, 171] on button "Publish" at bounding box center [499, 170] width 139 height 16
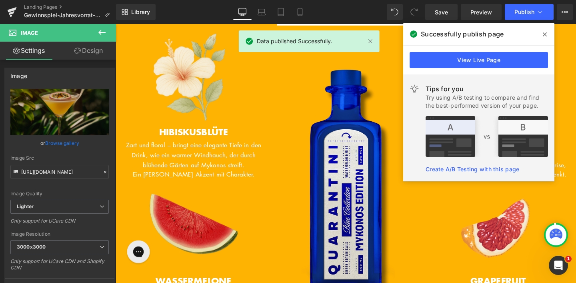
click at [544, 33] on icon at bounding box center [545, 34] width 4 height 4
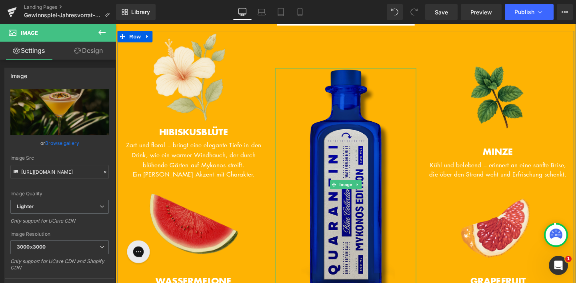
click at [368, 164] on img at bounding box center [358, 192] width 148 height 245
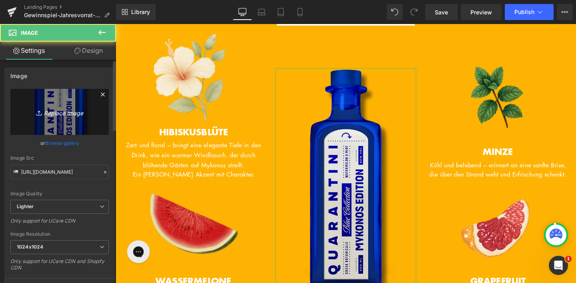
click at [93, 119] on link "Replace Image" at bounding box center [59, 112] width 98 height 46
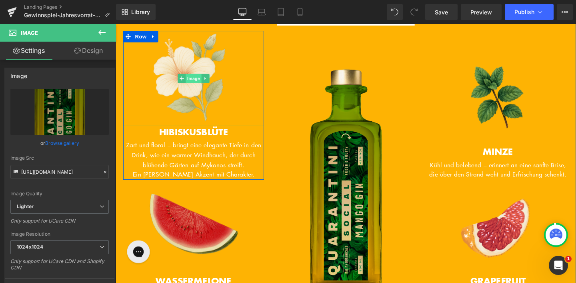
click at [202, 86] on span "Image" at bounding box center [197, 81] width 17 height 10
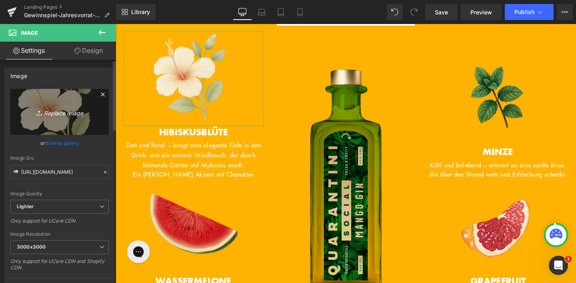
click at [78, 114] on icon "Replace Image" at bounding box center [60, 112] width 64 height 10
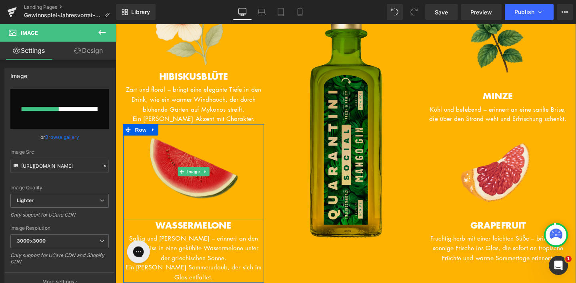
scroll to position [554, 0]
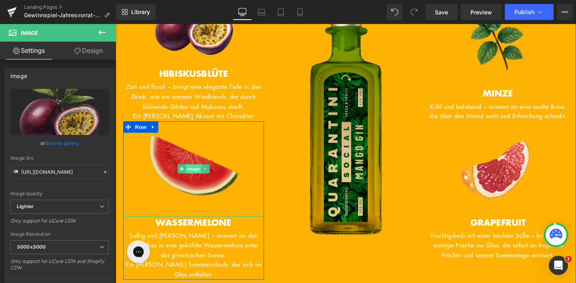
click at [203, 181] on span "Image" at bounding box center [197, 177] width 17 height 10
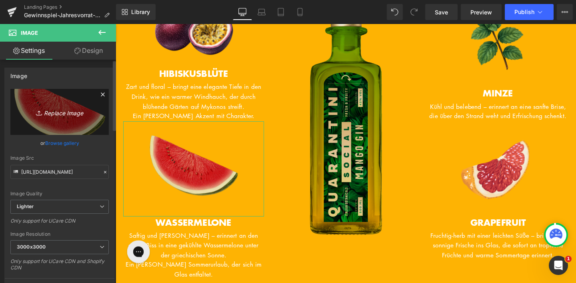
click at [88, 110] on icon "Replace Image" at bounding box center [60, 112] width 64 height 10
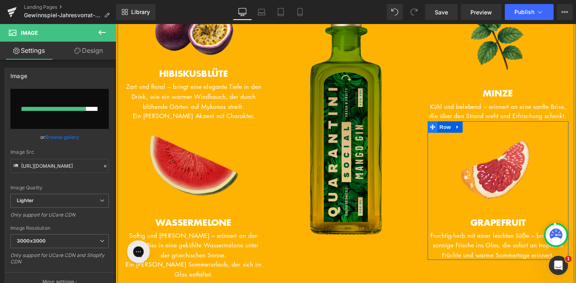
click at [452, 139] on span at bounding box center [449, 133] width 10 height 12
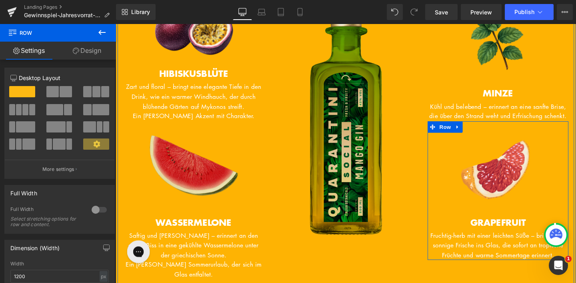
click at [457, 139] on span "Row" at bounding box center [462, 133] width 16 height 12
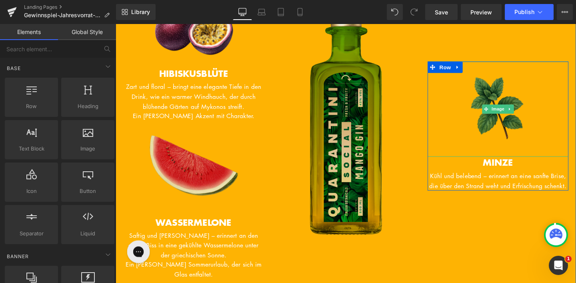
click at [508, 133] on img at bounding box center [518, 114] width 100 height 100
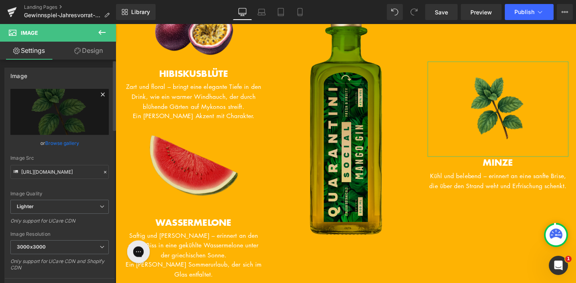
click at [98, 96] on icon at bounding box center [103, 95] width 10 height 10
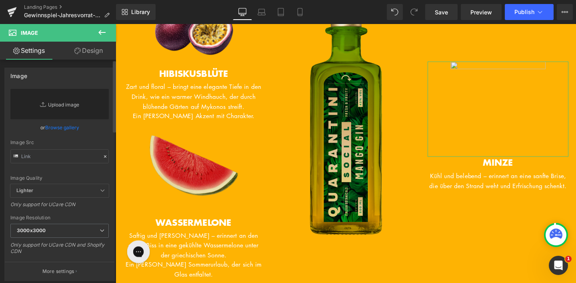
click at [74, 102] on link "Replace Image" at bounding box center [59, 104] width 98 height 30
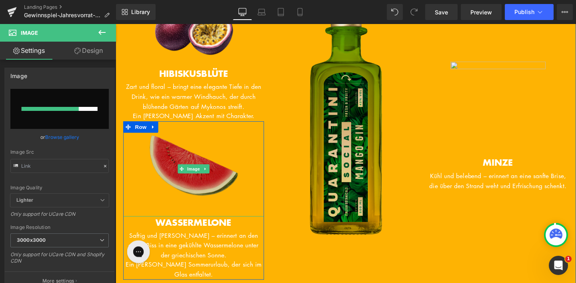
click at [194, 179] on img at bounding box center [198, 177] width 100 height 100
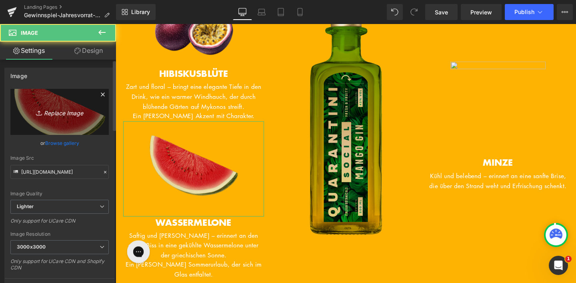
click at [86, 119] on link "Replace Image" at bounding box center [59, 112] width 98 height 46
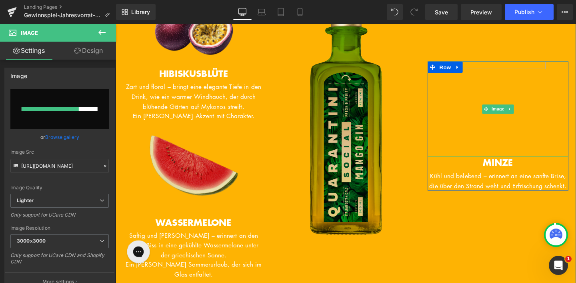
click at [512, 72] on img at bounding box center [518, 114] width 100 height 100
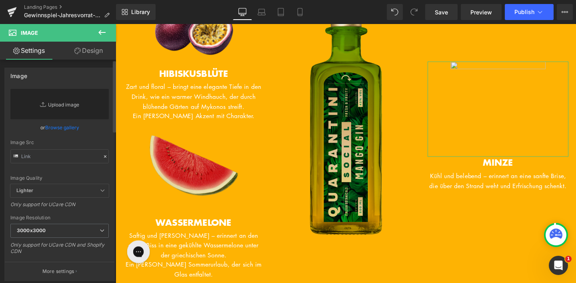
click at [66, 108] on link "Replace Image" at bounding box center [59, 104] width 98 height 30
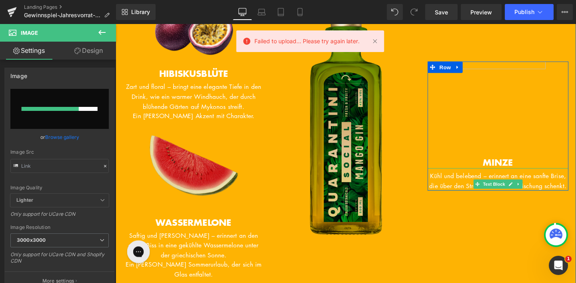
click at [520, 199] on span "Kühl und belebend – erinnert an eine sanfte Brise, die über den Strand weht und…" at bounding box center [518, 188] width 145 height 19
click at [536, 199] on p "Kühl und belebend – erinnert an eine sanfte Brise, die über den Strand weht und…" at bounding box center [518, 189] width 148 height 20
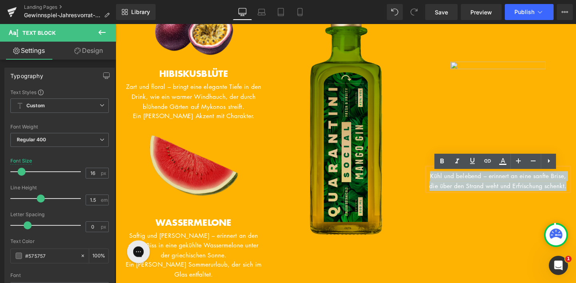
drag, startPoint x: 536, startPoint y: 210, endPoint x: 440, endPoint y: 187, distance: 98.7
click at [440, 187] on div "Image MINZE Heading Kühl und belebend – erinnert an eine sanfte Brise, die über…" at bounding box center [518, 131] width 160 height 323
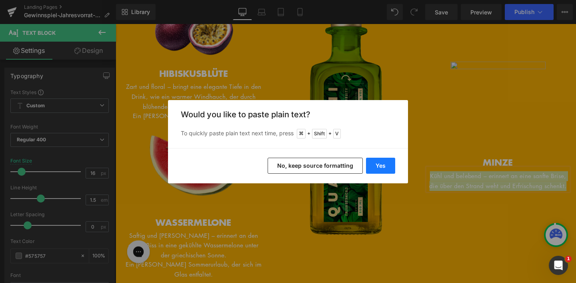
click at [387, 167] on button "Yes" at bounding box center [380, 166] width 29 height 16
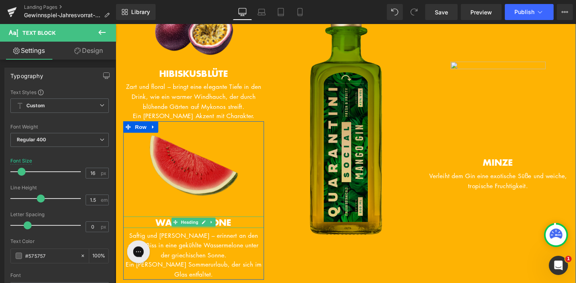
click at [239, 239] on h3 "WASSERMELONE" at bounding box center [198, 233] width 148 height 12
click at [249, 239] on h3 "WASSERMELONE" at bounding box center [198, 233] width 148 height 12
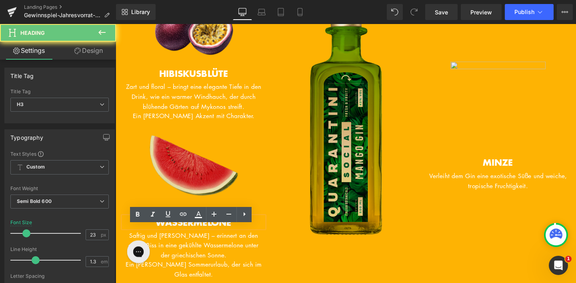
click at [245, 239] on h3 "WASSERMELONE" at bounding box center [198, 233] width 148 height 12
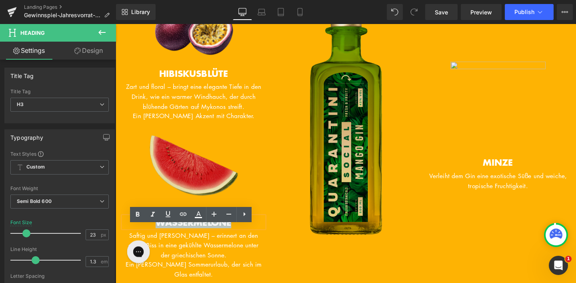
drag, startPoint x: 241, startPoint y: 243, endPoint x: 138, endPoint y: 240, distance: 102.5
click at [138, 239] on h3 "WASSERMELONE" at bounding box center [198, 233] width 148 height 12
click at [225, 271] on span "Saftig und leicht – erinnert an den ersten Biss in eine gekühlte Wassermelone u…" at bounding box center [197, 256] width 137 height 29
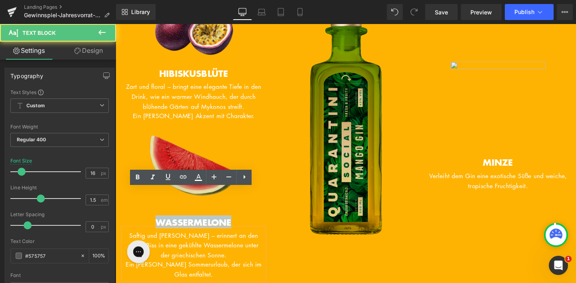
scroll to position [605, 0]
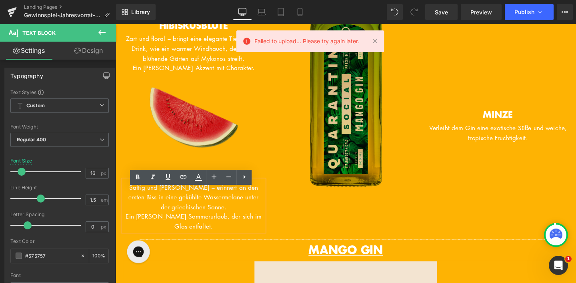
click at [215, 242] on p "Ein Hauch Sommerurlaub, der sich im Glas entfaltet." at bounding box center [198, 231] width 148 height 20
drag, startPoint x: 215, startPoint y: 247, endPoint x: 122, endPoint y: 203, distance: 103.2
click at [124, 203] on div "Saftig und leicht – erinnert an den ersten Biss in eine gekühlte Wassermelone u…" at bounding box center [198, 215] width 148 height 54
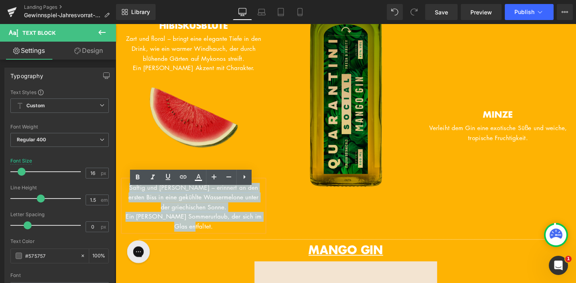
drag, startPoint x: 217, startPoint y: 245, endPoint x: 125, endPoint y: 204, distance: 101.1
click at [125, 204] on div "Saftig und leicht – erinnert an den ersten Biss in eine gekühlte Wassermelone u…" at bounding box center [198, 215] width 148 height 54
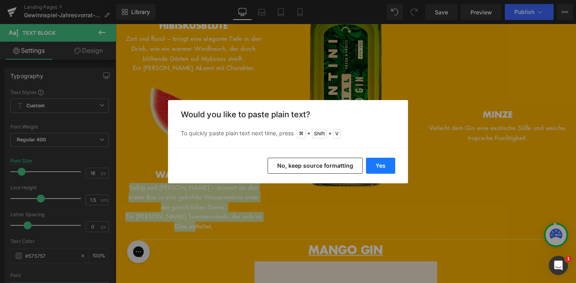
click at [384, 160] on button "Yes" at bounding box center [380, 166] width 29 height 16
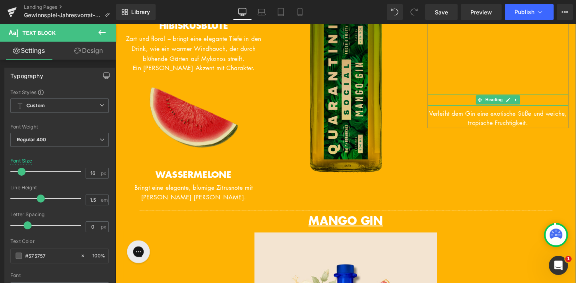
click at [543, 110] on h3 "MINZE" at bounding box center [518, 104] width 148 height 12
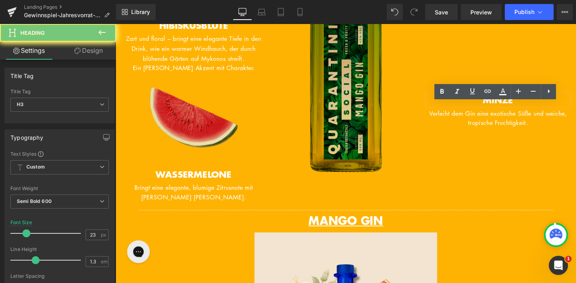
click at [517, 110] on span "MINZE" at bounding box center [518, 103] width 32 height 14
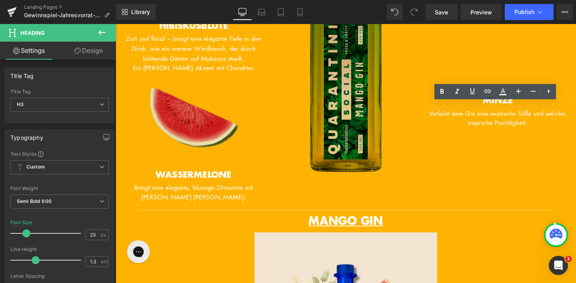
click at [551, 110] on h3 "MINZE" at bounding box center [518, 104] width 148 height 12
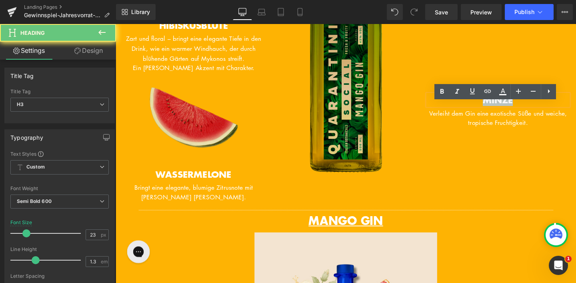
click at [551, 110] on h3 "MINZE" at bounding box center [518, 104] width 148 height 12
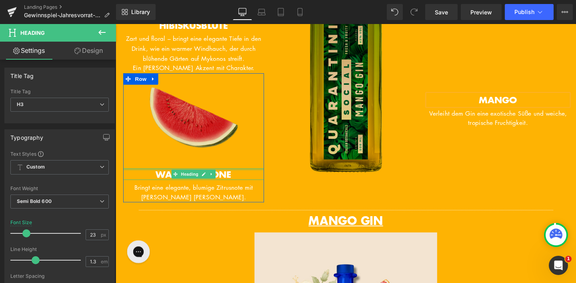
click at [225, 178] on div at bounding box center [198, 177] width 148 height 2
click at [251, 188] on h3 "WASSERMELONE" at bounding box center [198, 182] width 148 height 12
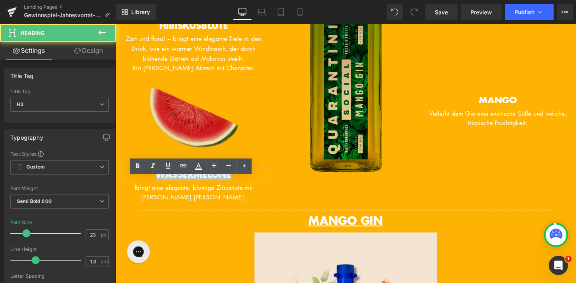
drag, startPoint x: 245, startPoint y: 190, endPoint x: 151, endPoint y: 190, distance: 94.1
click at [151, 188] on h3 "WASSERMELONE" at bounding box center [198, 182] width 148 height 12
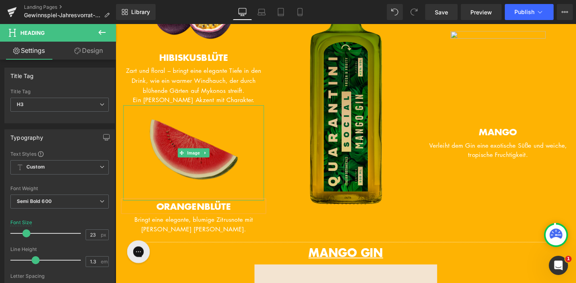
scroll to position [570, 0]
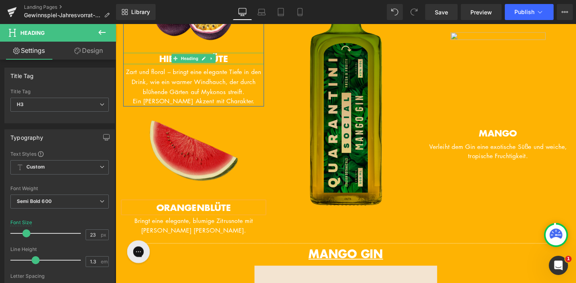
click at [231, 67] on span "HIBISKUSBLÜTE" at bounding box center [197, 60] width 72 height 14
click at [243, 66] on h3 "HIBISKUSBLÜTE" at bounding box center [198, 60] width 148 height 12
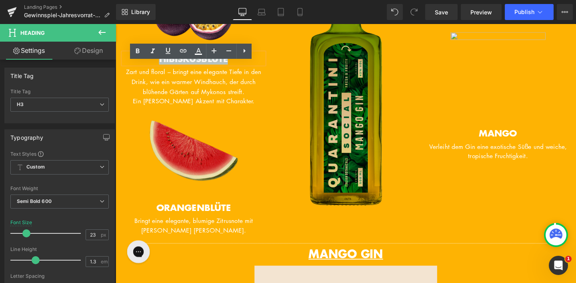
drag, startPoint x: 238, startPoint y: 69, endPoint x: 158, endPoint y: 68, distance: 80.5
click at [158, 66] on h3 "HIBISKUSBLÜTE" at bounding box center [198, 60] width 148 height 12
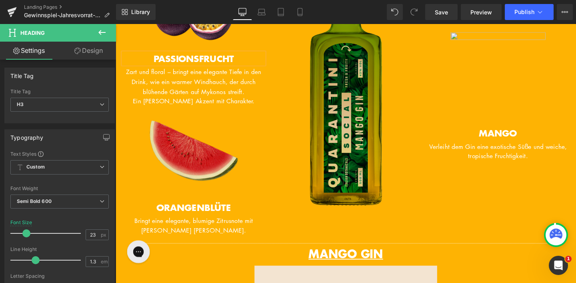
click at [239, 110] on span "Ein feiner Akzent mit Charakter." at bounding box center [198, 105] width 129 height 9
click at [246, 110] on span "Ein feiner Akzent mit Charakter." at bounding box center [198, 105] width 129 height 9
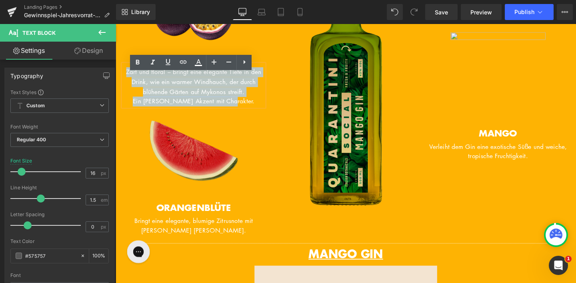
drag, startPoint x: 251, startPoint y: 116, endPoint x: 128, endPoint y: 82, distance: 127.9
click at [128, 82] on div "Zart und floral – bringt eine elegante Tiefe in den Drink, wie ein warmer Windh…" at bounding box center [198, 88] width 148 height 44
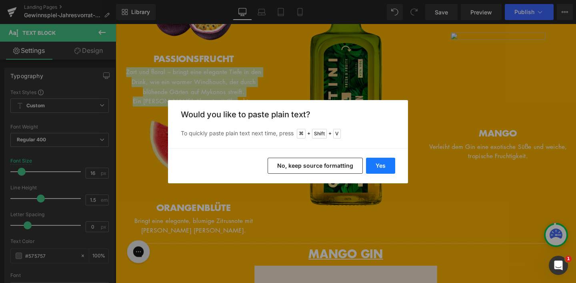
click at [388, 159] on button "Yes" at bounding box center [380, 166] width 29 height 16
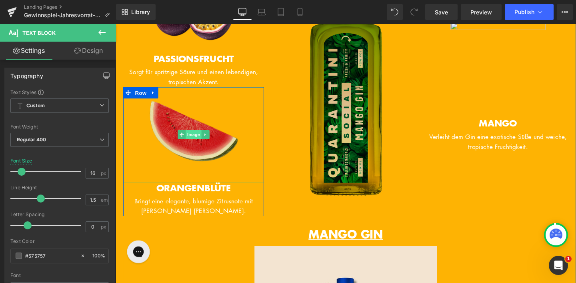
click at [202, 145] on span "Image" at bounding box center [197, 141] width 17 height 10
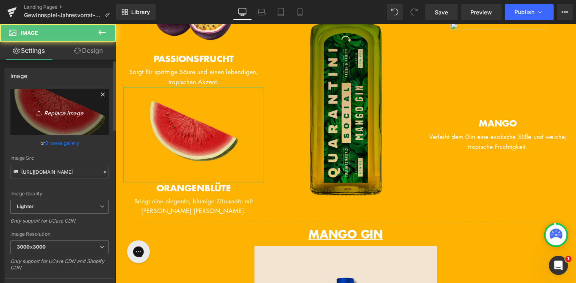
click at [76, 113] on icon "Replace Image" at bounding box center [60, 112] width 64 height 10
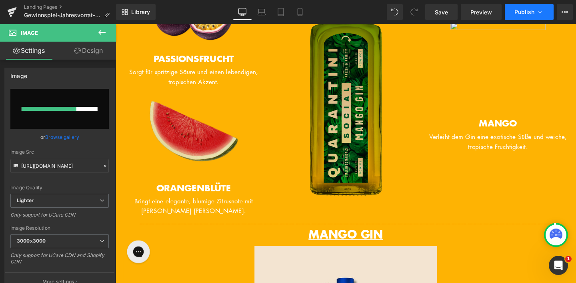
click at [541, 10] on icon at bounding box center [540, 12] width 8 height 8
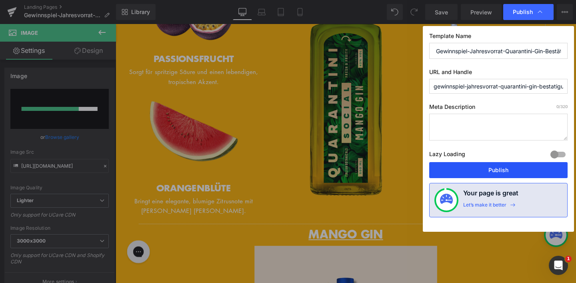
click at [501, 171] on button "Publish" at bounding box center [499, 170] width 139 height 16
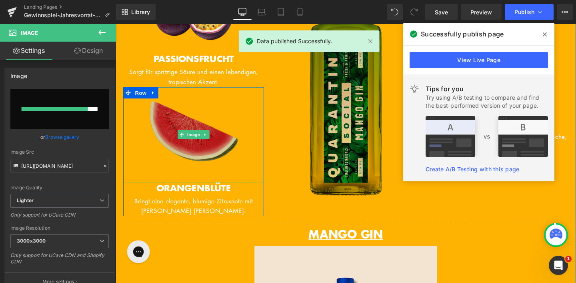
click at [217, 147] on img at bounding box center [198, 140] width 100 height 100
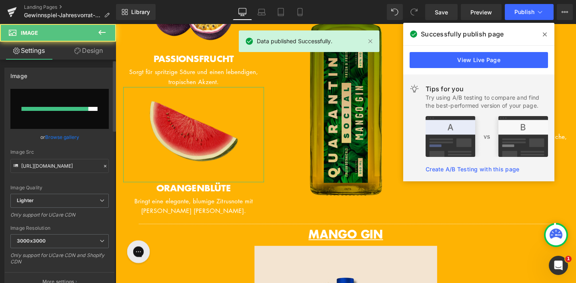
click at [74, 125] on input "file" at bounding box center [59, 109] width 98 height 40
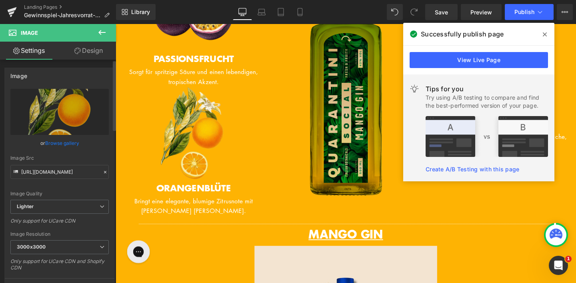
click at [547, 32] on span at bounding box center [545, 34] width 13 height 13
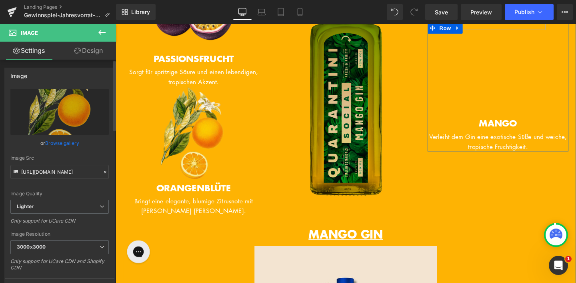
click at [516, 109] on img at bounding box center [518, 72] width 100 height 100
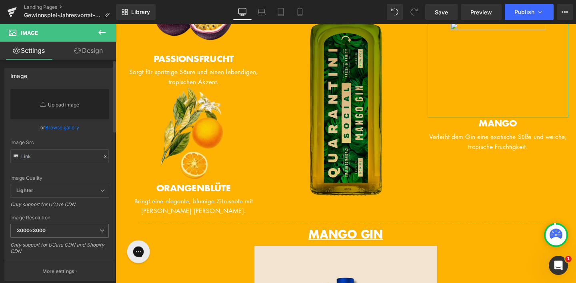
click at [65, 102] on link "Replace Image" at bounding box center [59, 104] width 98 height 30
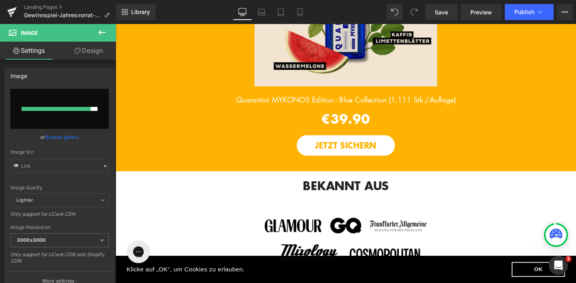
scroll to position [864, 0]
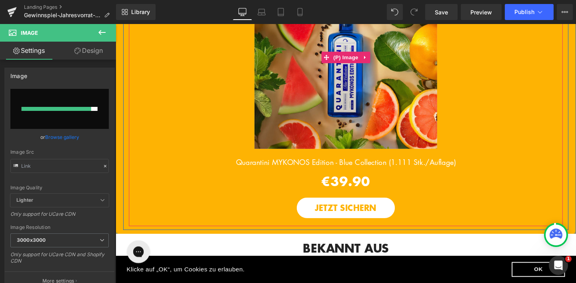
click at [368, 115] on img at bounding box center [358, 59] width 192 height 192
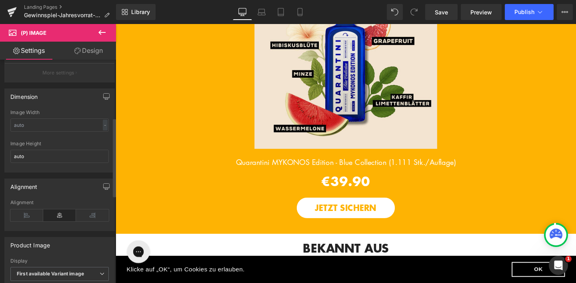
scroll to position [181, 0]
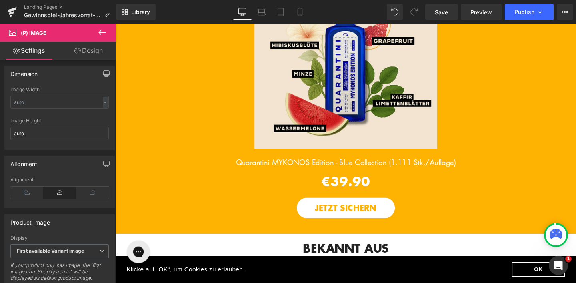
click at [322, 64] on link "Sale Off" at bounding box center [358, 59] width 456 height 192
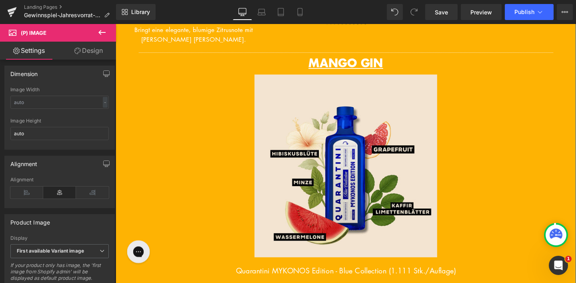
scroll to position [745, 0]
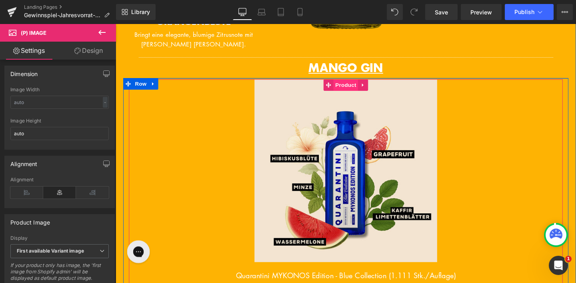
click at [353, 94] on span "Product" at bounding box center [358, 88] width 26 height 12
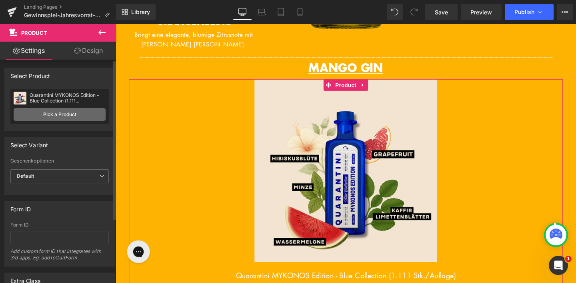
click at [78, 117] on link "Pick a Product" at bounding box center [60, 114] width 92 height 13
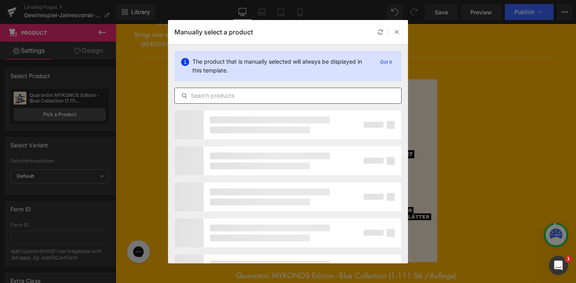
click at [218, 98] on input "text" at bounding box center [288, 96] width 227 height 10
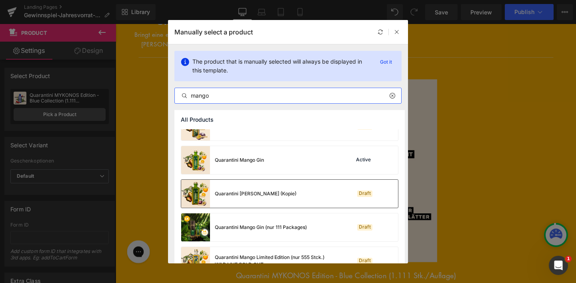
scroll to position [120, 0]
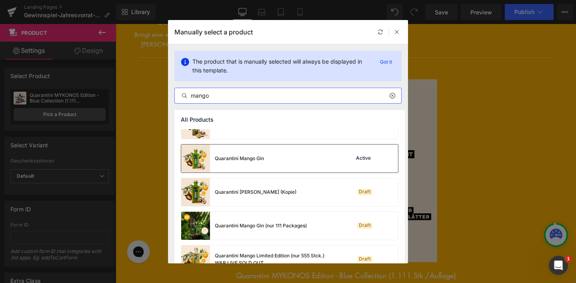
click at [255, 165] on div "Quarantini Mango Gin" at bounding box center [222, 159] width 83 height 28
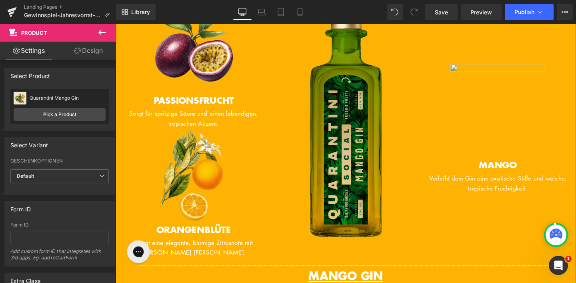
scroll to position [476, 0]
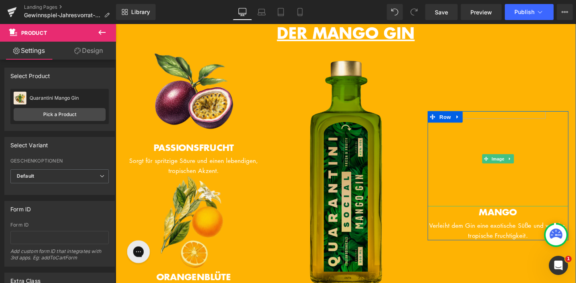
click at [507, 167] on img at bounding box center [518, 166] width 100 height 100
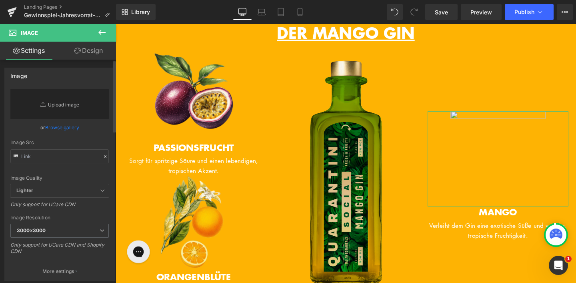
click at [62, 107] on link "Replace Image" at bounding box center [59, 104] width 98 height 30
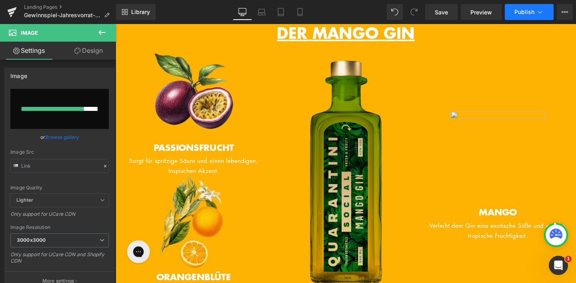
click at [531, 12] on span "Publish" at bounding box center [525, 12] width 20 height 6
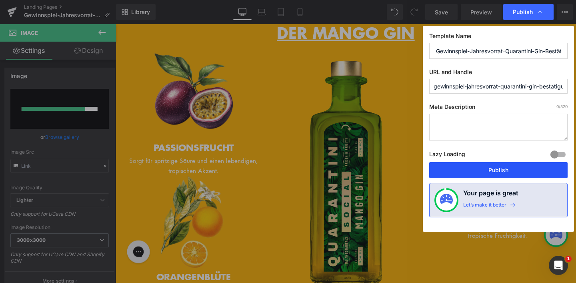
click at [498, 166] on button "Publish" at bounding box center [499, 170] width 139 height 16
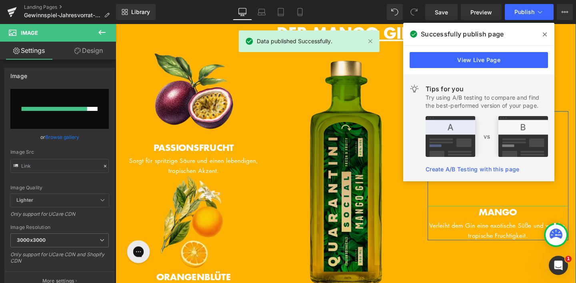
click at [507, 214] on img at bounding box center [518, 166] width 100 height 100
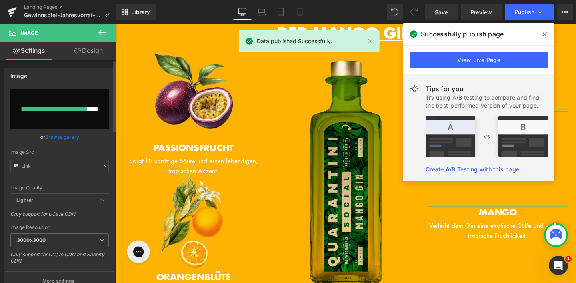
click at [88, 98] on input "file" at bounding box center [59, 109] width 98 height 40
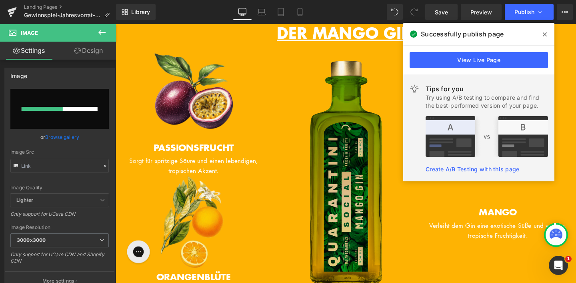
click at [542, 34] on span at bounding box center [545, 34] width 13 height 13
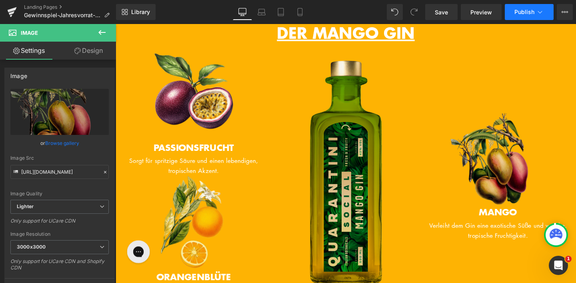
click at [532, 10] on span "Publish" at bounding box center [525, 12] width 20 height 6
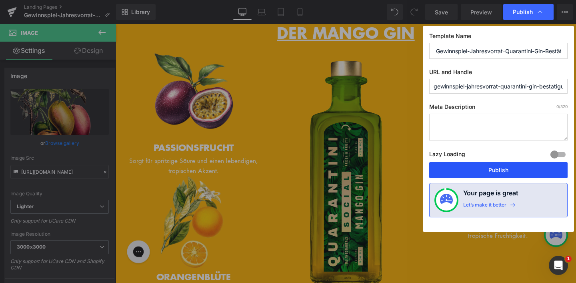
click at [496, 163] on button "Publish" at bounding box center [499, 170] width 139 height 16
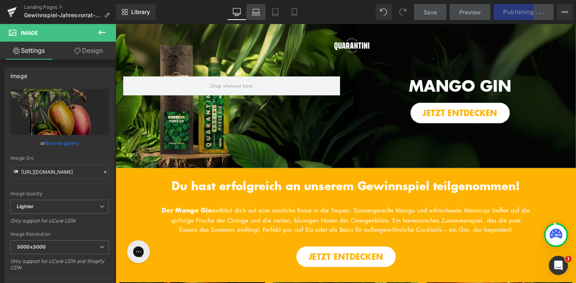
click at [251, 16] on link "Laptop" at bounding box center [256, 12] width 19 height 16
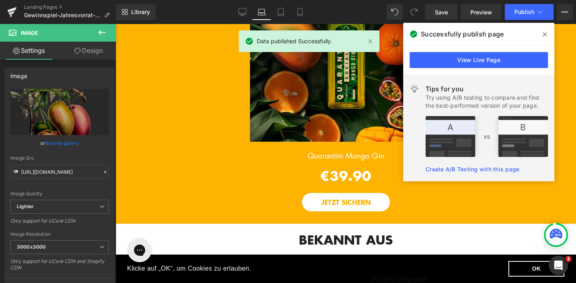
scroll to position [992, 0]
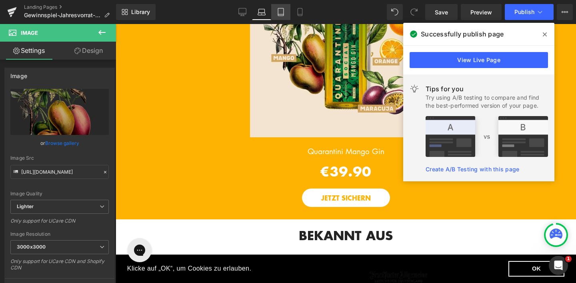
click at [278, 15] on icon at bounding box center [281, 12] width 8 height 8
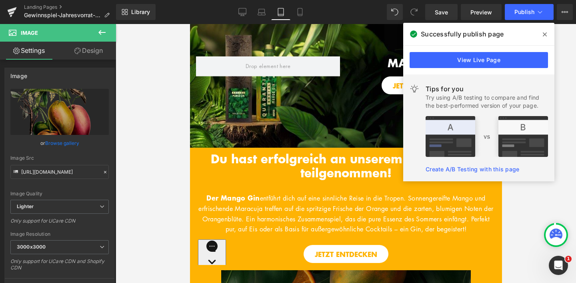
scroll to position [0, 0]
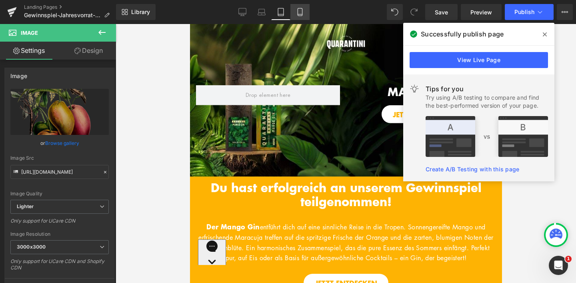
click at [305, 9] on link "Mobile" at bounding box center [300, 12] width 19 height 16
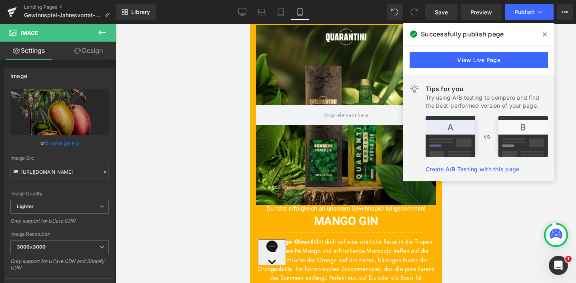
click at [544, 35] on icon at bounding box center [545, 34] width 4 height 6
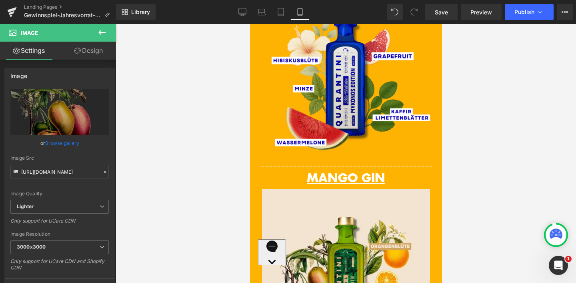
scroll to position [945, 0]
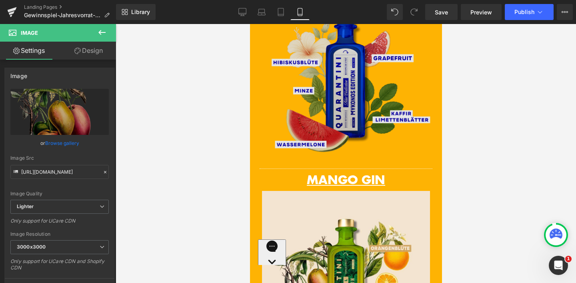
click at [345, 92] on img at bounding box center [346, 74] width 180 height 180
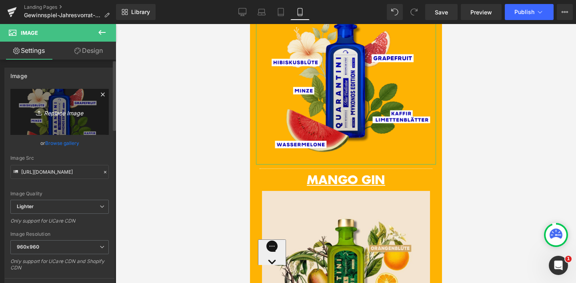
click at [56, 122] on link "Replace Image" at bounding box center [59, 112] width 98 height 46
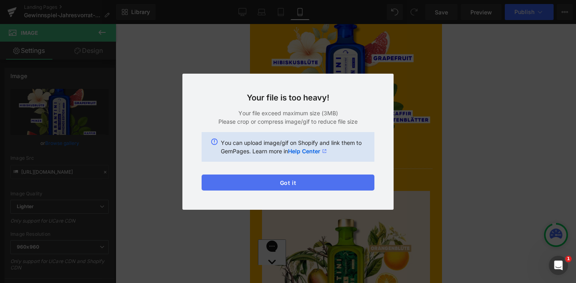
click at [297, 186] on button "Got it" at bounding box center [288, 183] width 173 height 16
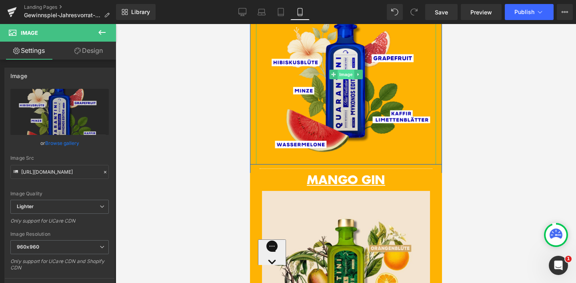
click at [346, 76] on span "Image" at bounding box center [345, 75] width 17 height 10
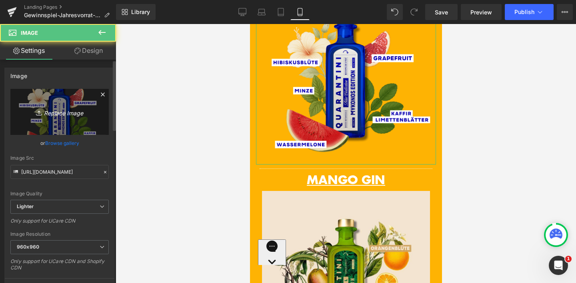
click at [57, 118] on link "Replace Image" at bounding box center [59, 112] width 98 height 46
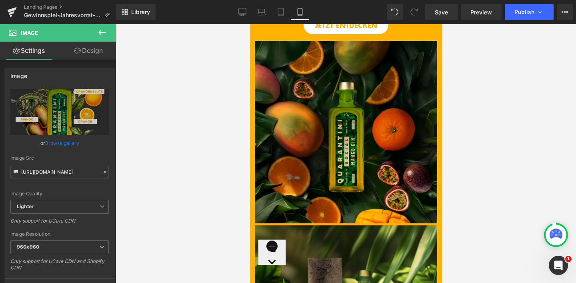
scroll to position [261, 0]
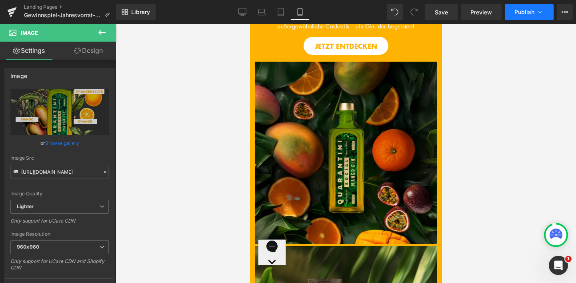
click at [518, 9] on span "Publish" at bounding box center [525, 12] width 20 height 6
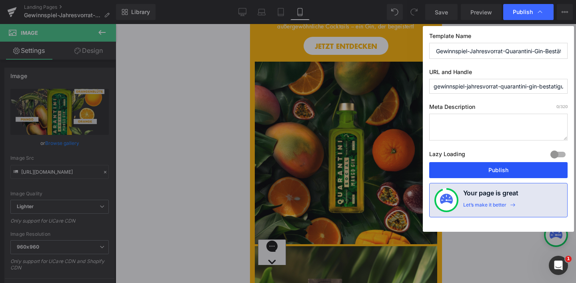
click at [496, 172] on button "Publish" at bounding box center [499, 170] width 139 height 16
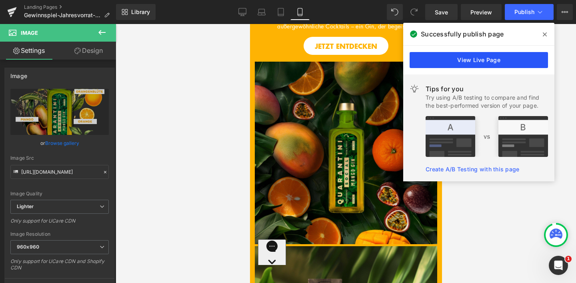
click at [490, 56] on link "View Live Page" at bounding box center [479, 60] width 139 height 16
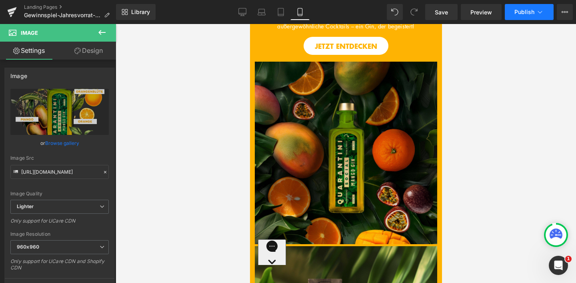
click at [520, 10] on span "Publish" at bounding box center [525, 12] width 20 height 6
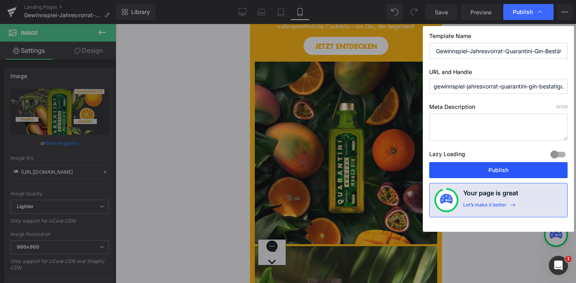
click at [488, 169] on button "Publish" at bounding box center [499, 170] width 139 height 16
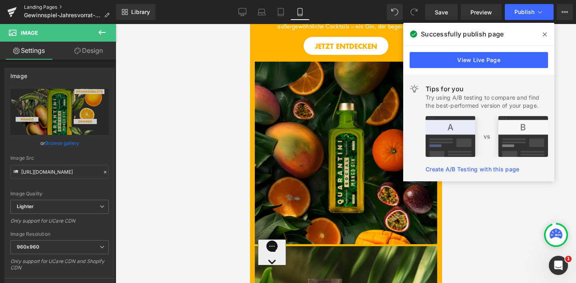
click at [47, 8] on link "Landing Pages" at bounding box center [70, 7] width 92 height 6
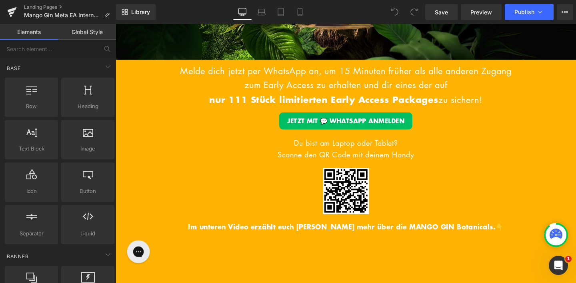
scroll to position [164, 0]
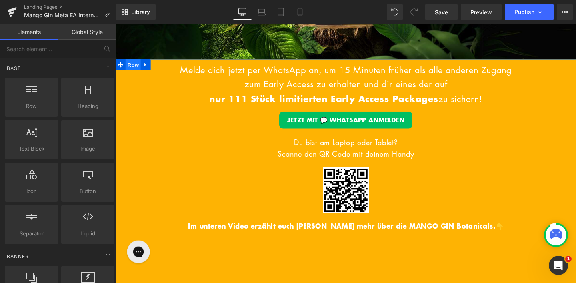
click at [137, 63] on span "Row" at bounding box center [134, 67] width 16 height 12
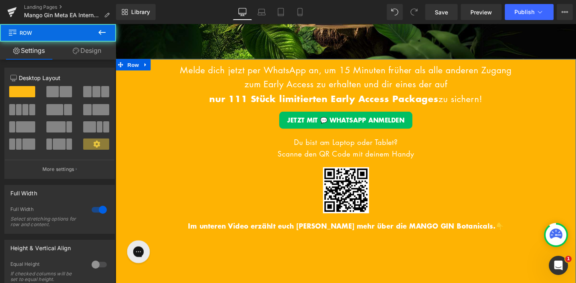
click at [107, 50] on link "Design" at bounding box center [87, 51] width 58 height 18
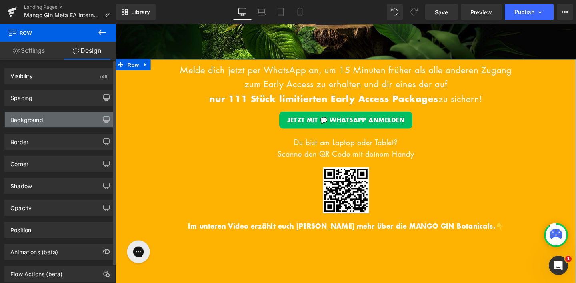
click at [84, 117] on div "Background" at bounding box center [60, 119] width 110 height 15
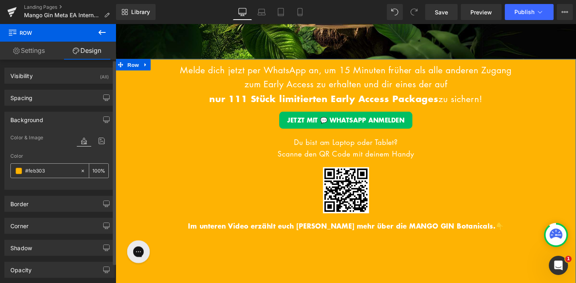
click at [64, 165] on div "#feb303" at bounding box center [45, 171] width 69 height 14
click at [60, 168] on input "#feb303" at bounding box center [50, 171] width 51 height 9
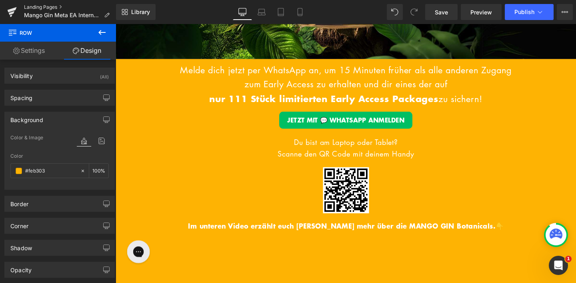
click at [41, 6] on link "Landing Pages" at bounding box center [70, 7] width 92 height 6
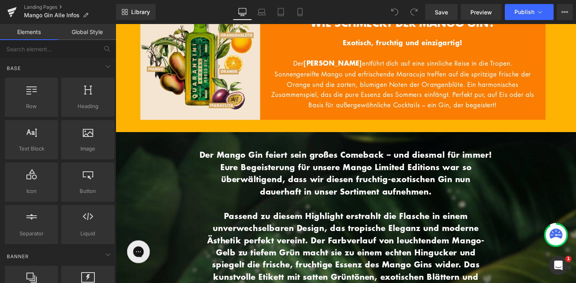
scroll to position [1707, 0]
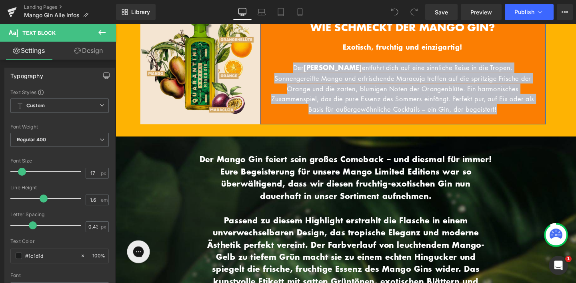
drag, startPoint x: 509, startPoint y: 114, endPoint x: 279, endPoint y: 70, distance: 234.1
click at [279, 70] on div "Exotisch, fruchtig und einzigartig! Der Mango Gin entführt dich auf eine sinnli…" at bounding box center [417, 85] width 277 height 84
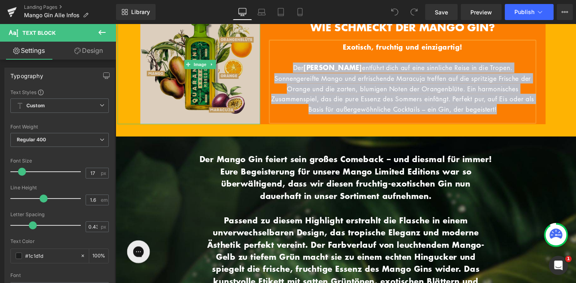
scroll to position [1695, 0]
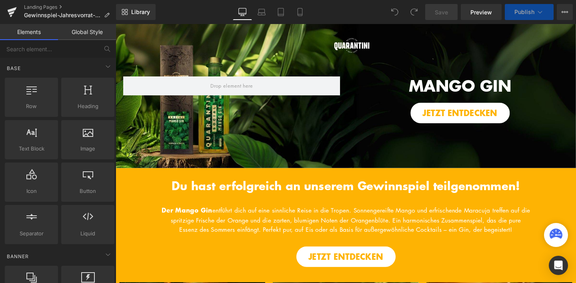
click at [525, 13] on span "Publish" at bounding box center [525, 12] width 20 height 6
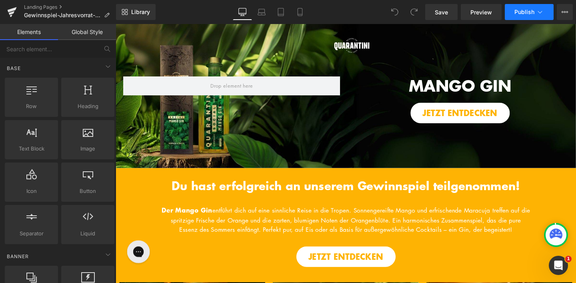
click at [525, 13] on span "Publish" at bounding box center [525, 12] width 20 height 6
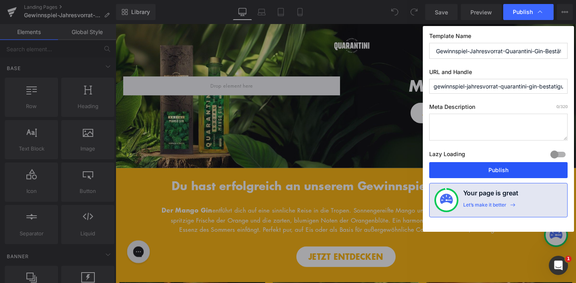
click at [496, 171] on button "Publish" at bounding box center [499, 170] width 139 height 16
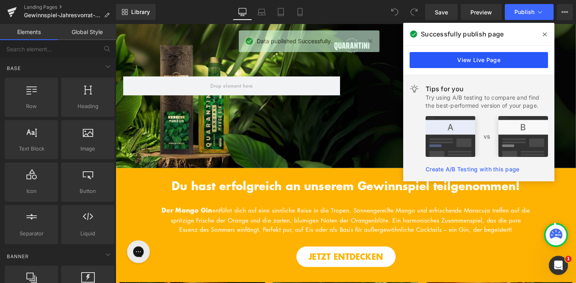
click at [473, 62] on link "View Live Page" at bounding box center [479, 60] width 139 height 16
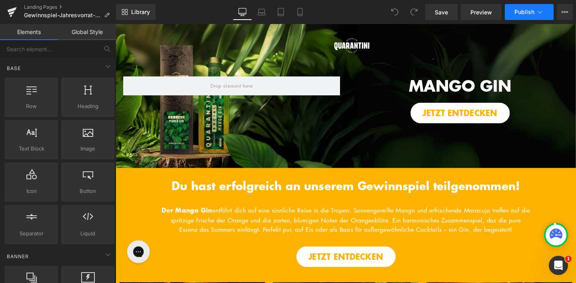
click at [516, 10] on span "Publish" at bounding box center [525, 12] width 20 height 6
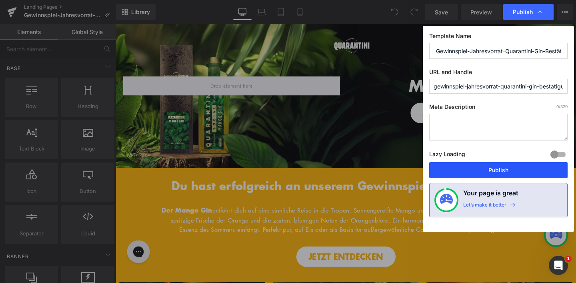
click at [503, 169] on button "Publish" at bounding box center [499, 170] width 139 height 16
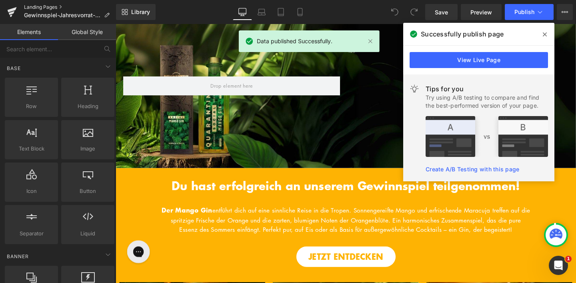
click at [55, 7] on link "Landing Pages" at bounding box center [70, 7] width 92 height 6
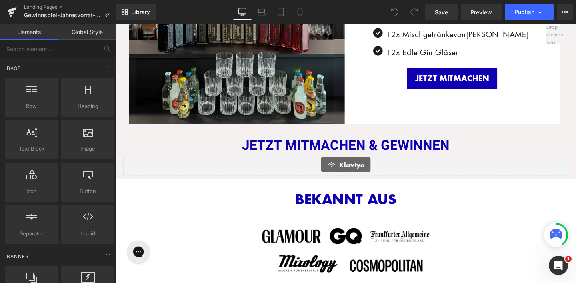
scroll to position [339, 0]
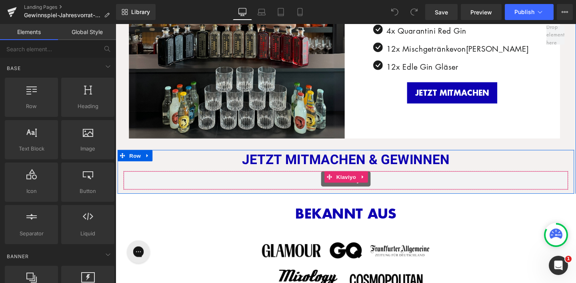
click at [350, 189] on span "Klaviyo" at bounding box center [358, 185] width 25 height 12
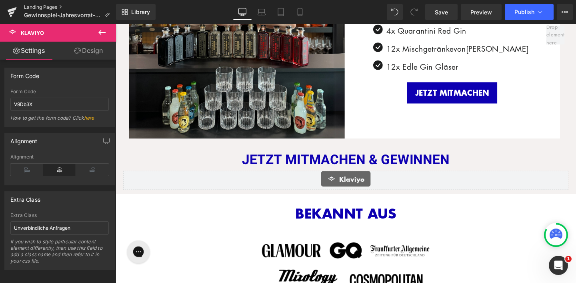
click at [50, 9] on link "Landing Pages" at bounding box center [70, 7] width 92 height 6
